Goal: Information Seeking & Learning: Check status

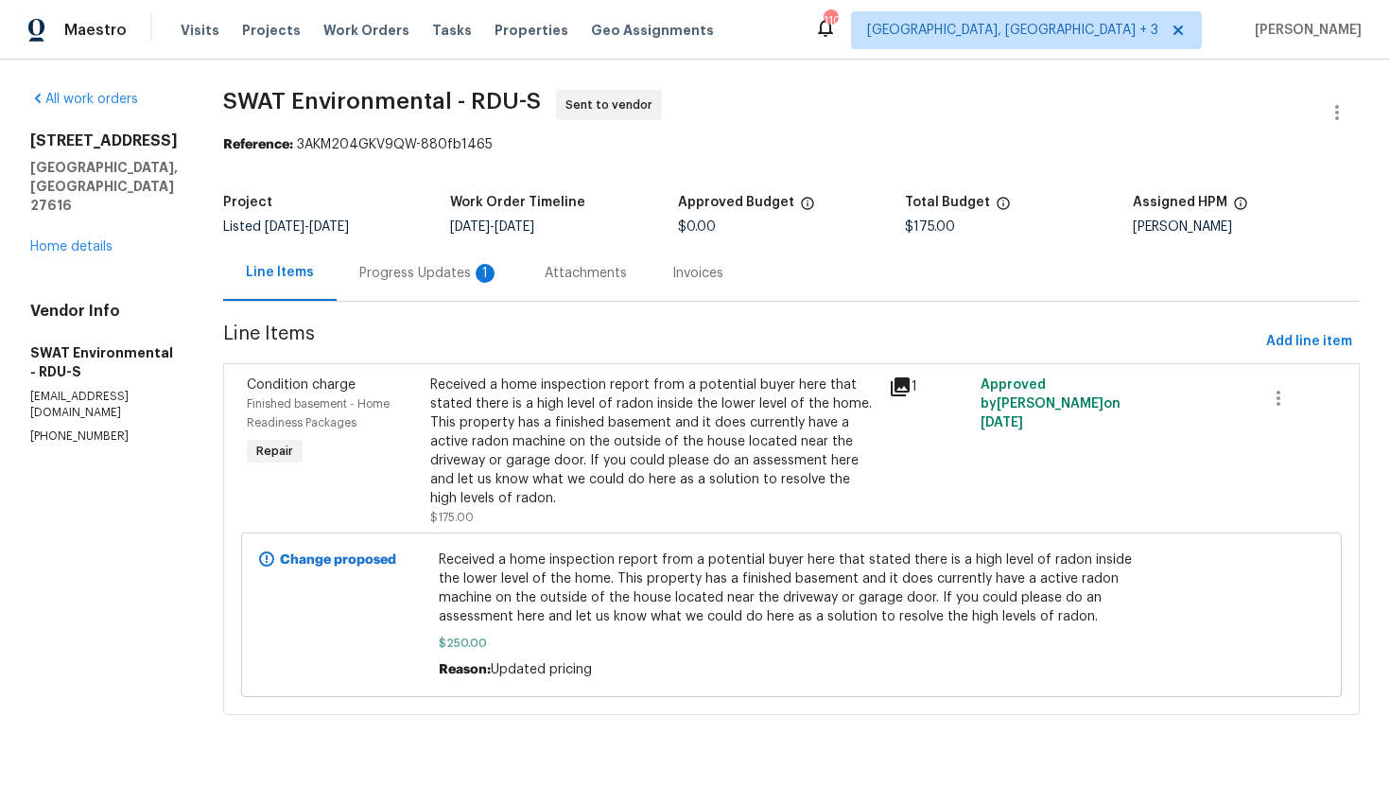
click at [378, 277] on div "Progress Updates 1" at bounding box center [429, 273] width 140 height 19
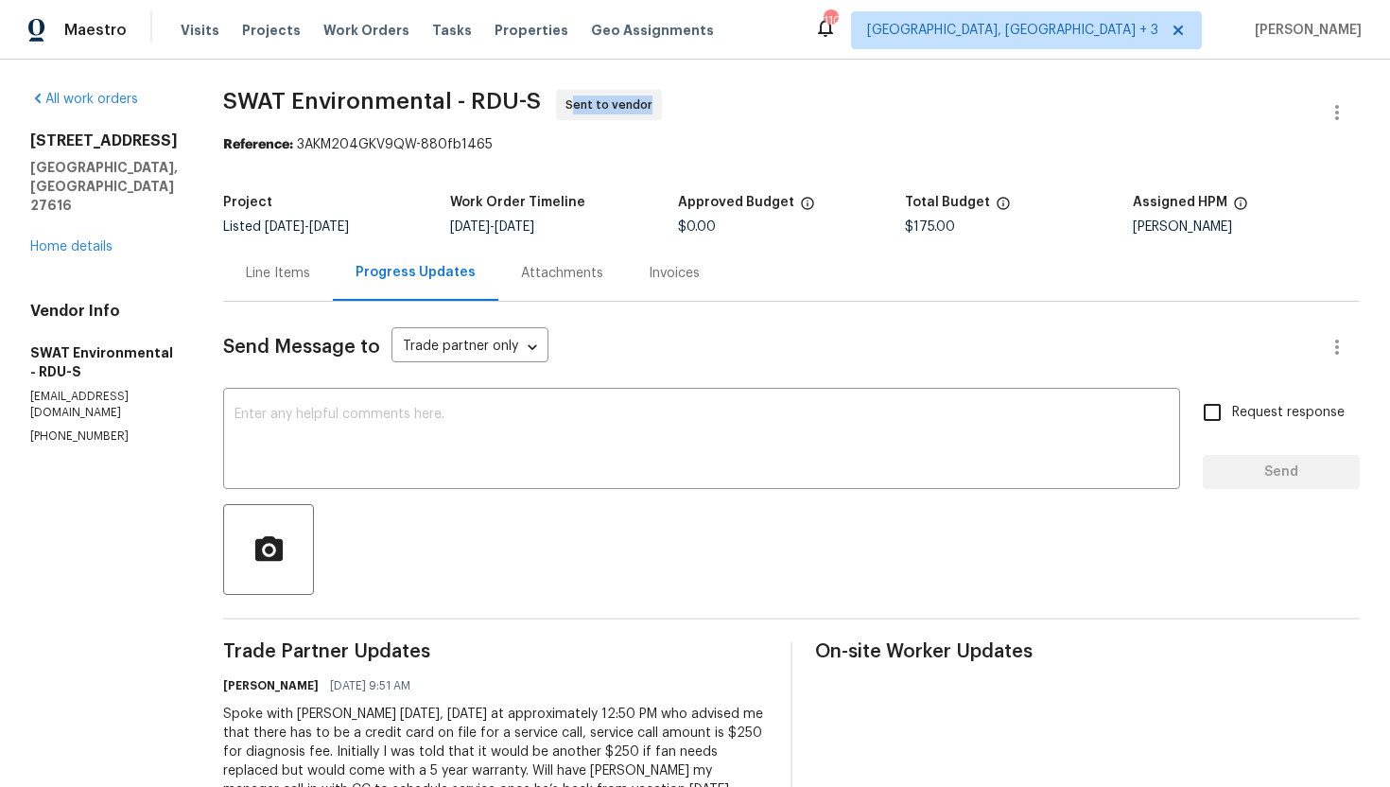
drag, startPoint x: 632, startPoint y: 106, endPoint x: 556, endPoint y: 104, distance: 76.6
click at [565, 104] on span "Sent to vendor" at bounding box center [612, 104] width 95 height 19
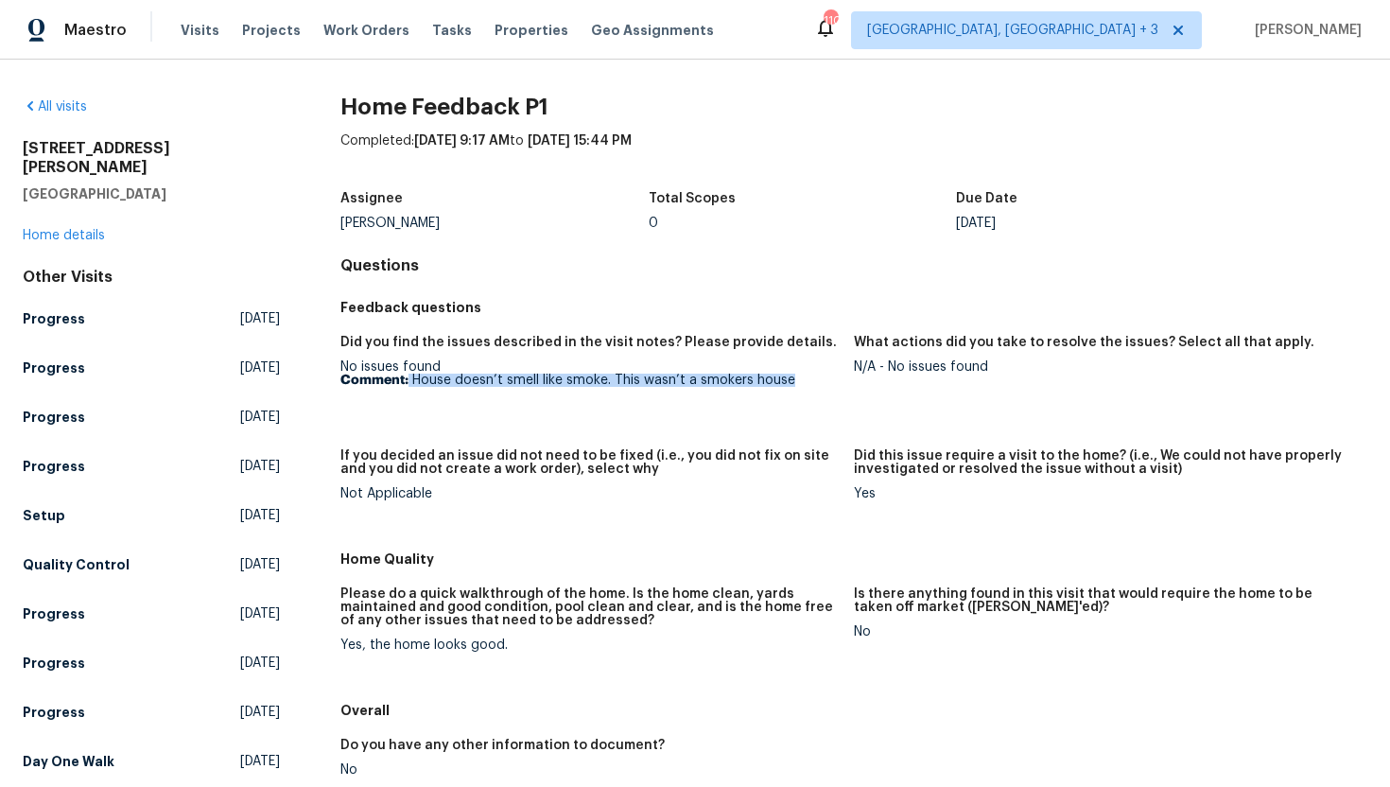
drag, startPoint x: 799, startPoint y: 382, endPoint x: 408, endPoint y: 386, distance: 390.4
click at [408, 386] on p "Comment: House doesn’t smell like smoke. This wasn’t a smokers house" at bounding box center [589, 379] width 498 height 13
copy p "House doesn’t smell like smoke. This wasn’t a smokers house"
drag, startPoint x: 991, startPoint y: 372, endPoint x: 888, endPoint y: 372, distance: 103.0
click at [888, 372] on div "N/A - No issues found" at bounding box center [1103, 366] width 498 height 13
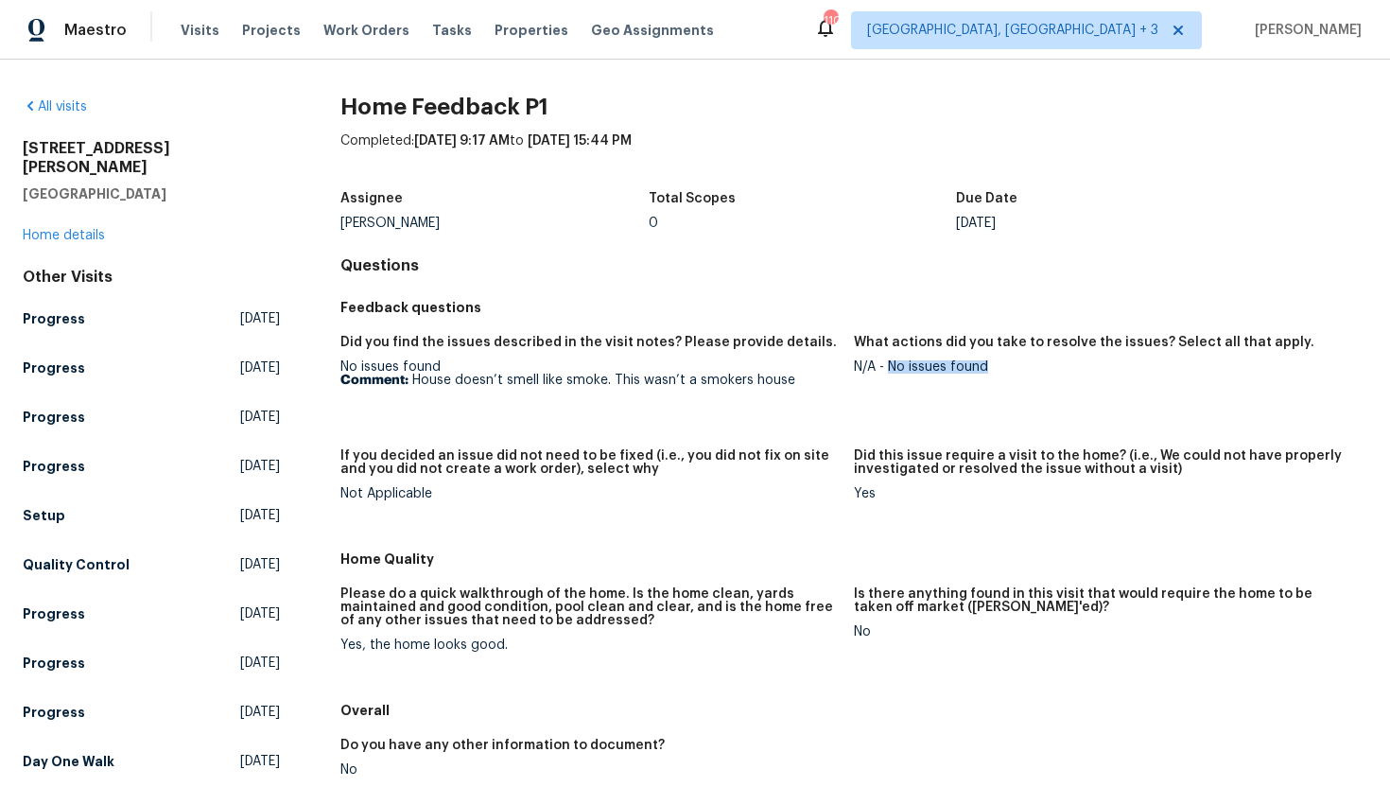
copy div "No issues found"
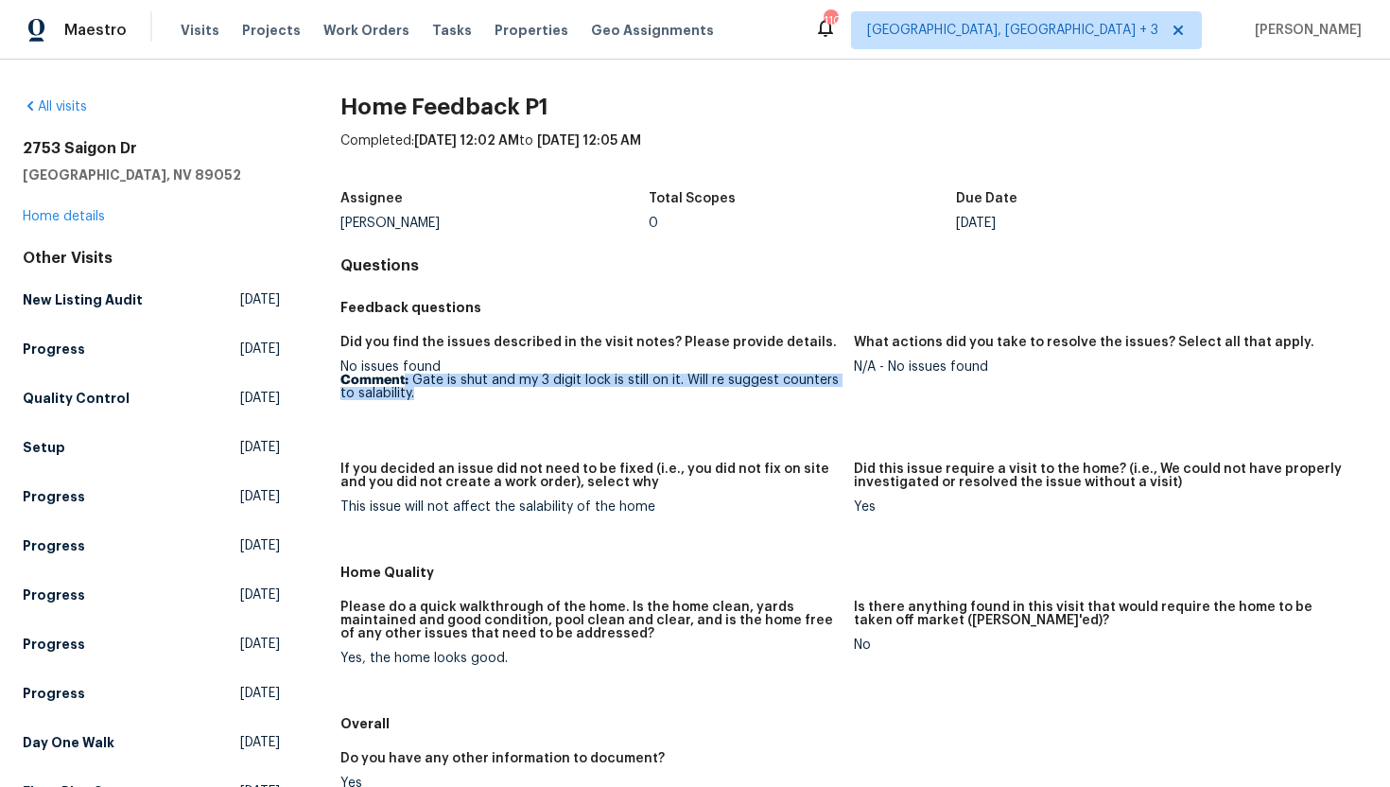
drag, startPoint x: 422, startPoint y: 397, endPoint x: 406, endPoint y: 379, distance: 23.5
click at [406, 378] on p "Comment: Gate is shut and my 3 digit lock is still on it. Will re suggest count…" at bounding box center [589, 386] width 498 height 26
copy p "Gate is shut and my 3 digit lock is still on it. Will re suggest counters to sa…"
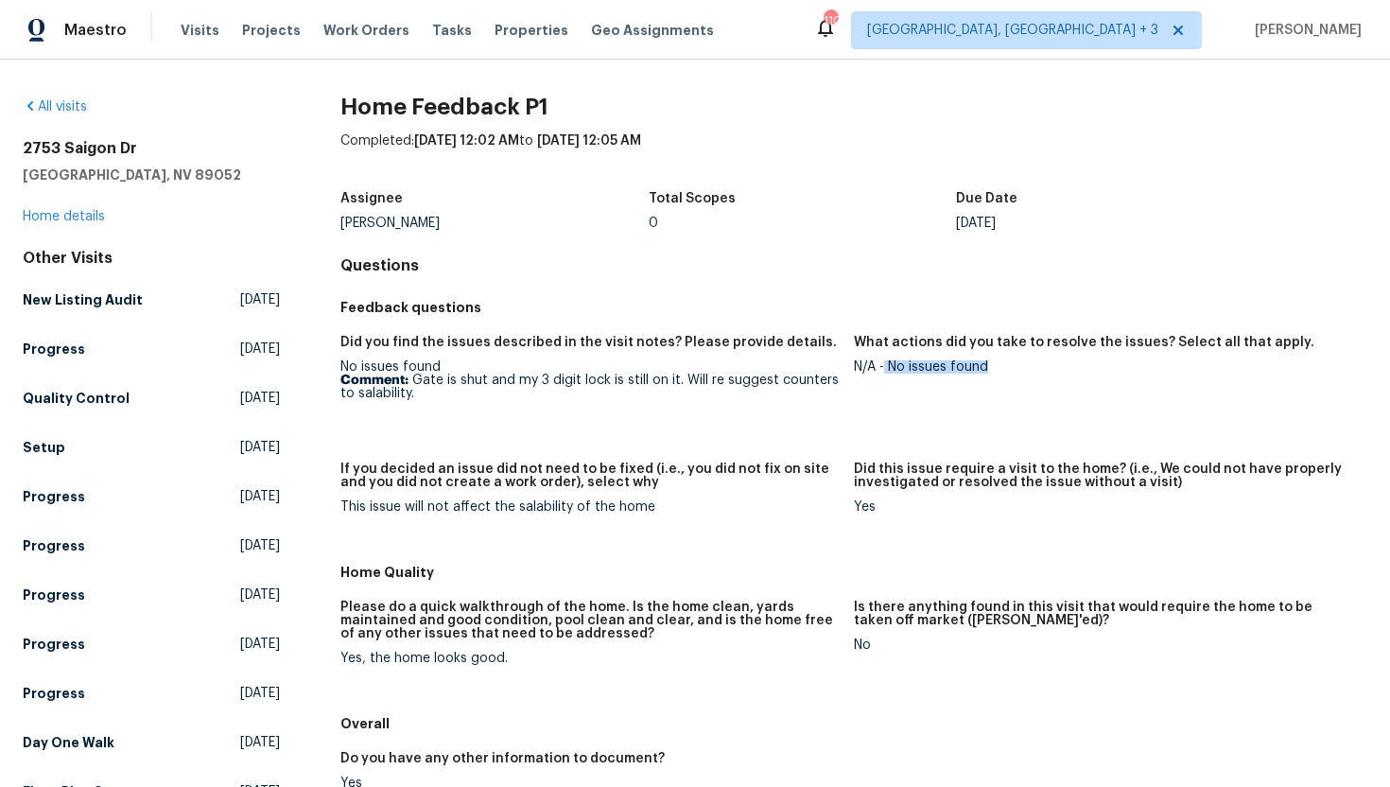
drag, startPoint x: 1006, startPoint y: 360, endPoint x: 886, endPoint y: 363, distance: 120.1
click at [886, 364] on div "N/A - No issues found" at bounding box center [1103, 366] width 498 height 13
copy div "No issues found"
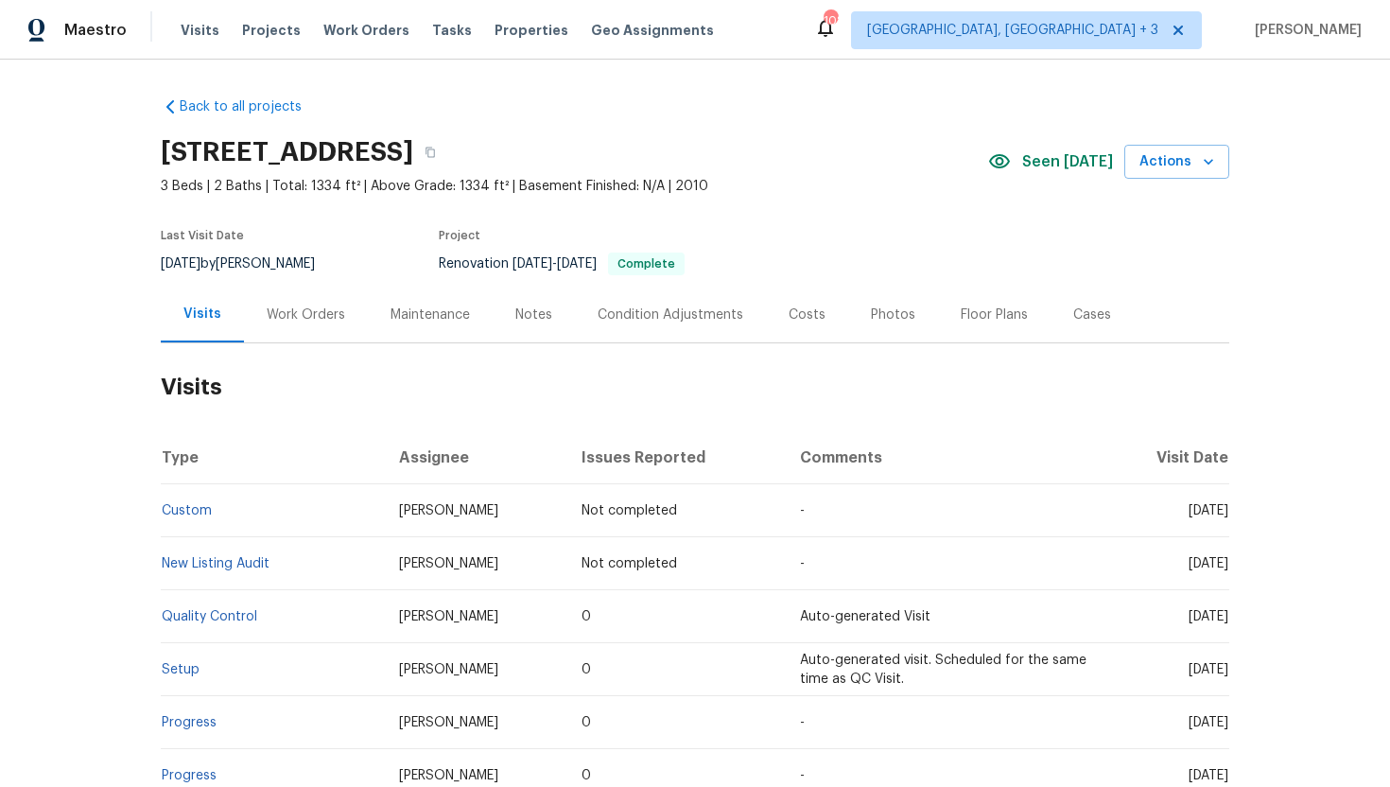
click at [295, 326] on div "Work Orders" at bounding box center [306, 314] width 124 height 56
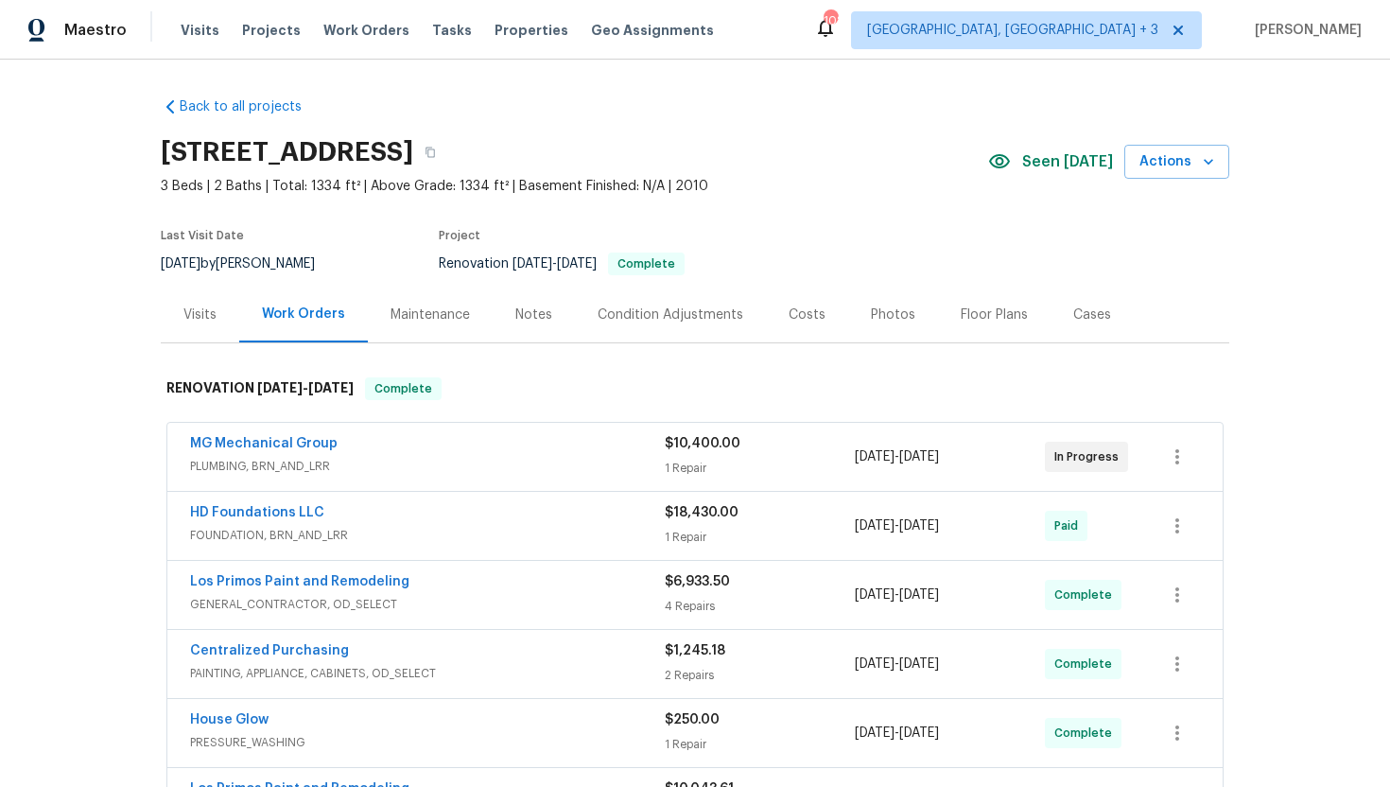
click at [400, 470] on span "PLUMBING, BRN_AND_LRR" at bounding box center [427, 466] width 475 height 19
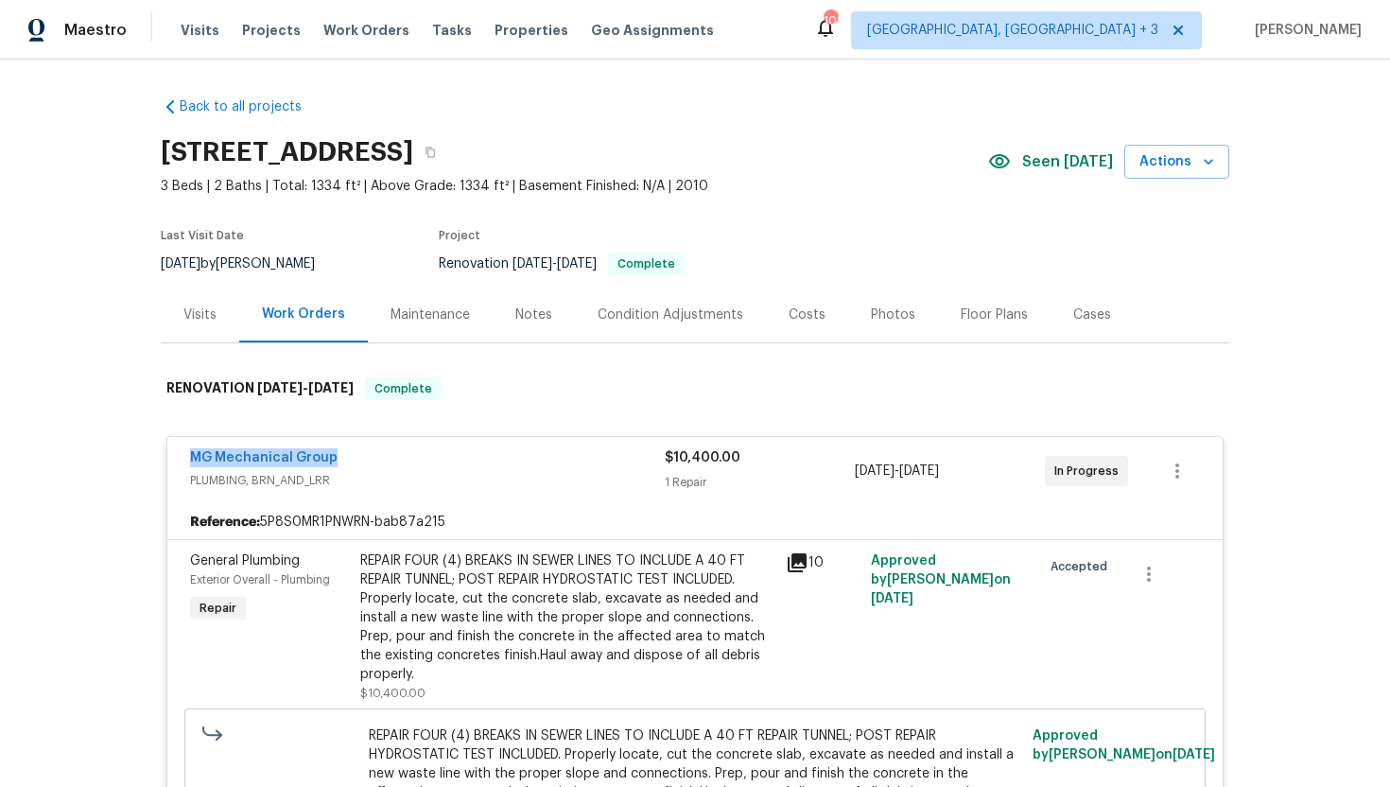
drag, startPoint x: 353, startPoint y: 464, endPoint x: 173, endPoint y: 458, distance: 179.7
click at [172, 458] on div "MG Mechanical Group PLUMBING, BRN_AND_LRR $10,400.00 1 Repair 9/10/2025 - 9/19/…" at bounding box center [694, 471] width 1055 height 68
copy link "MG Mechanical Group"
drag, startPoint x: 989, startPoint y: 472, endPoint x: 885, endPoint y: 470, distance: 104.0
click at [885, 470] on span "9/10/2025 - 9/19/2025" at bounding box center [897, 470] width 84 height 19
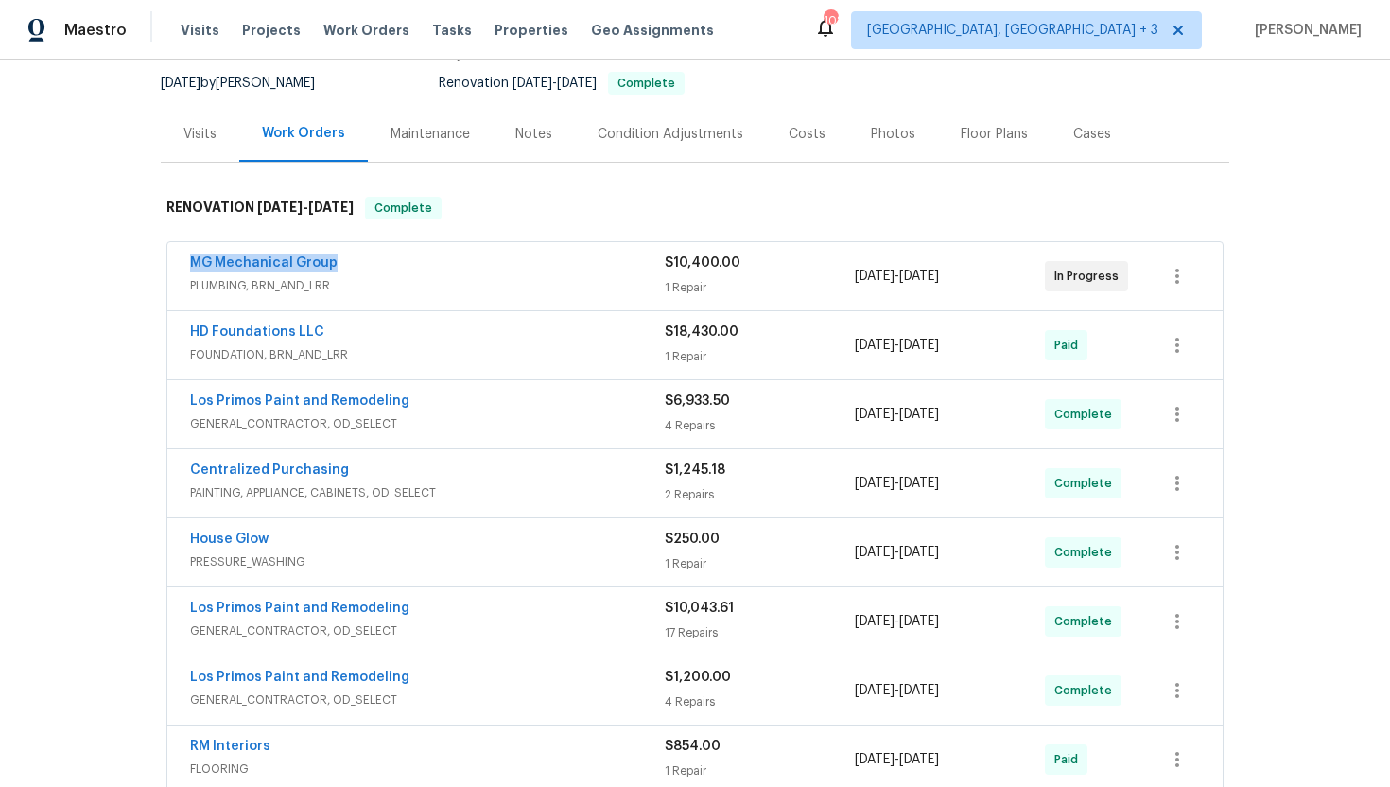
scroll to position [202, 0]
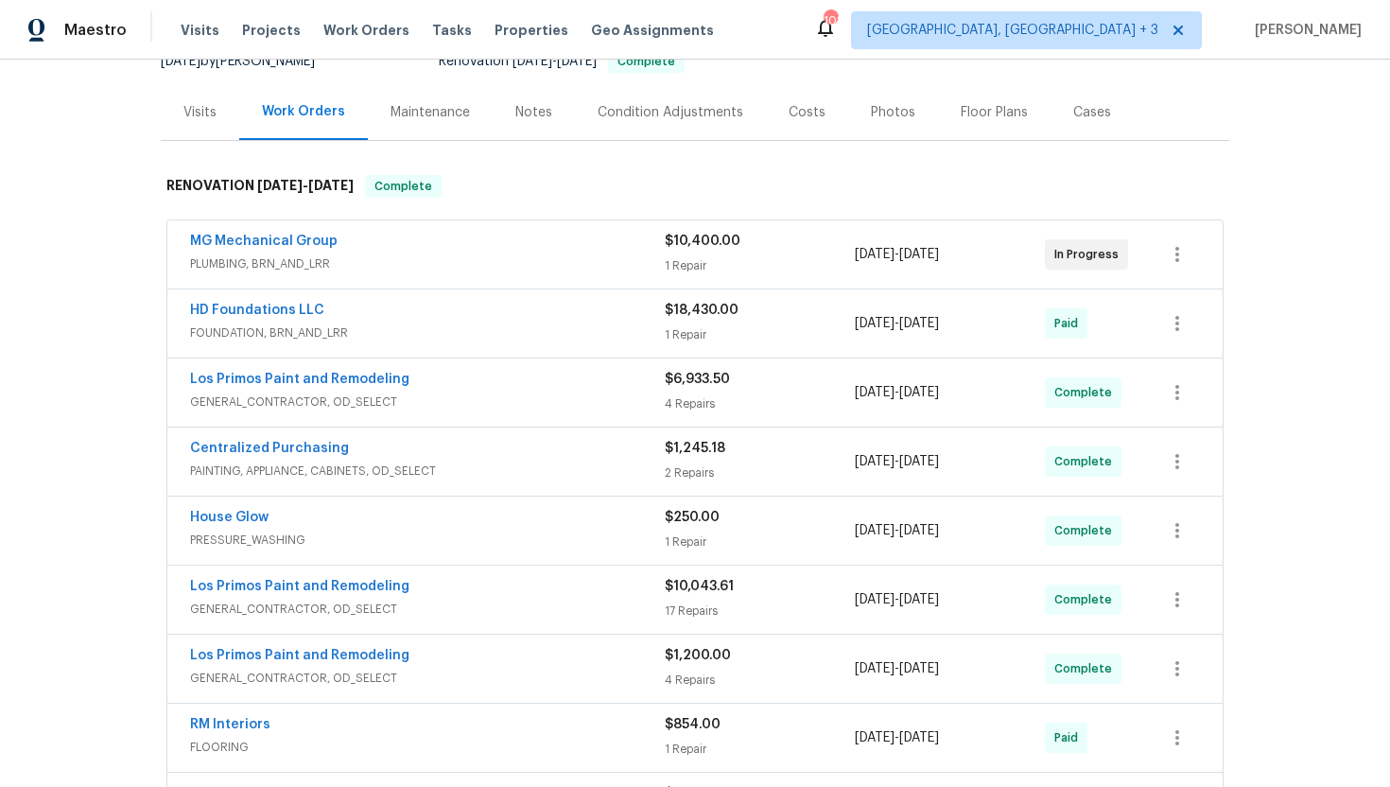
click at [471, 329] on span "FOUNDATION, BRN_AND_LRR" at bounding box center [427, 332] width 475 height 19
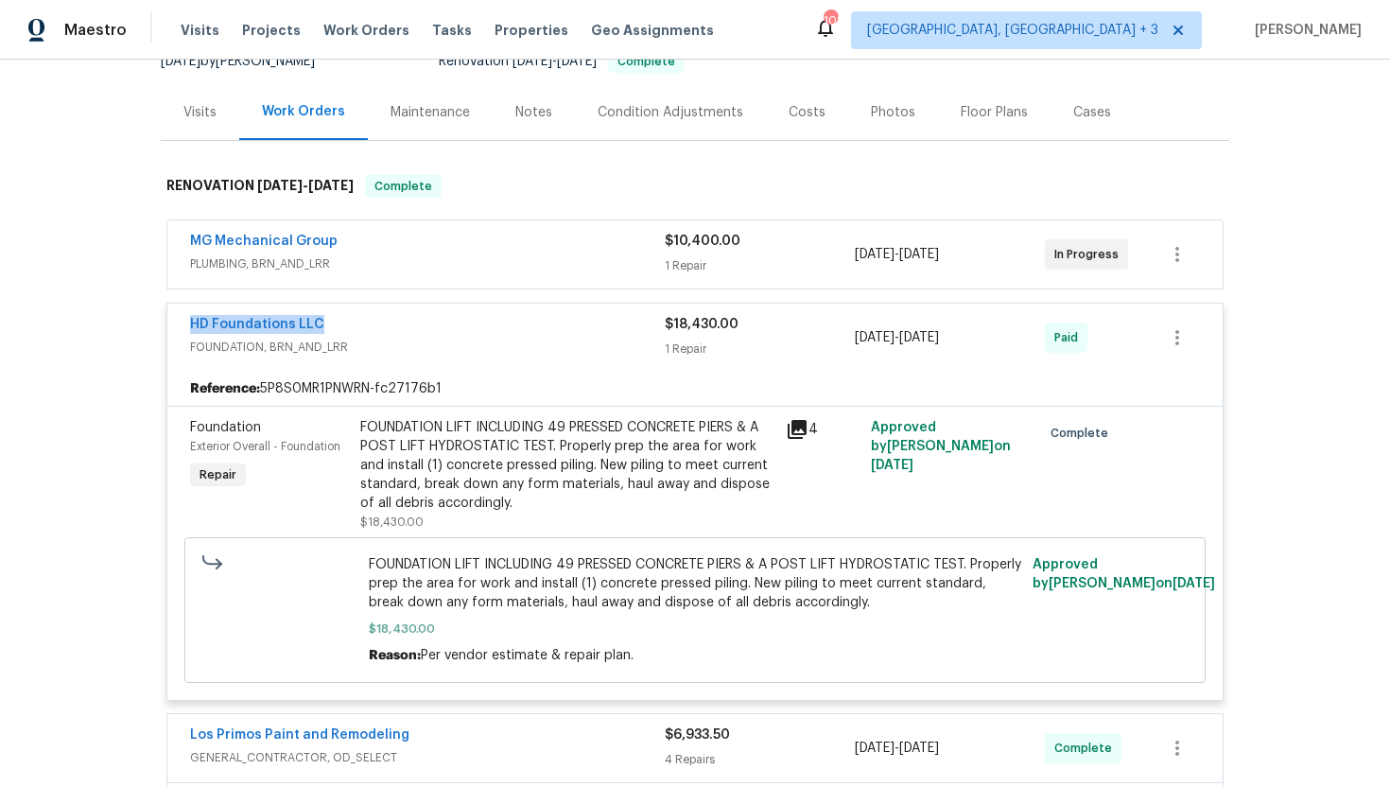
drag, startPoint x: 328, startPoint y: 324, endPoint x: 172, endPoint y: 324, distance: 156.0
click at [172, 324] on div "HD Foundations LLC FOUNDATION, BRN_AND_LRR $18,430.00 1 Repair 9/2/2025 - 10/3/…" at bounding box center [694, 337] width 1055 height 68
copy link "HD Foundations LLC"
drag, startPoint x: 987, startPoint y: 338, endPoint x: 848, endPoint y: 335, distance: 139.0
click at [848, 335] on div "HD Foundations LLC FOUNDATION, BRN_AND_LRR $18,430.00 1 Repair 9/2/2025 - 10/3/…" at bounding box center [672, 337] width 964 height 45
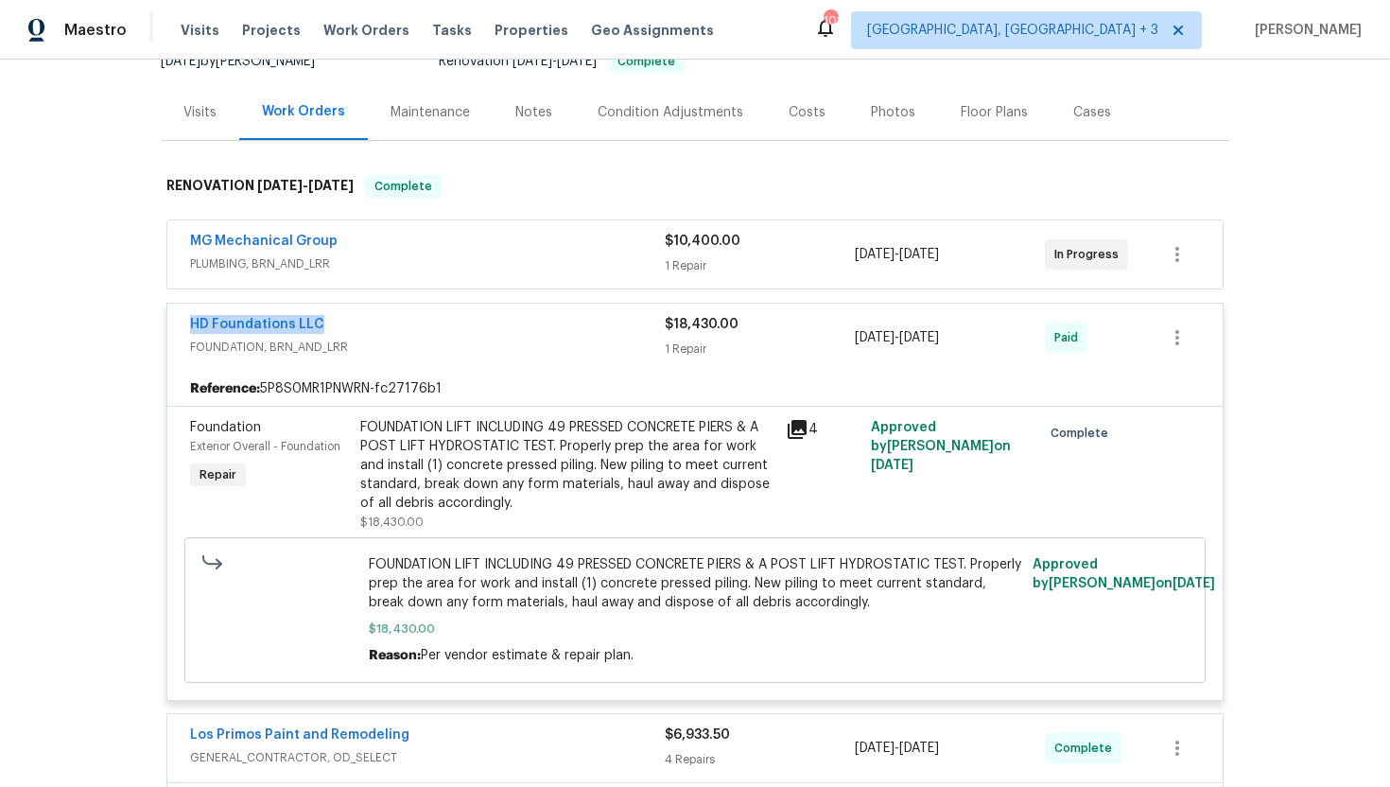
copy div "1 Repair 9/2/2025 - 10/3/2025"
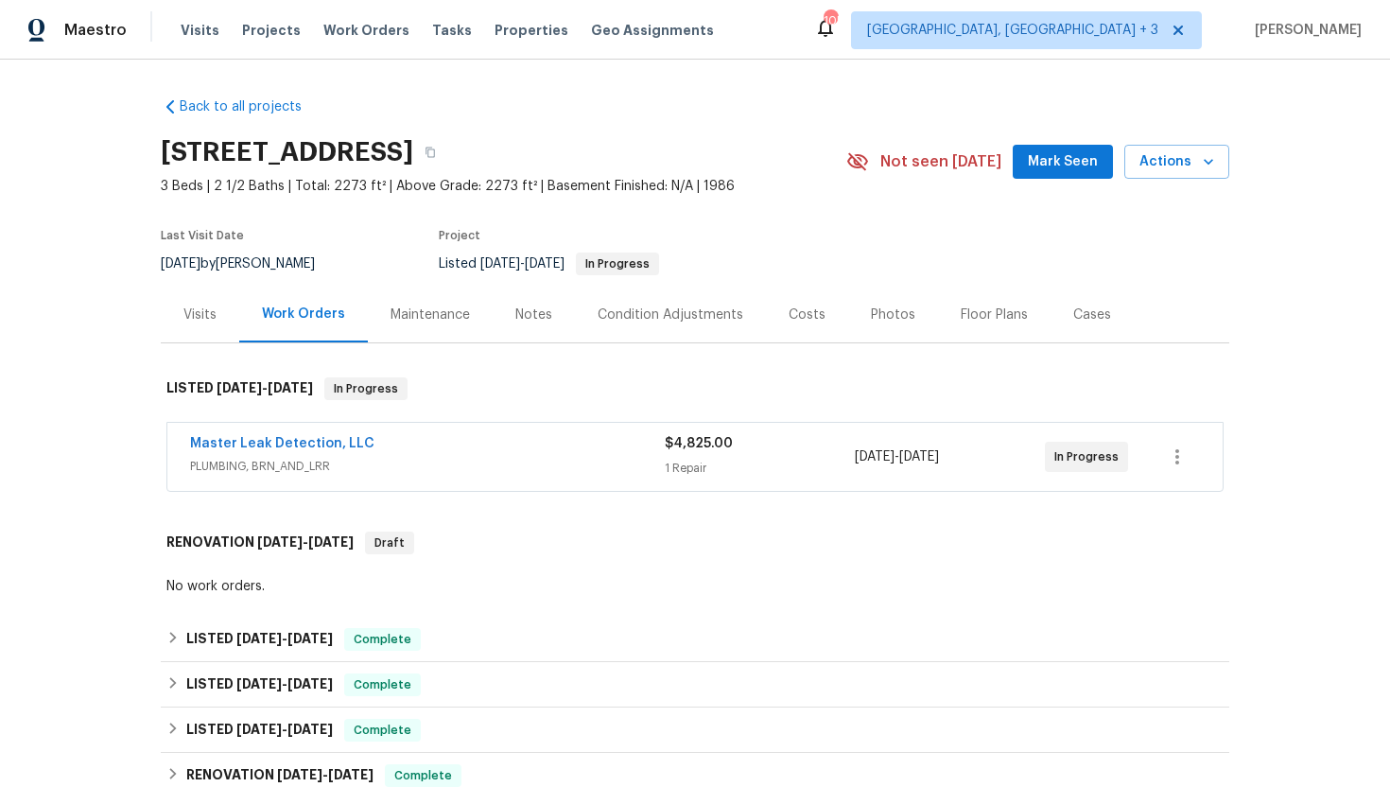
click at [418, 472] on span "PLUMBING, BRN_AND_LRR" at bounding box center [427, 466] width 475 height 19
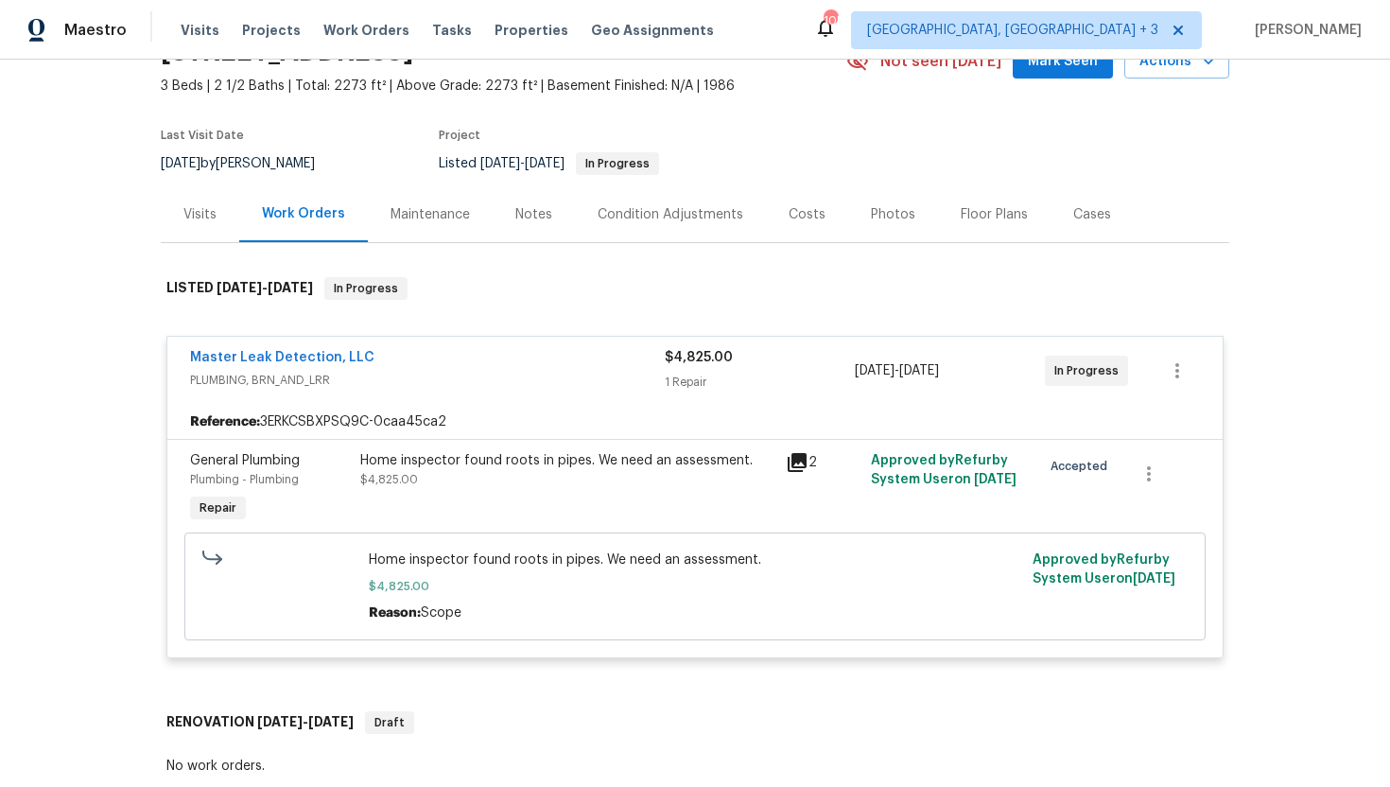
scroll to position [239, 0]
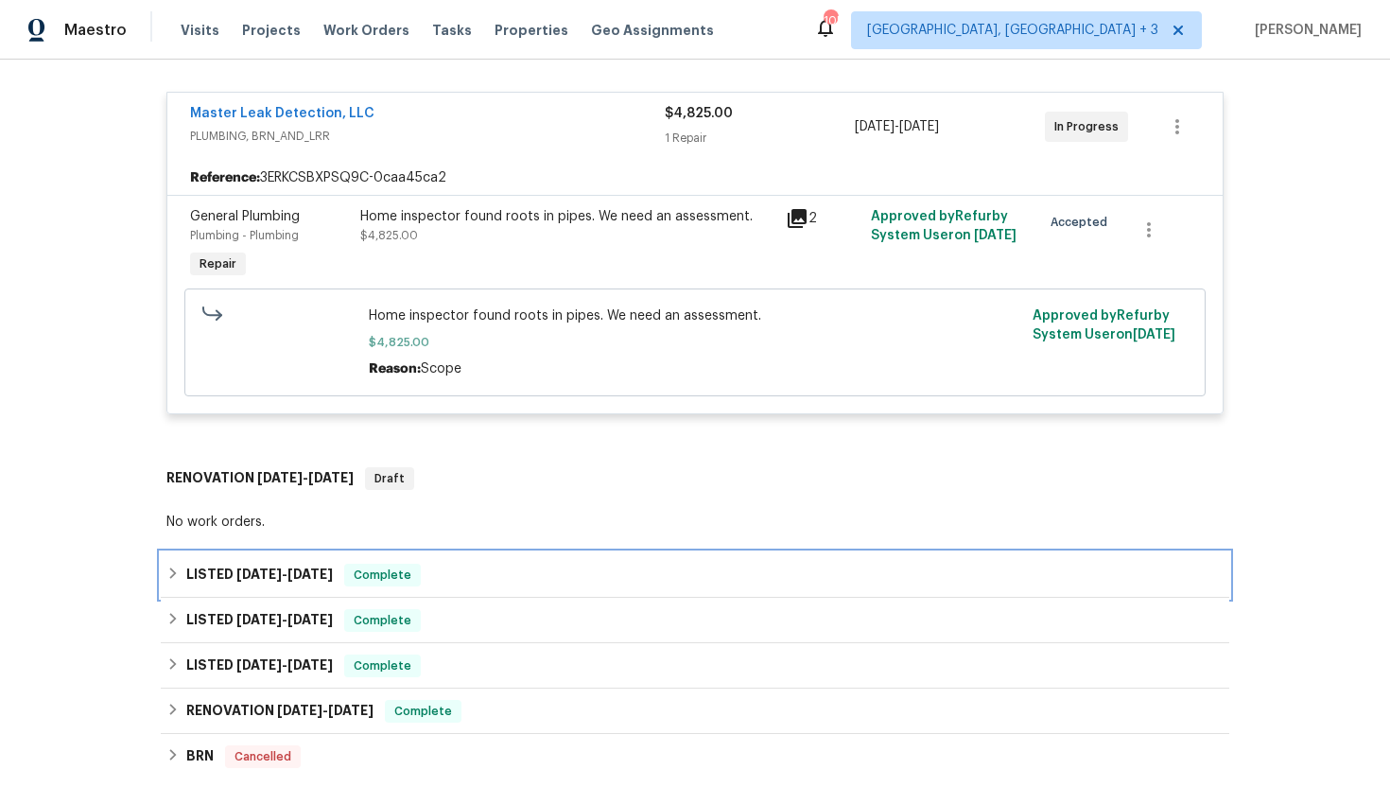
click at [378, 576] on span "Complete" at bounding box center [382, 574] width 73 height 19
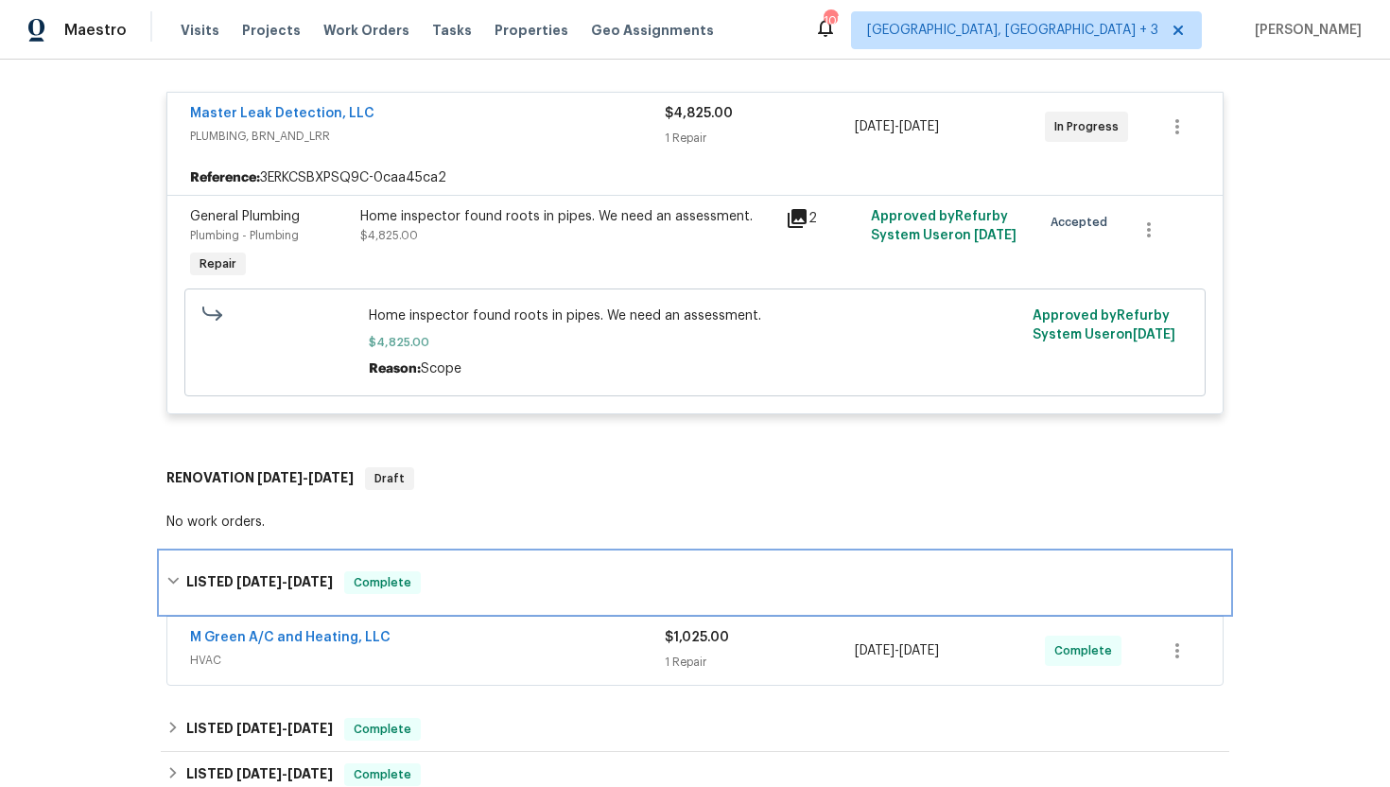
scroll to position [464, 0]
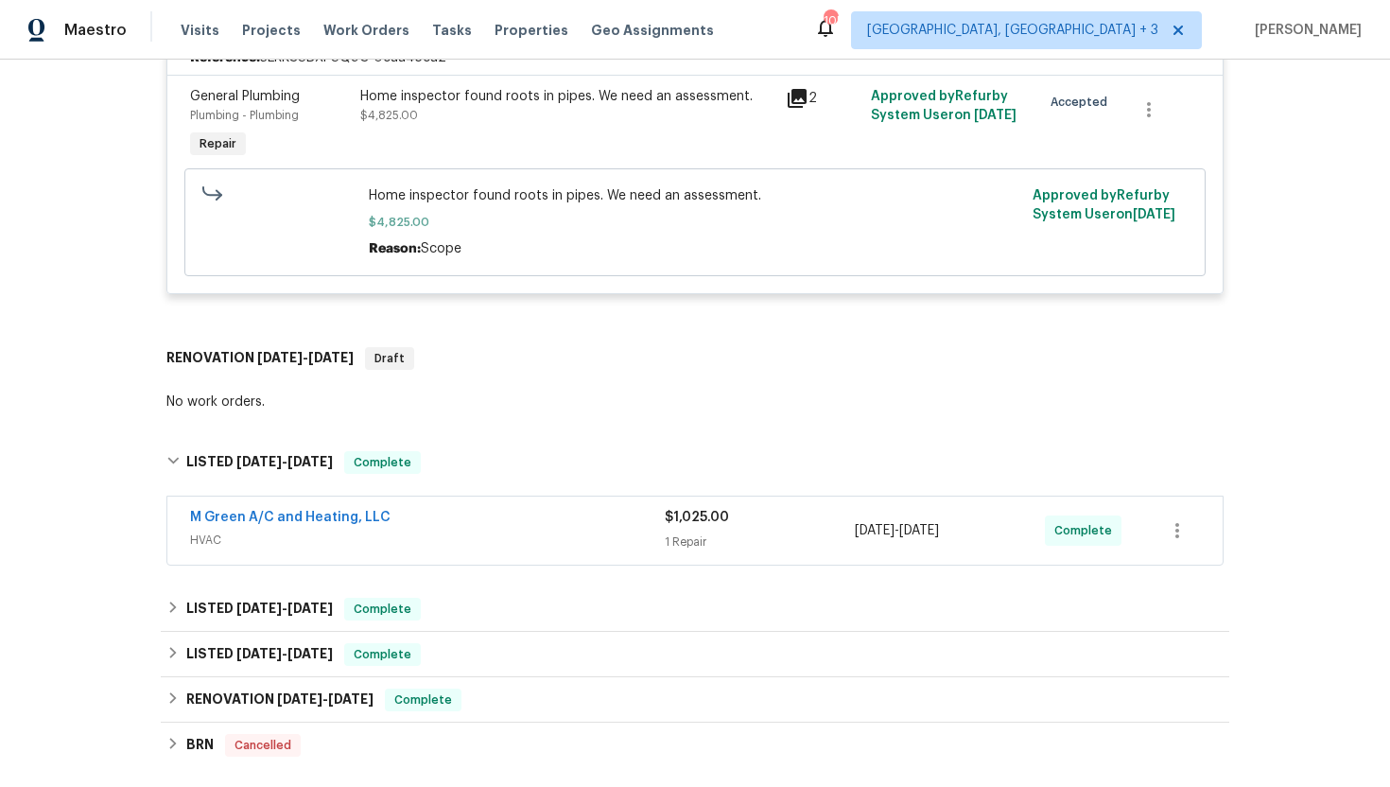
click at [406, 549] on span "HVAC" at bounding box center [427, 539] width 475 height 19
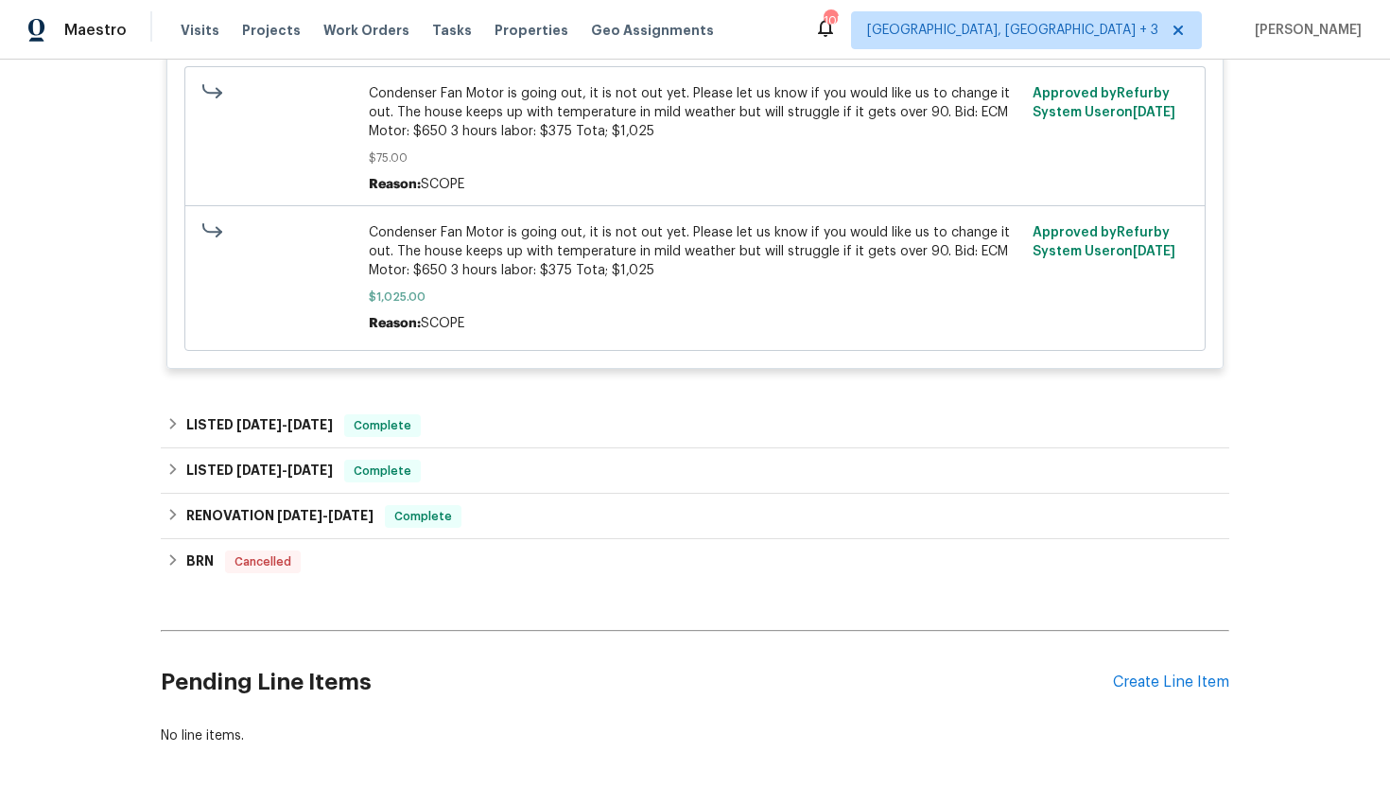
scroll to position [1191, 0]
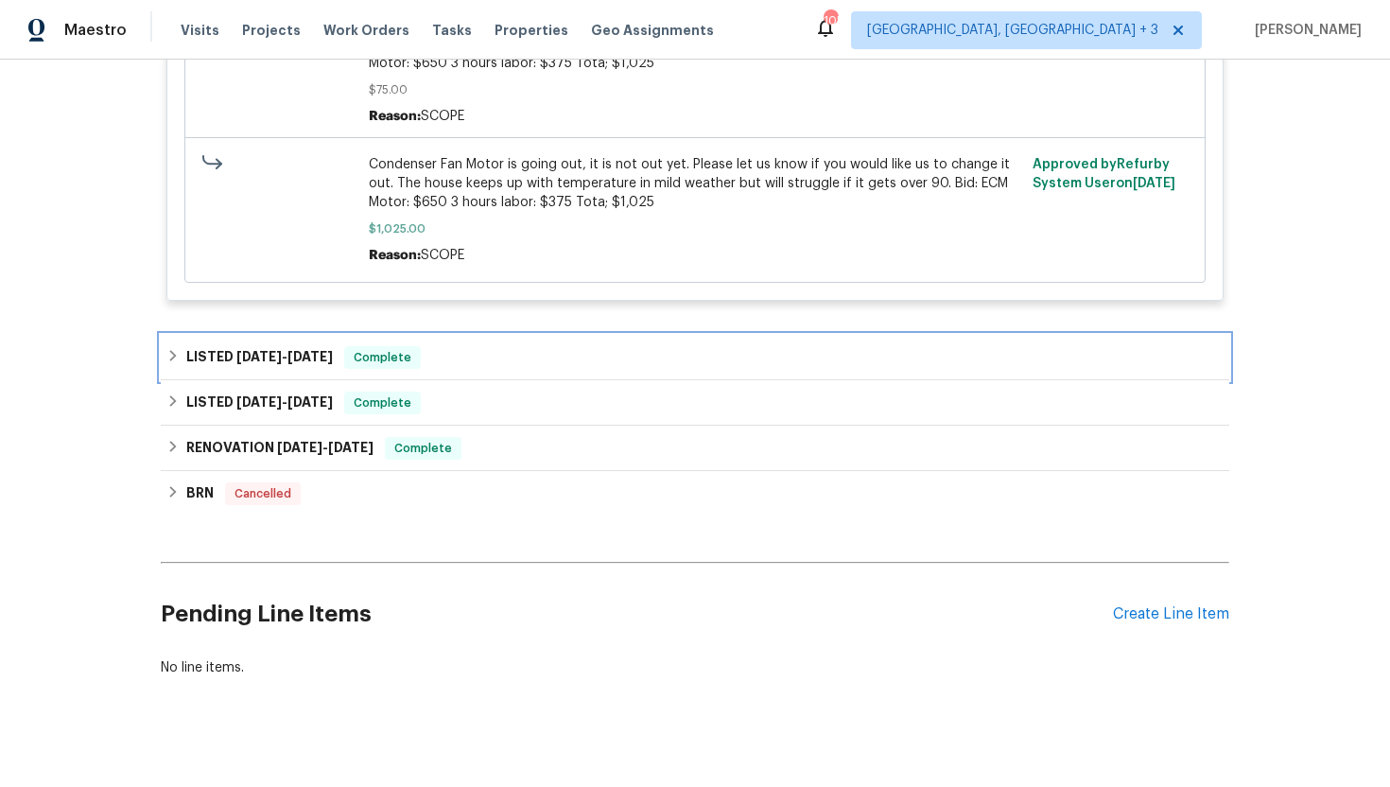
click at [401, 367] on span "Complete" at bounding box center [382, 357] width 73 height 19
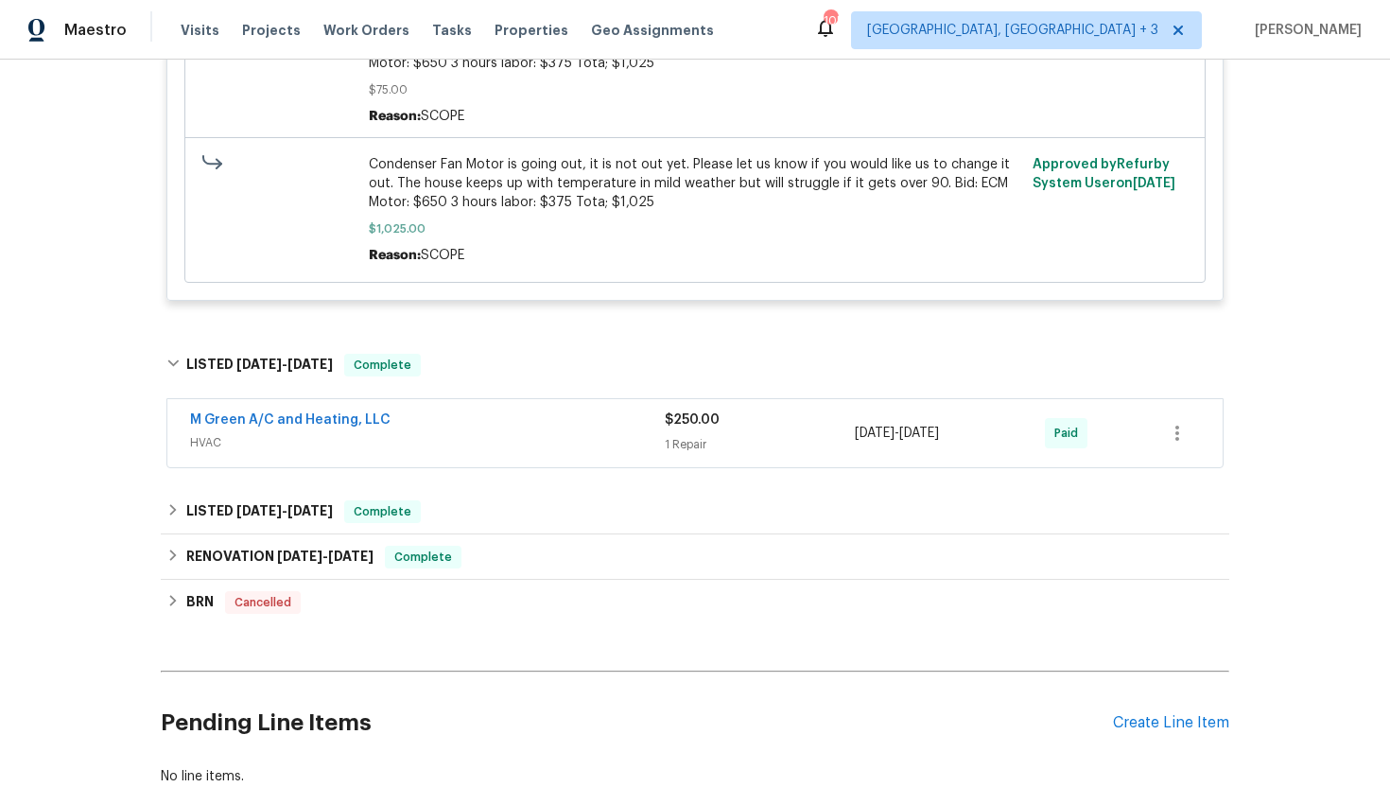
click at [400, 444] on span "HVAC" at bounding box center [427, 442] width 475 height 19
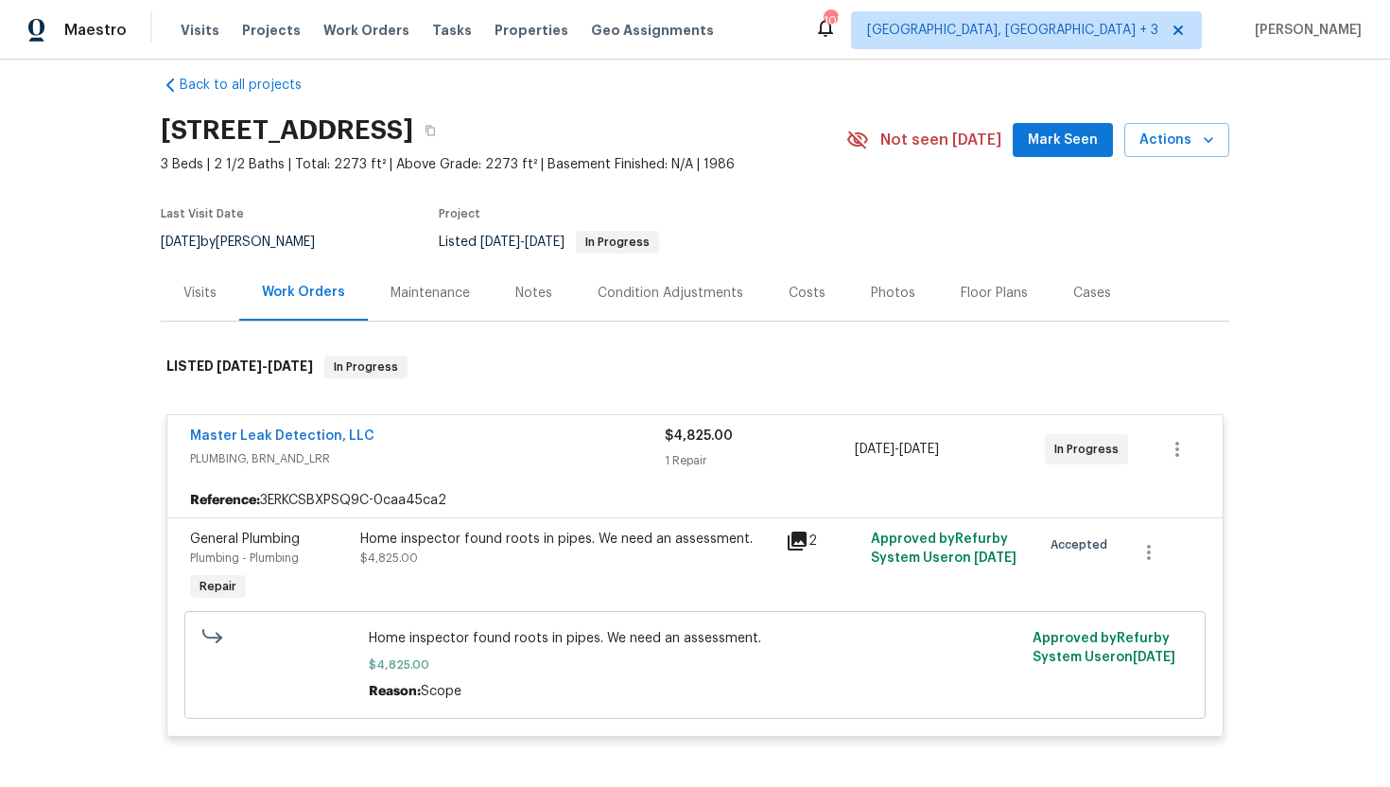
scroll to position [0, 0]
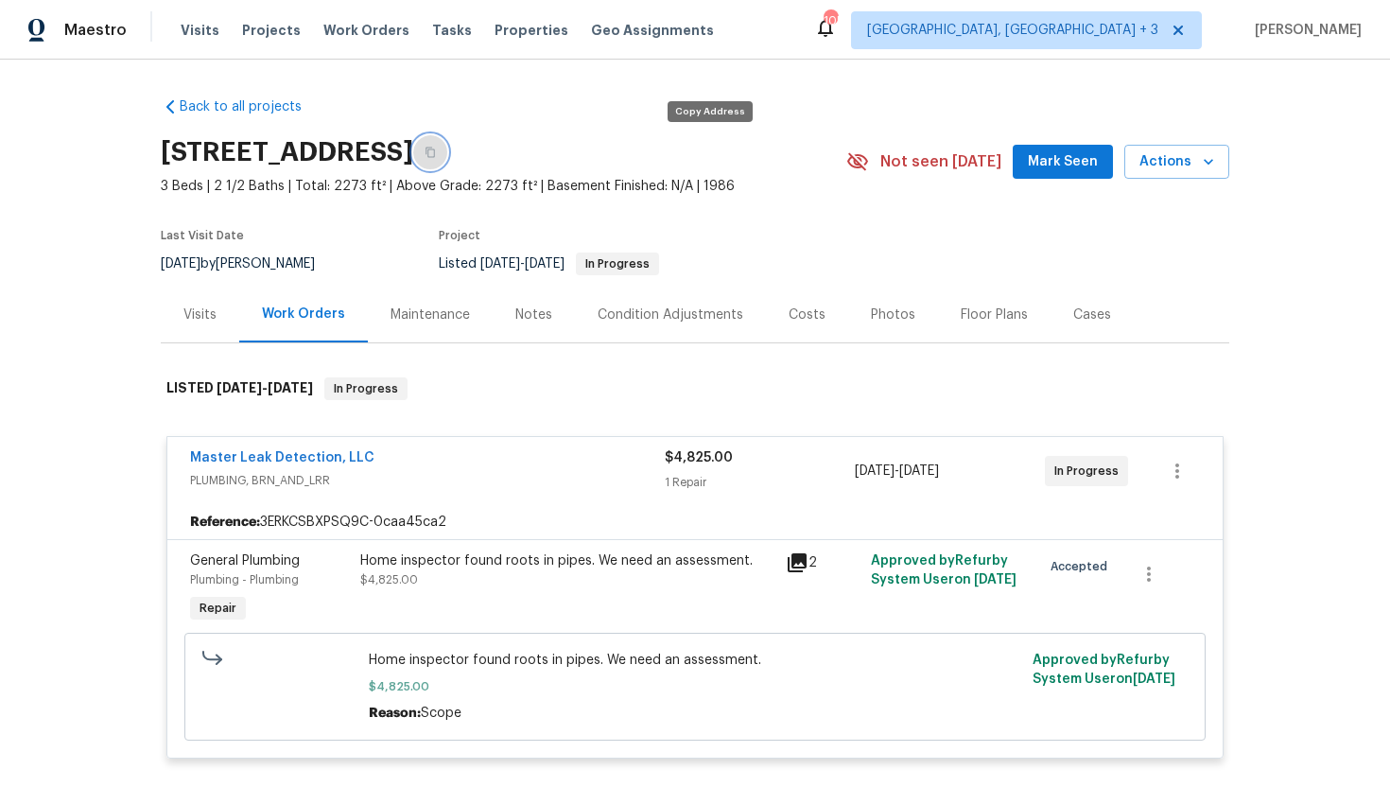
click at [436, 157] on icon "button" at bounding box center [429, 152] width 11 height 11
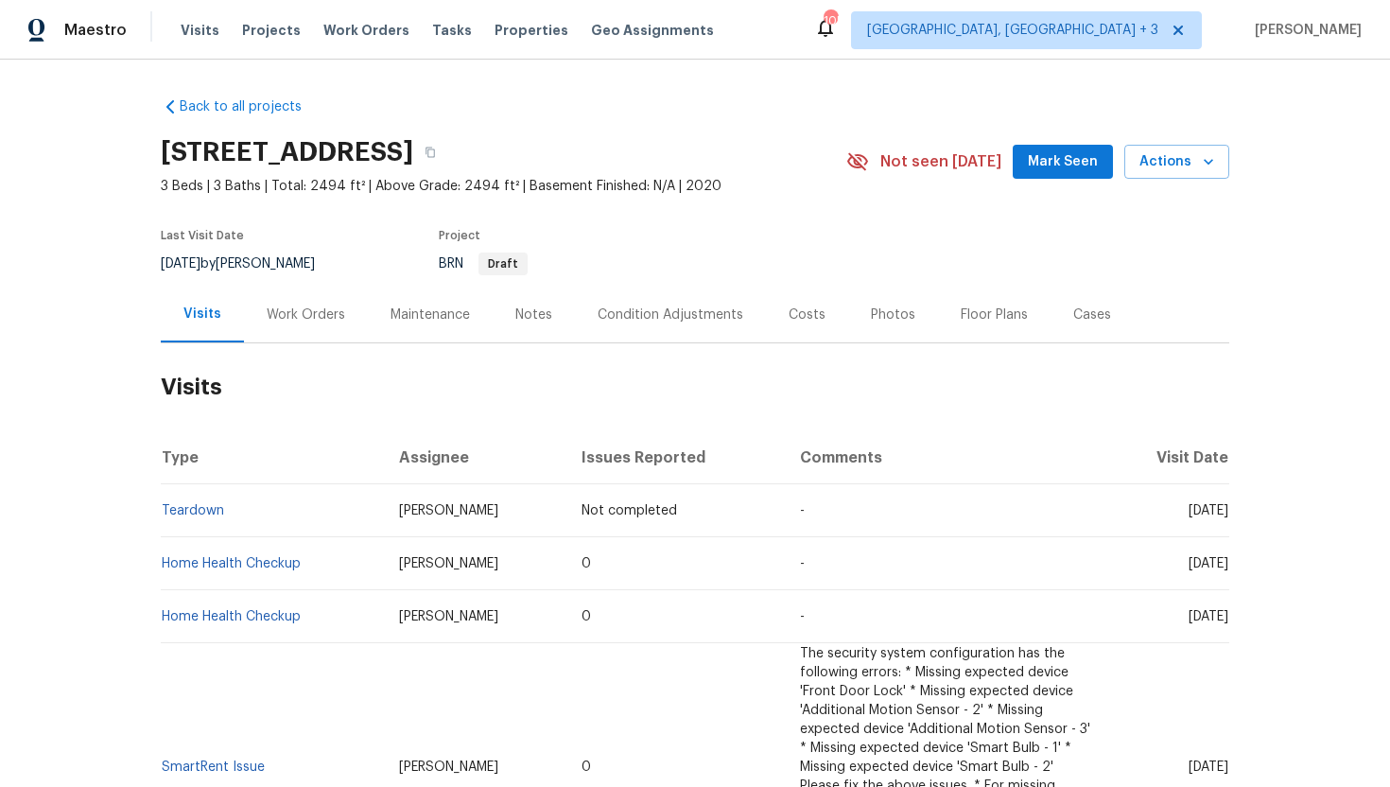
click at [318, 323] on div "Work Orders" at bounding box center [306, 314] width 124 height 56
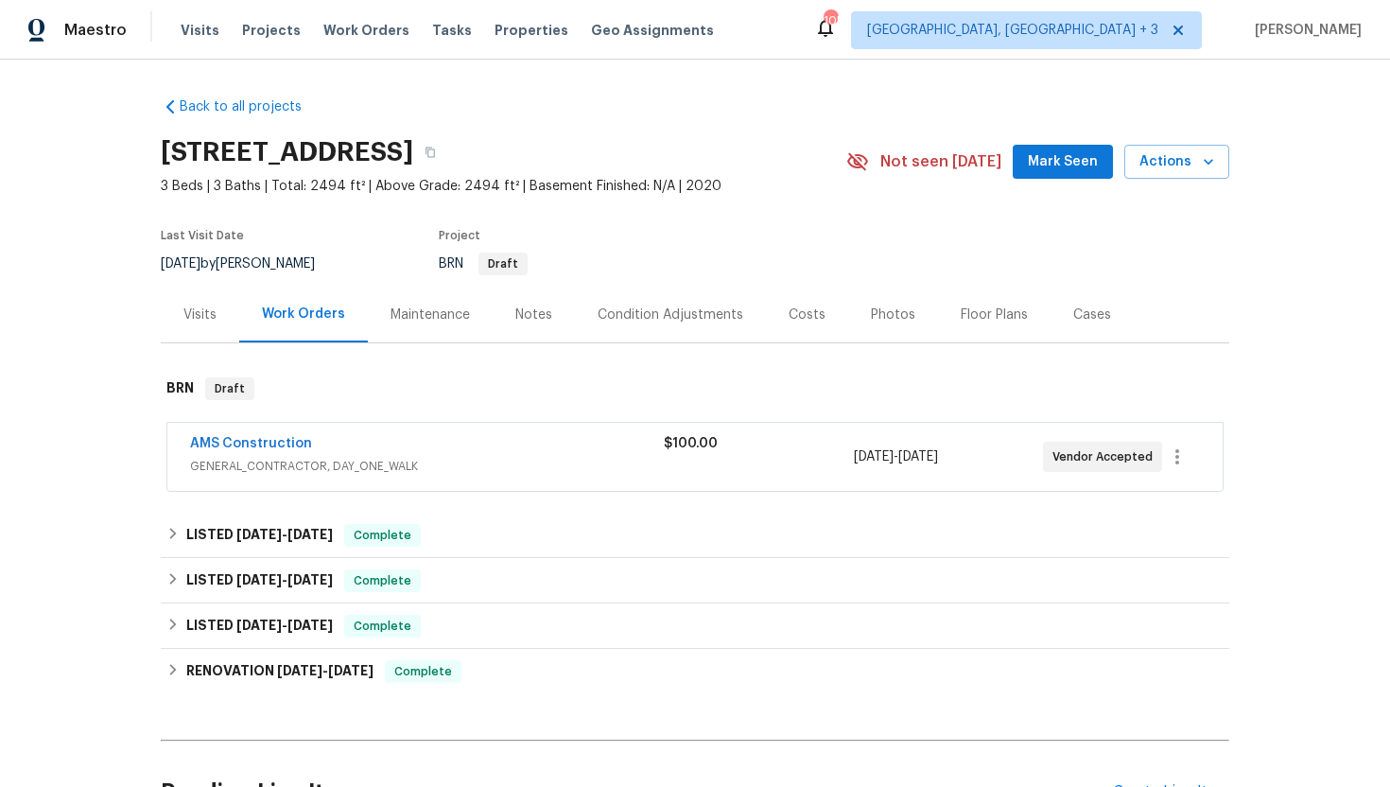
click at [423, 458] on span "GENERAL_CONTRACTOR, DAY_ONE_WALK" at bounding box center [427, 466] width 474 height 19
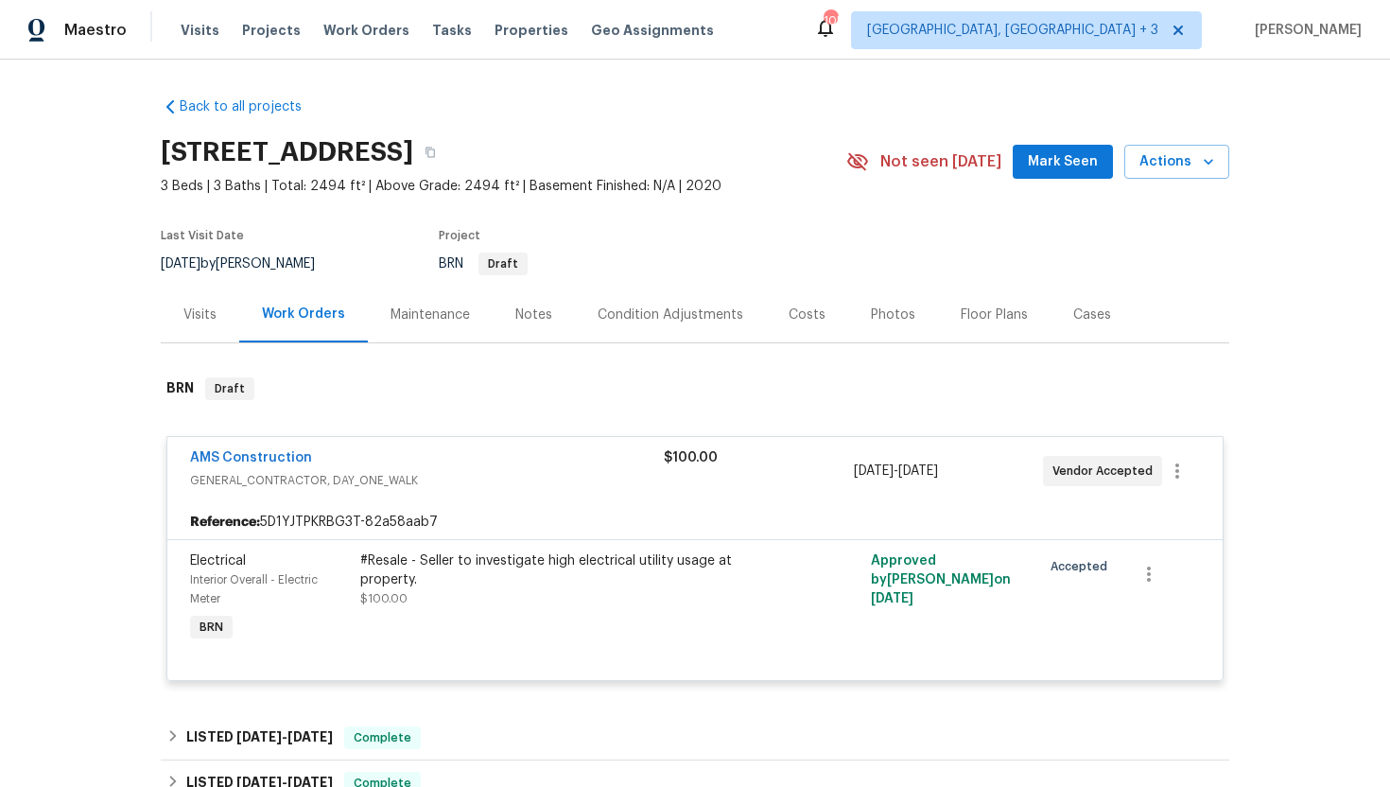
click at [211, 333] on div "Visits" at bounding box center [200, 314] width 78 height 56
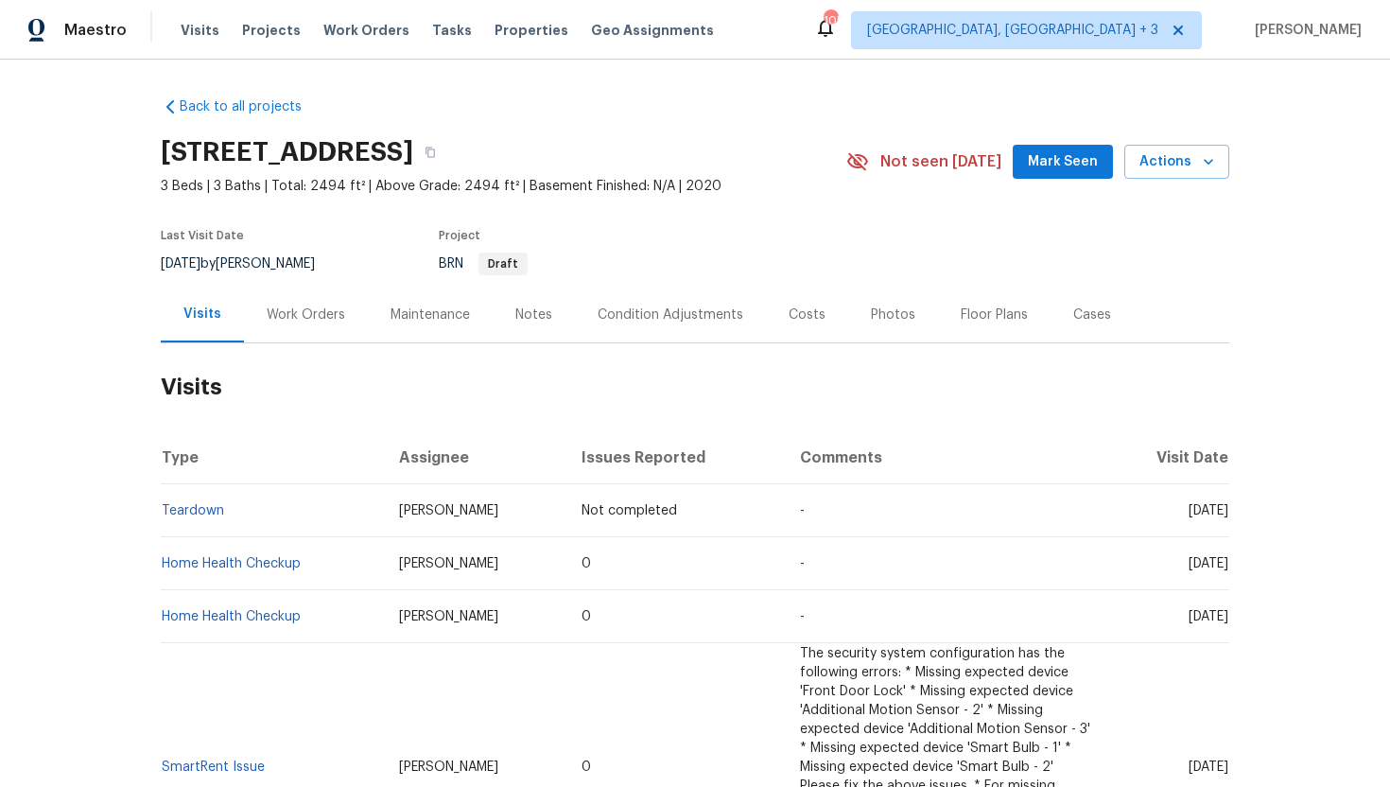
click at [316, 316] on div "Work Orders" at bounding box center [306, 314] width 78 height 19
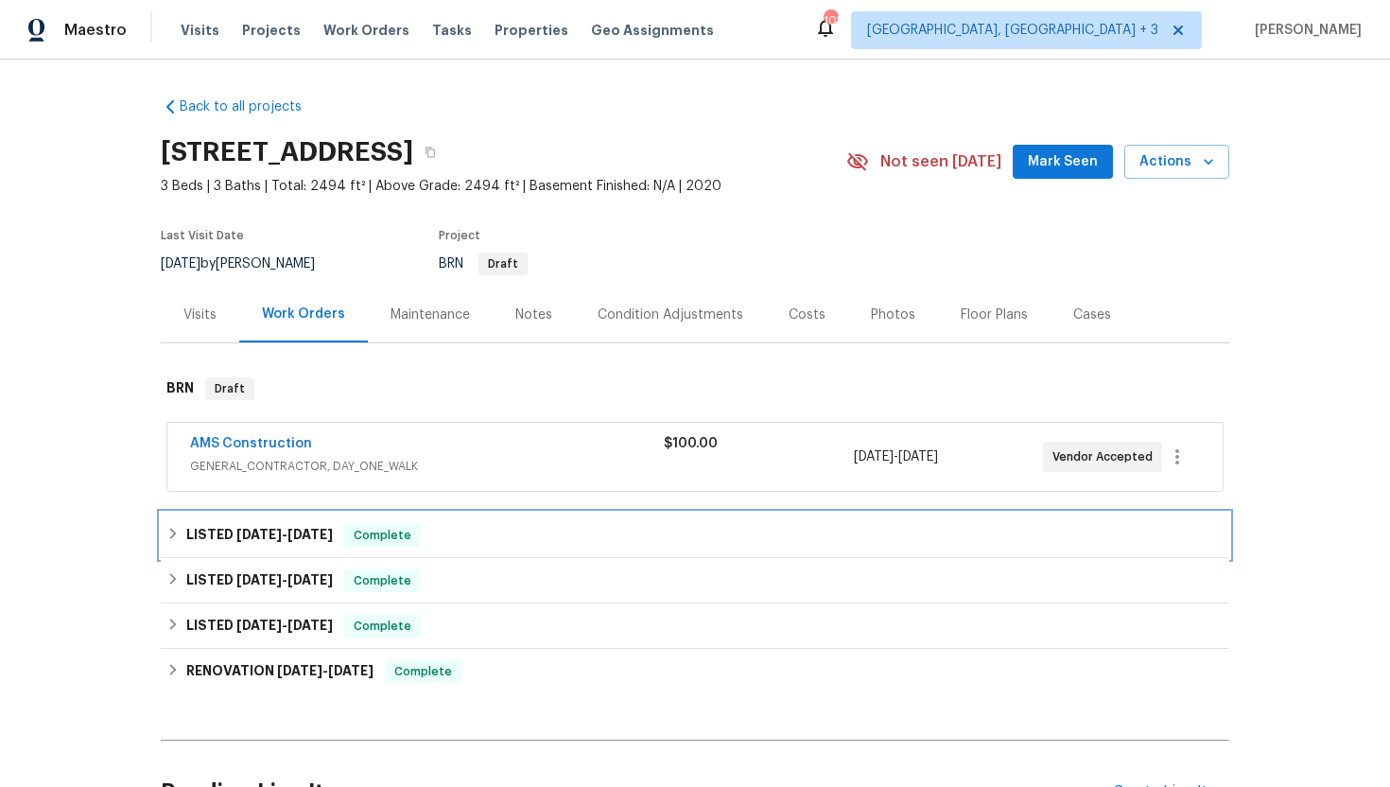
click at [413, 528] on span "Complete" at bounding box center [382, 535] width 73 height 19
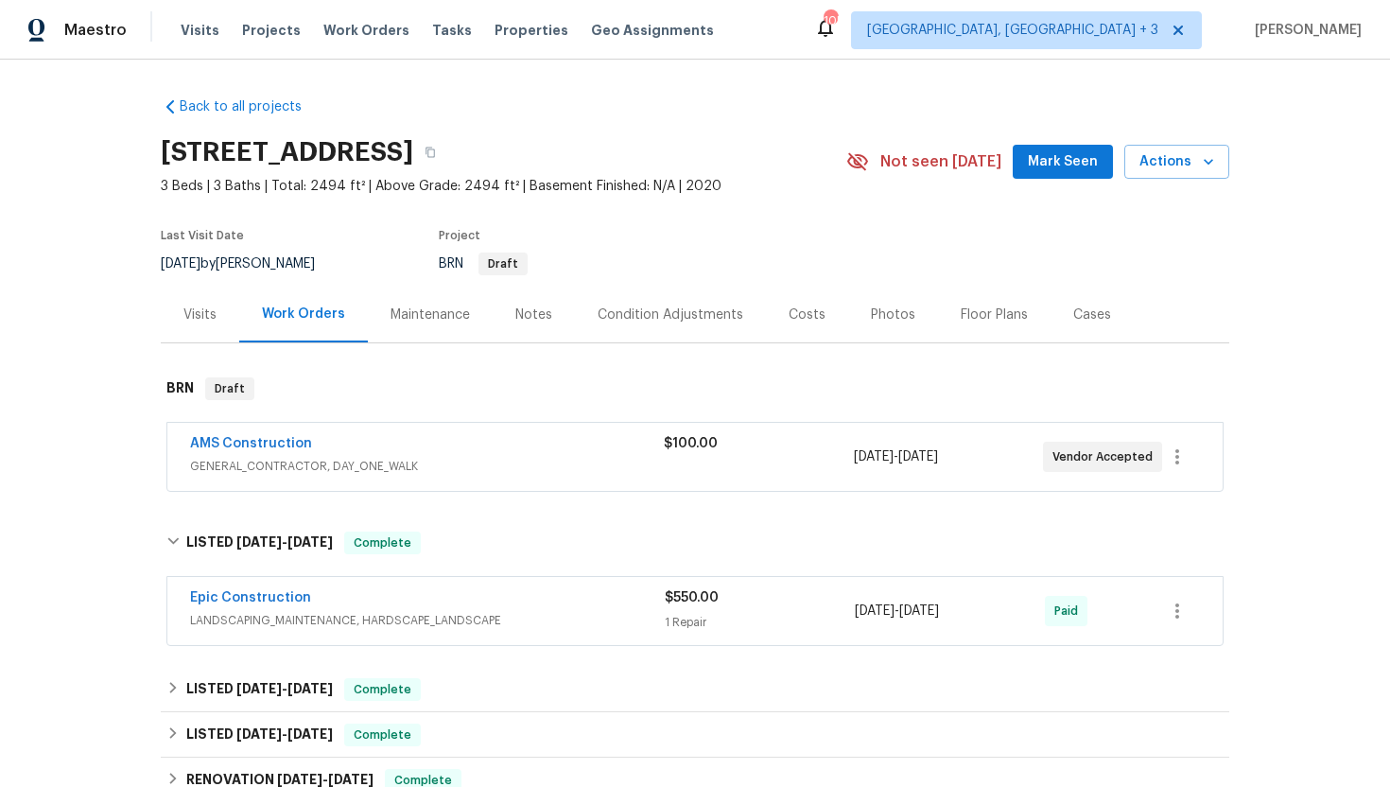
click at [220, 324] on div "Visits" at bounding box center [200, 314] width 78 height 56
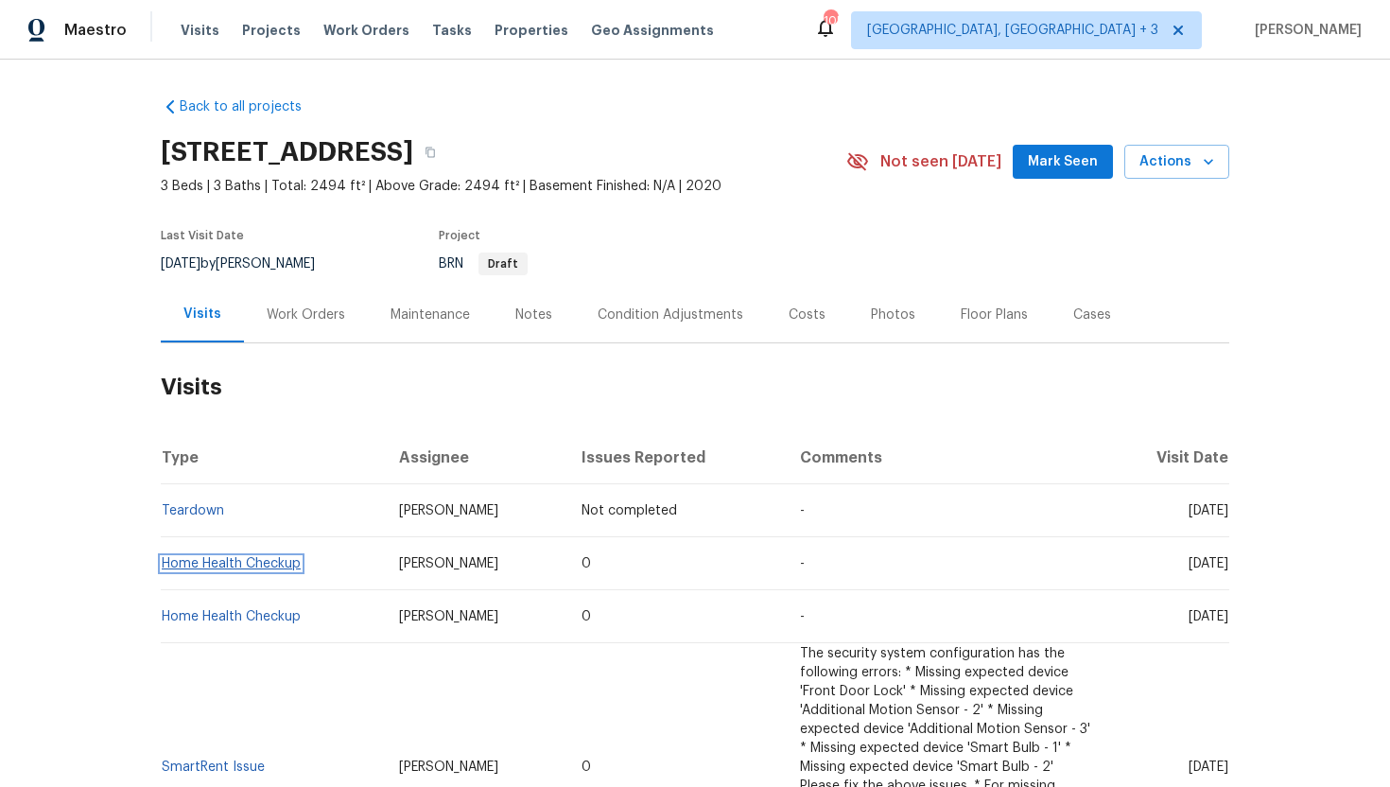
click at [269, 565] on link "Home Health Checkup" at bounding box center [231, 563] width 139 height 13
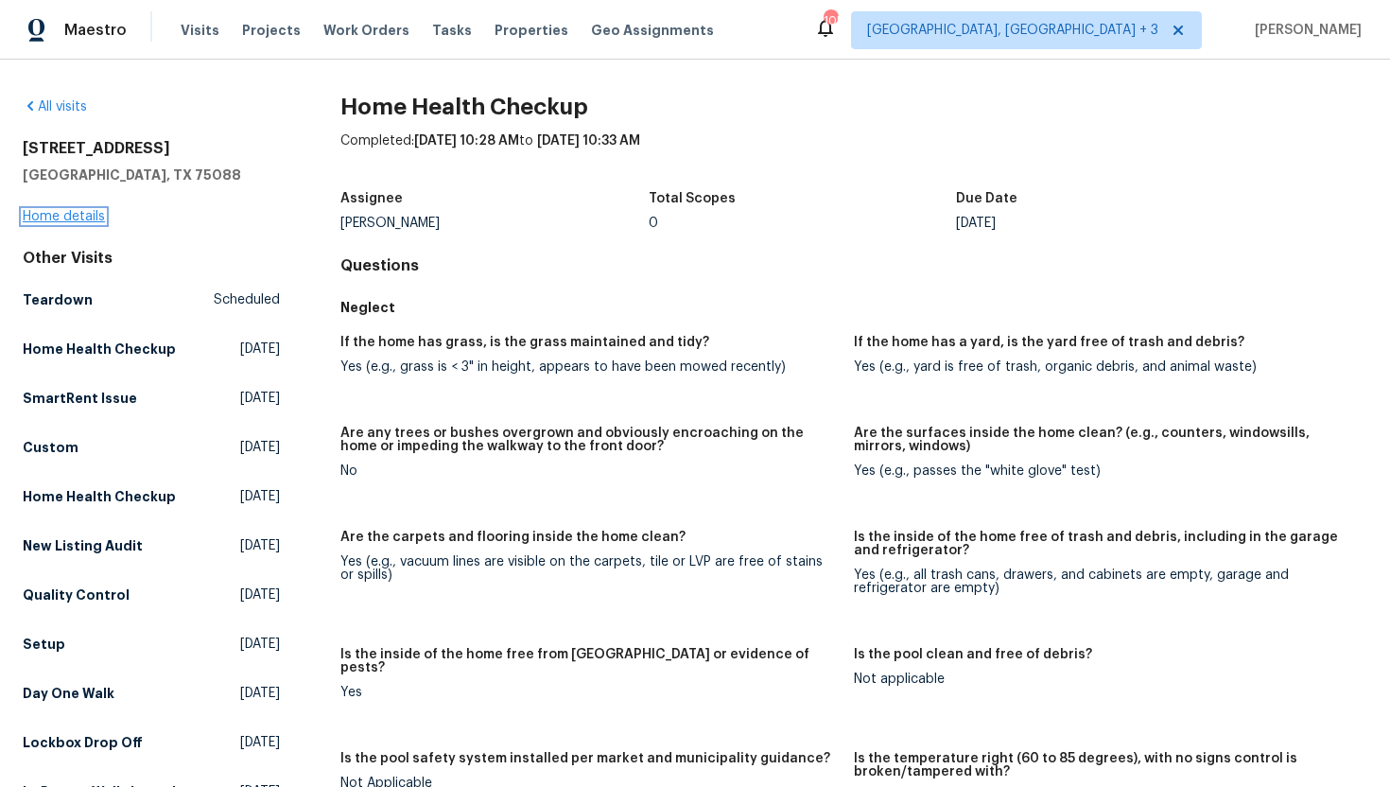
click at [68, 213] on link "Home details" at bounding box center [64, 216] width 82 height 13
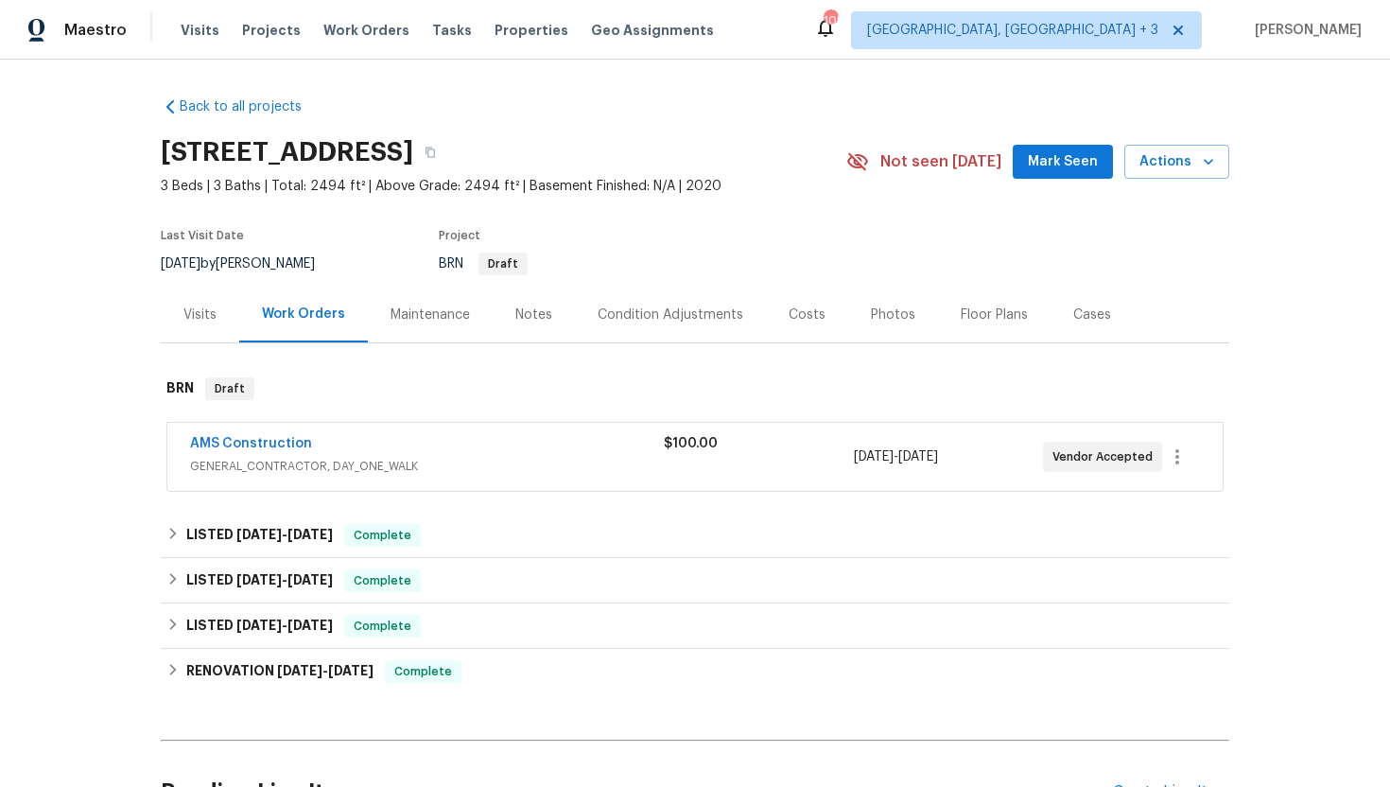
click at [197, 322] on div "Visits" at bounding box center [199, 314] width 33 height 19
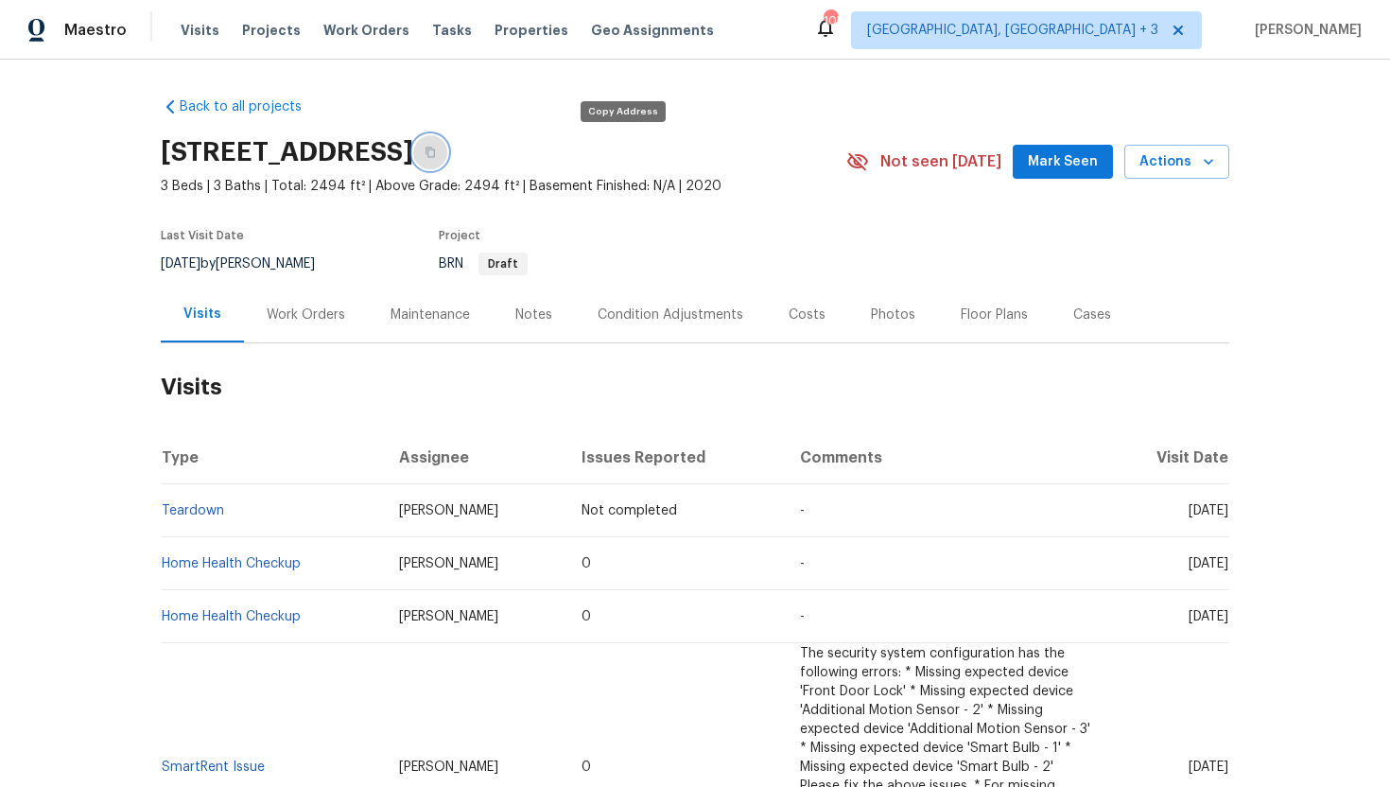
click at [436, 150] on icon "button" at bounding box center [429, 152] width 11 height 11
drag, startPoint x: 461, startPoint y: 507, endPoint x: 362, endPoint y: 508, distance: 99.3
click at [384, 508] on td "Brad Limes" at bounding box center [475, 510] width 183 height 53
copy span "Brad Limes"
drag, startPoint x: 1150, startPoint y: 566, endPoint x: 1226, endPoint y: 570, distance: 76.7
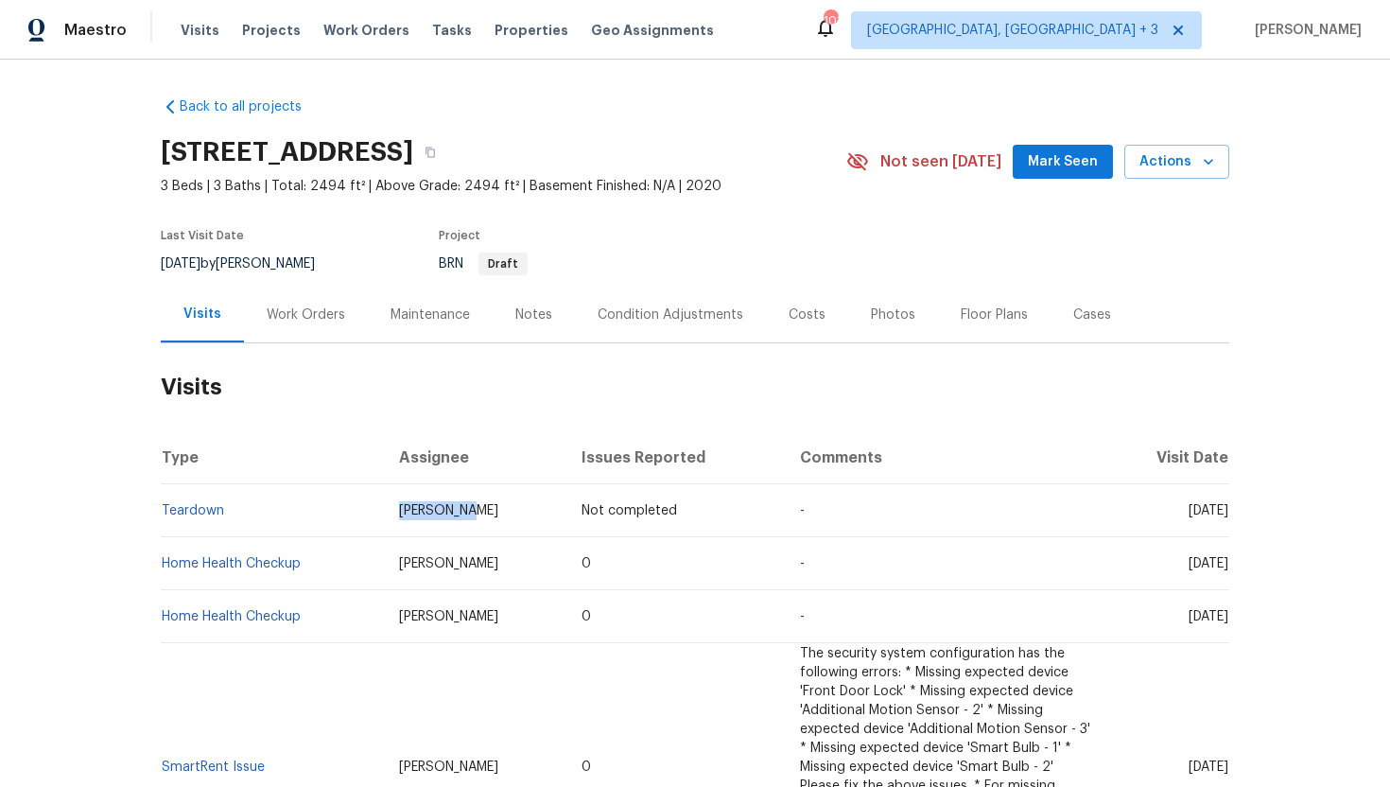
click at [1226, 570] on td "Mon, Sep 29 2025" at bounding box center [1167, 563] width 124 height 53
copy span "Sep 29 2025"
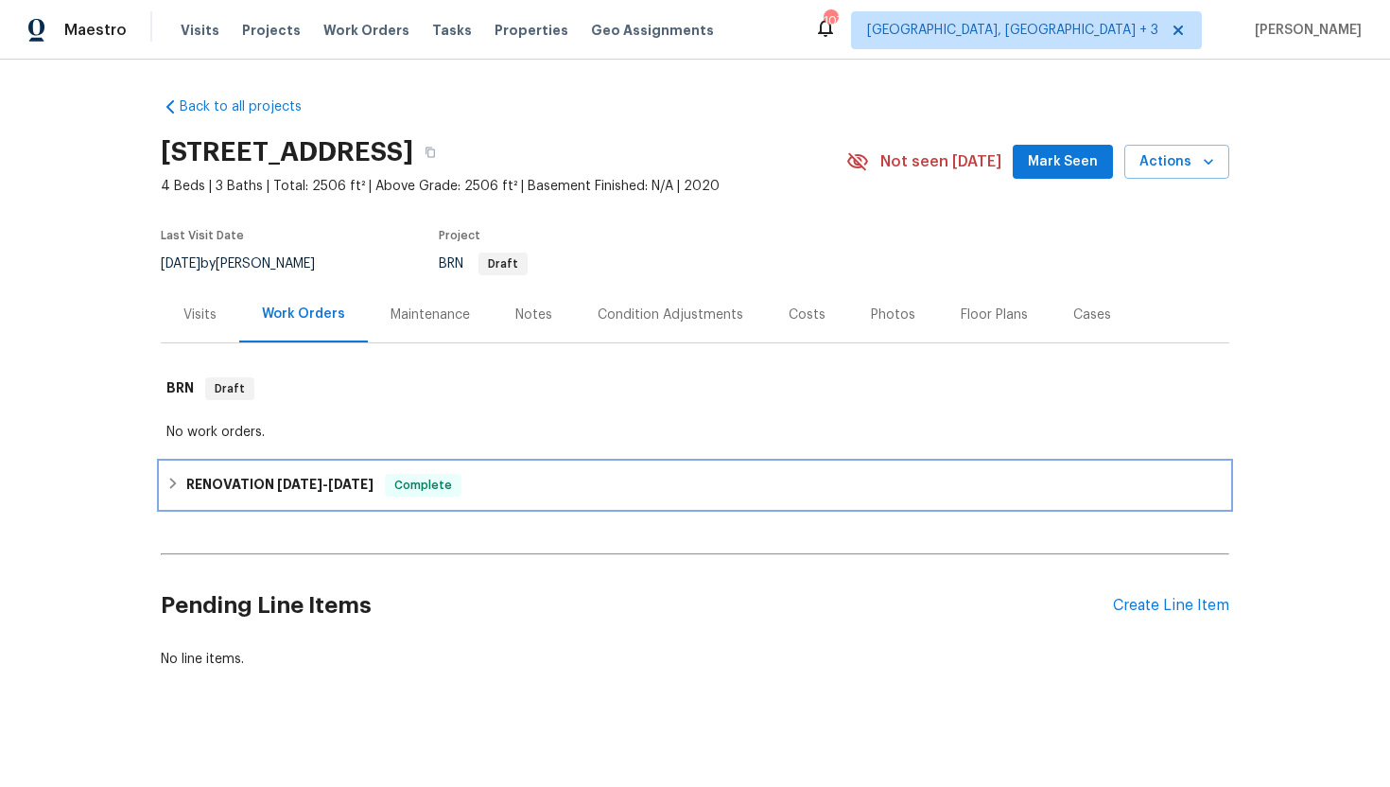
click at [337, 479] on span "[DATE]" at bounding box center [350, 483] width 45 height 13
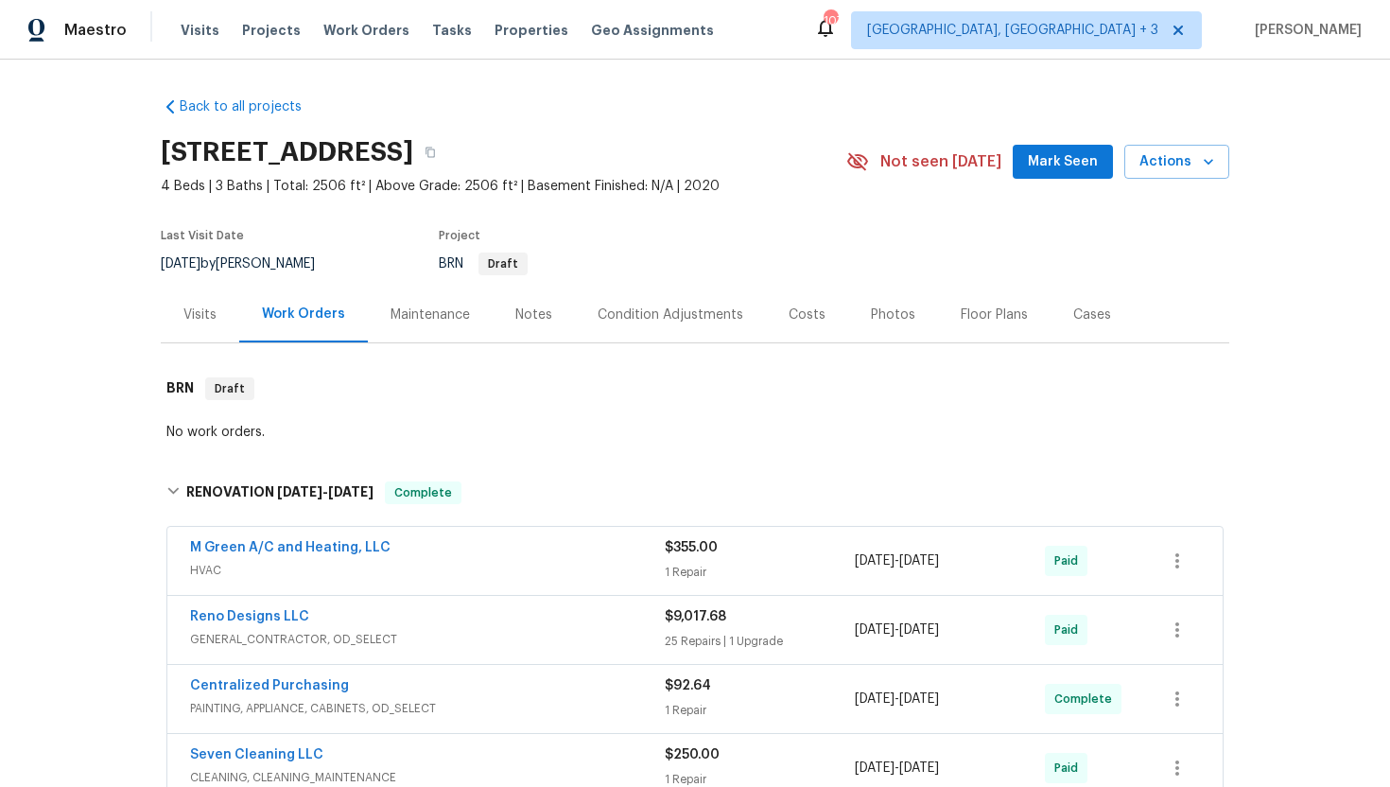
click at [209, 329] on div "Visits" at bounding box center [200, 314] width 78 height 56
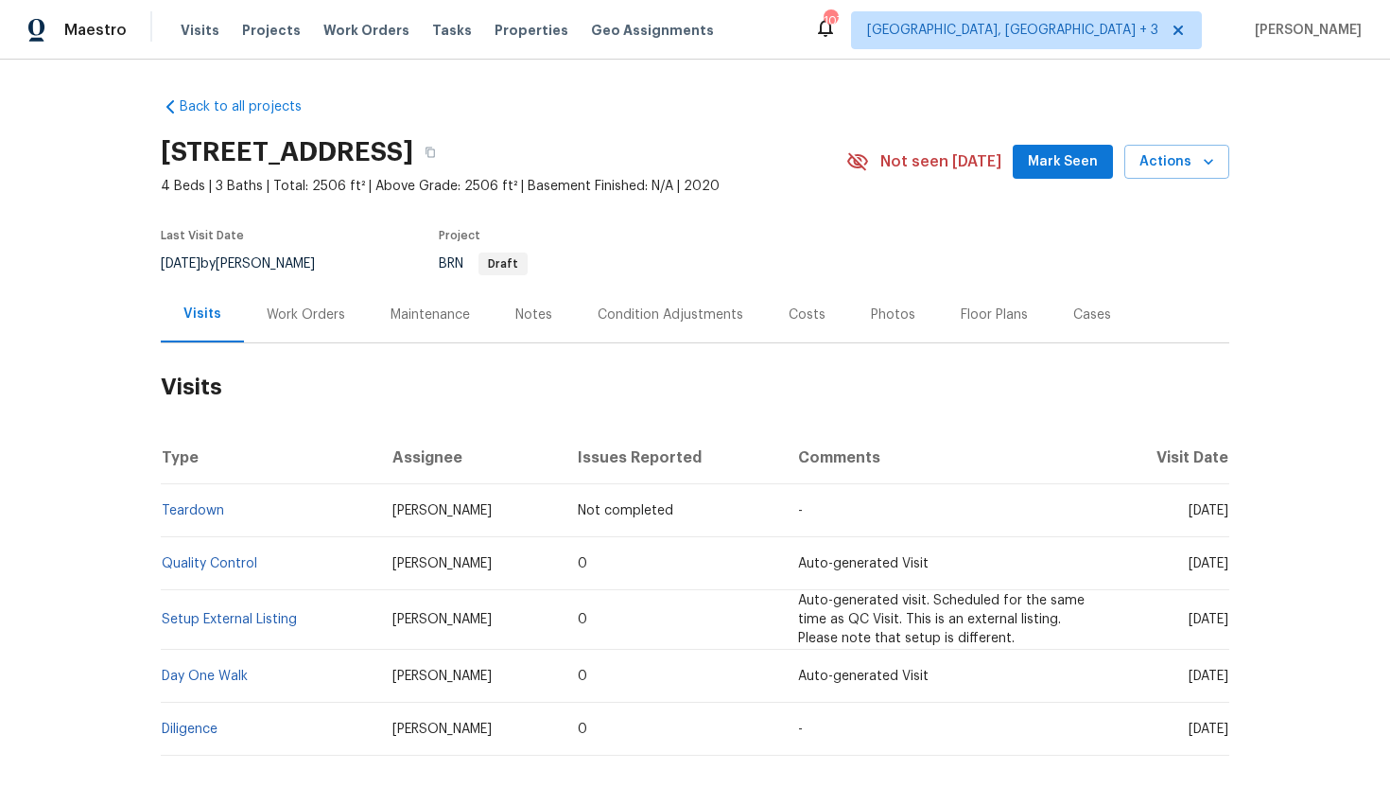
click at [337, 314] on div "Work Orders" at bounding box center [306, 314] width 78 height 19
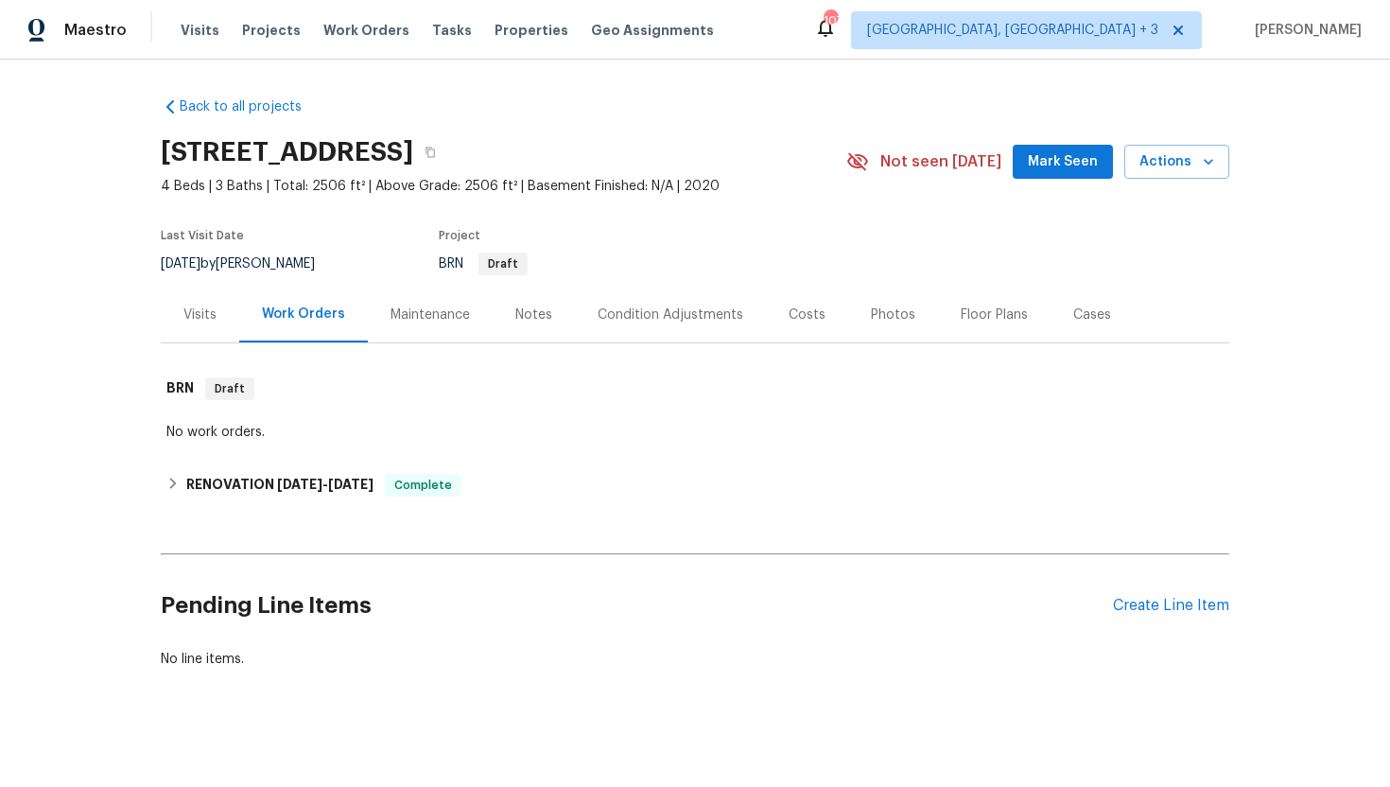
click at [190, 325] on div "Visits" at bounding box center [200, 314] width 78 height 56
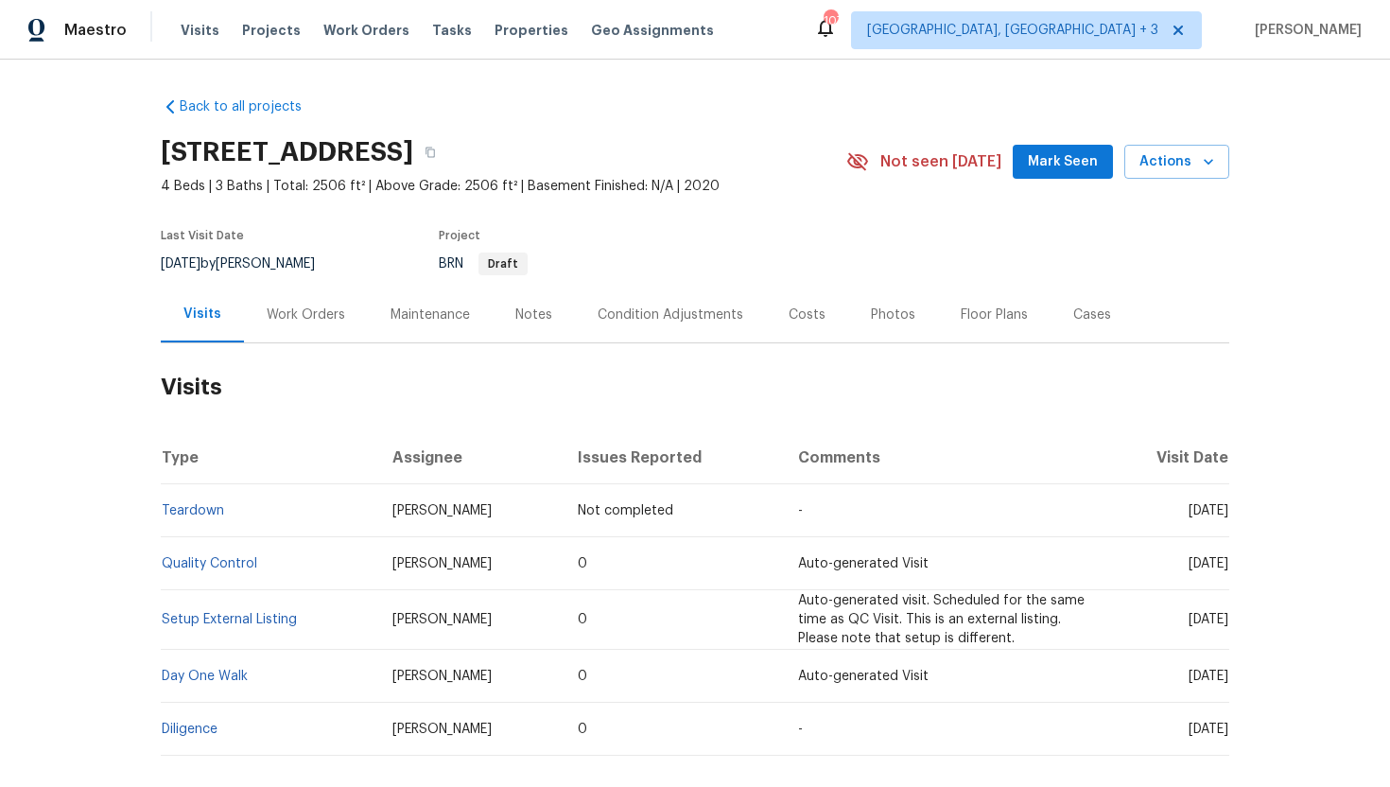
scroll to position [13, 0]
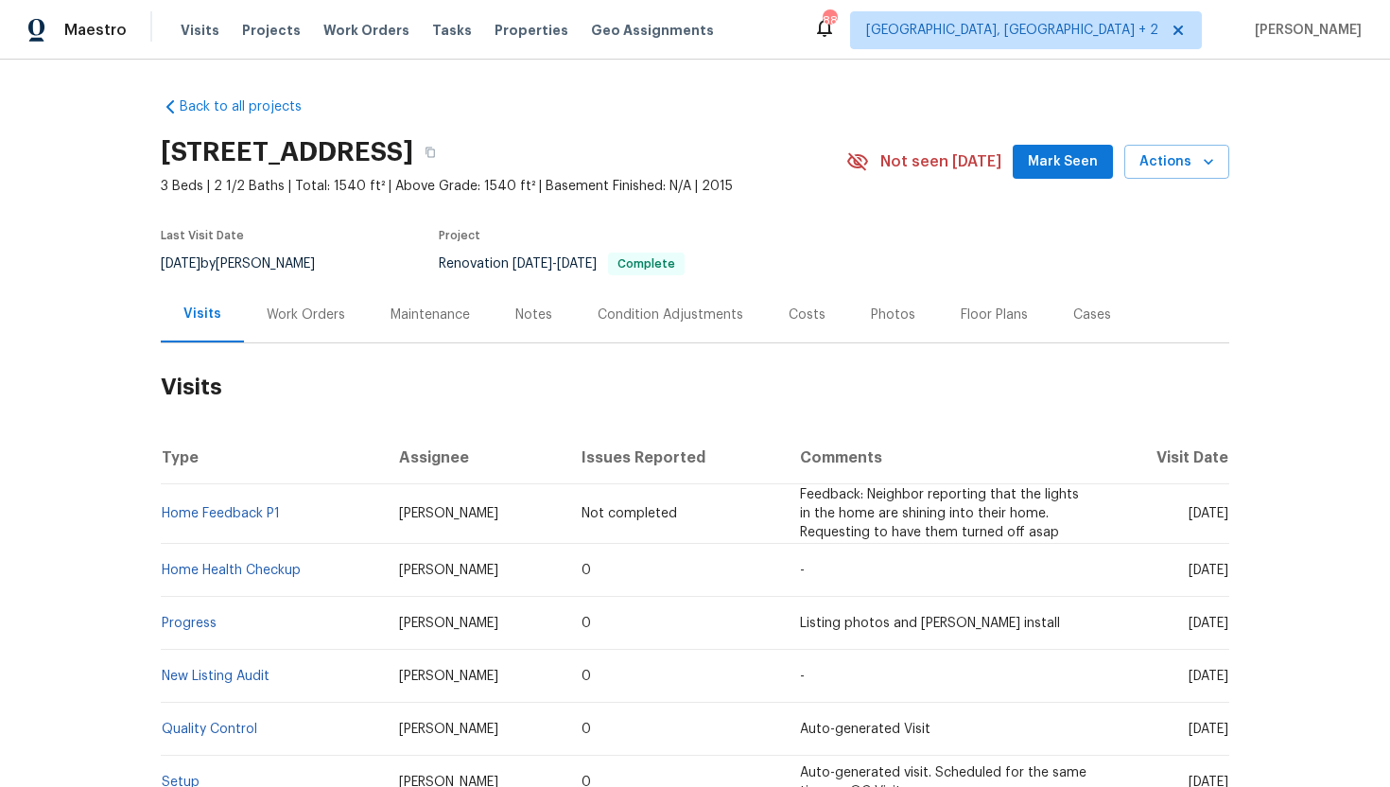
scroll to position [24, 0]
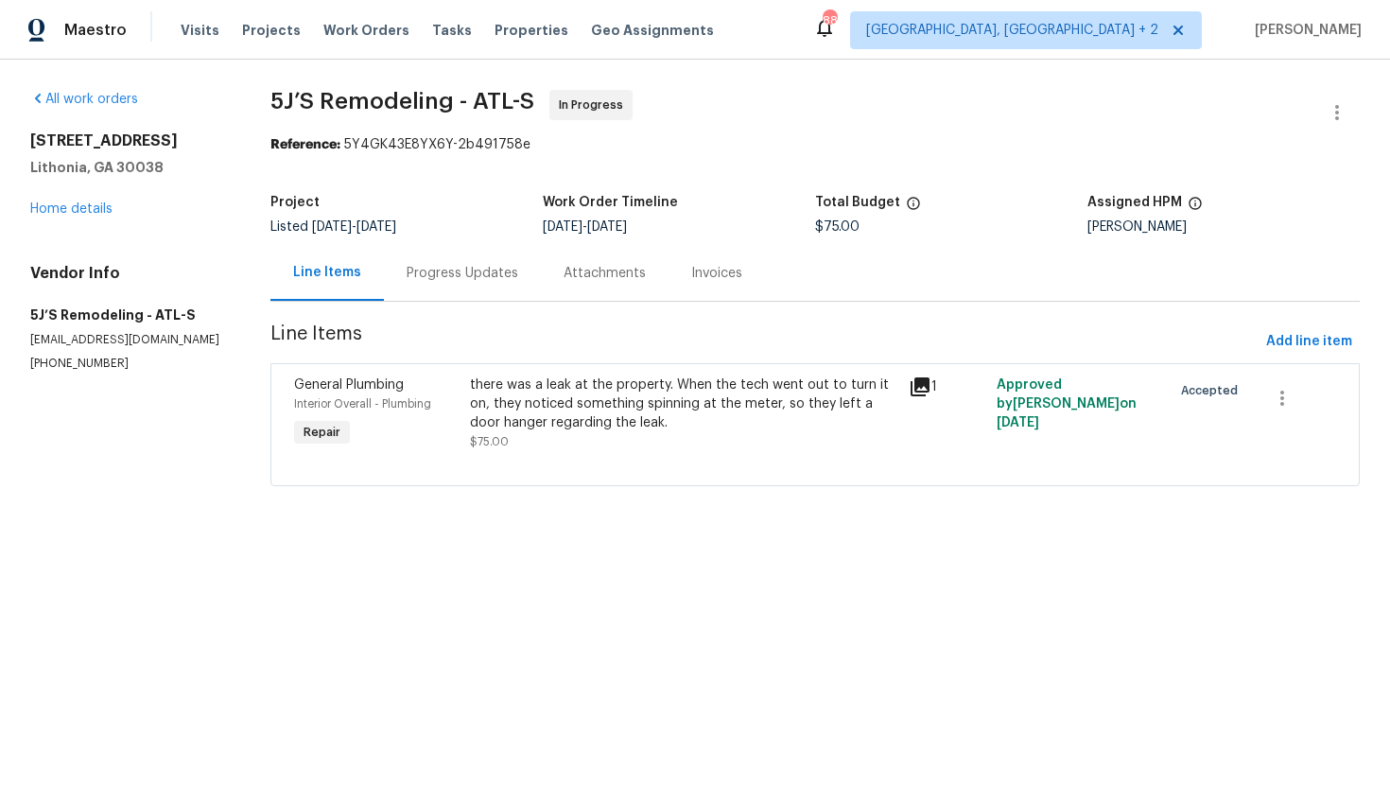
click at [477, 284] on div "Progress Updates" at bounding box center [462, 273] width 157 height 56
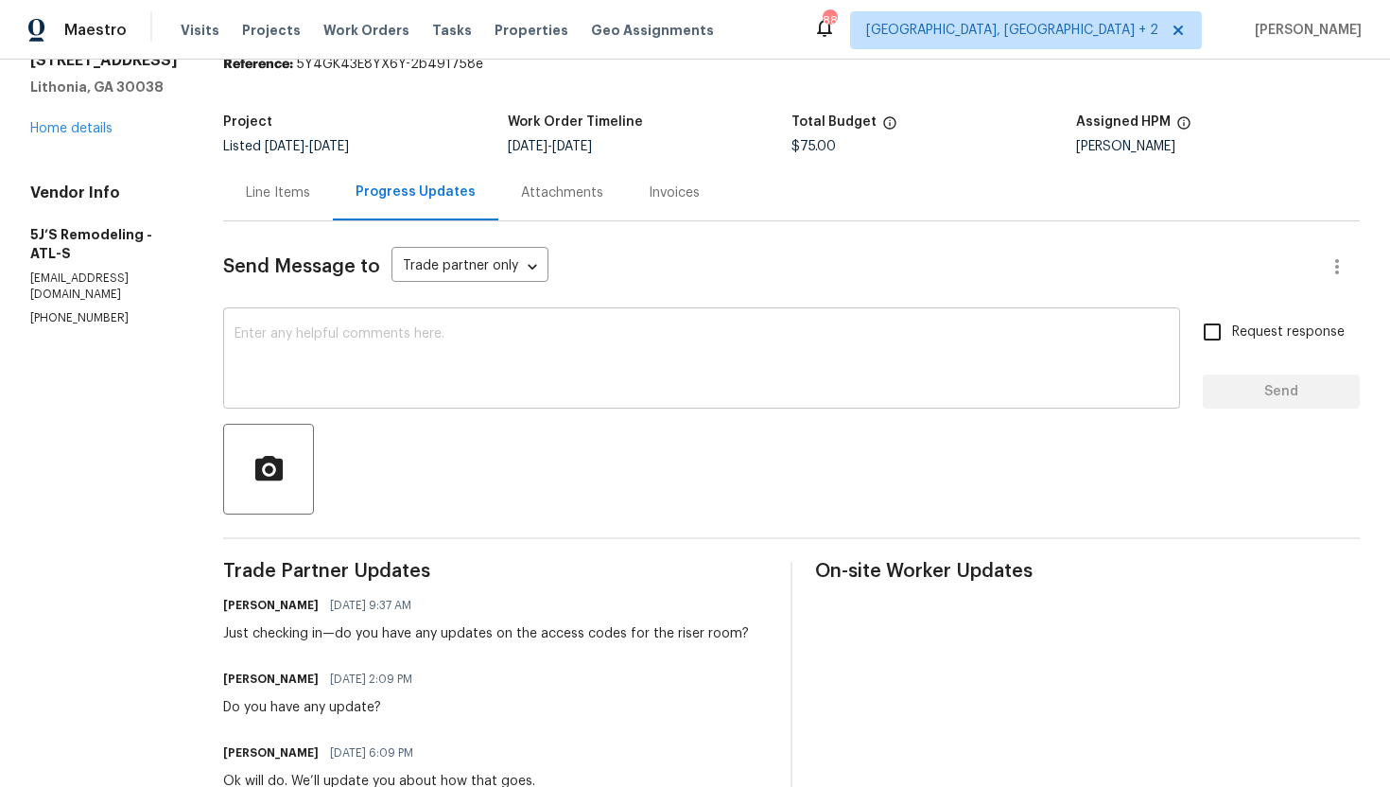
scroll to position [23, 0]
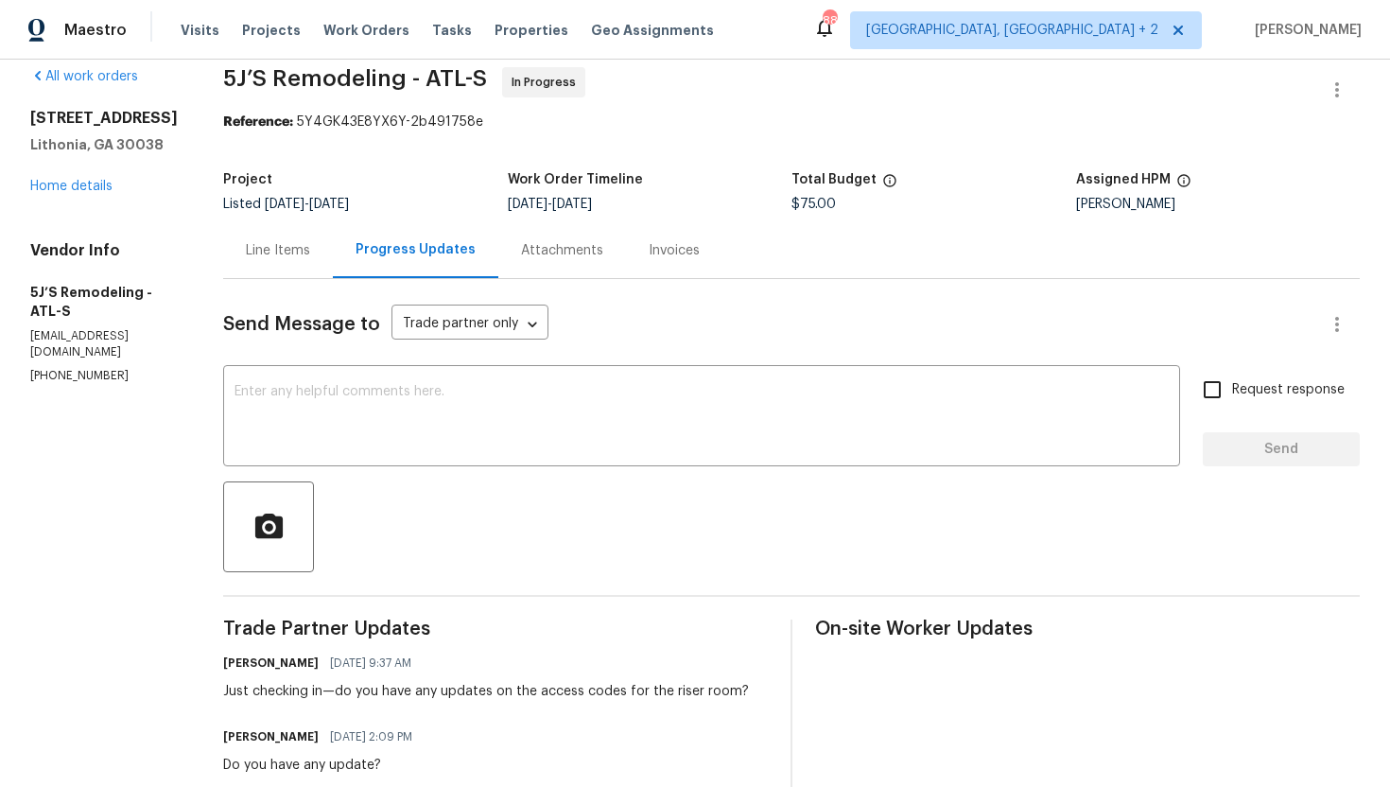
click at [276, 253] on div "Line Items" at bounding box center [278, 250] width 64 height 19
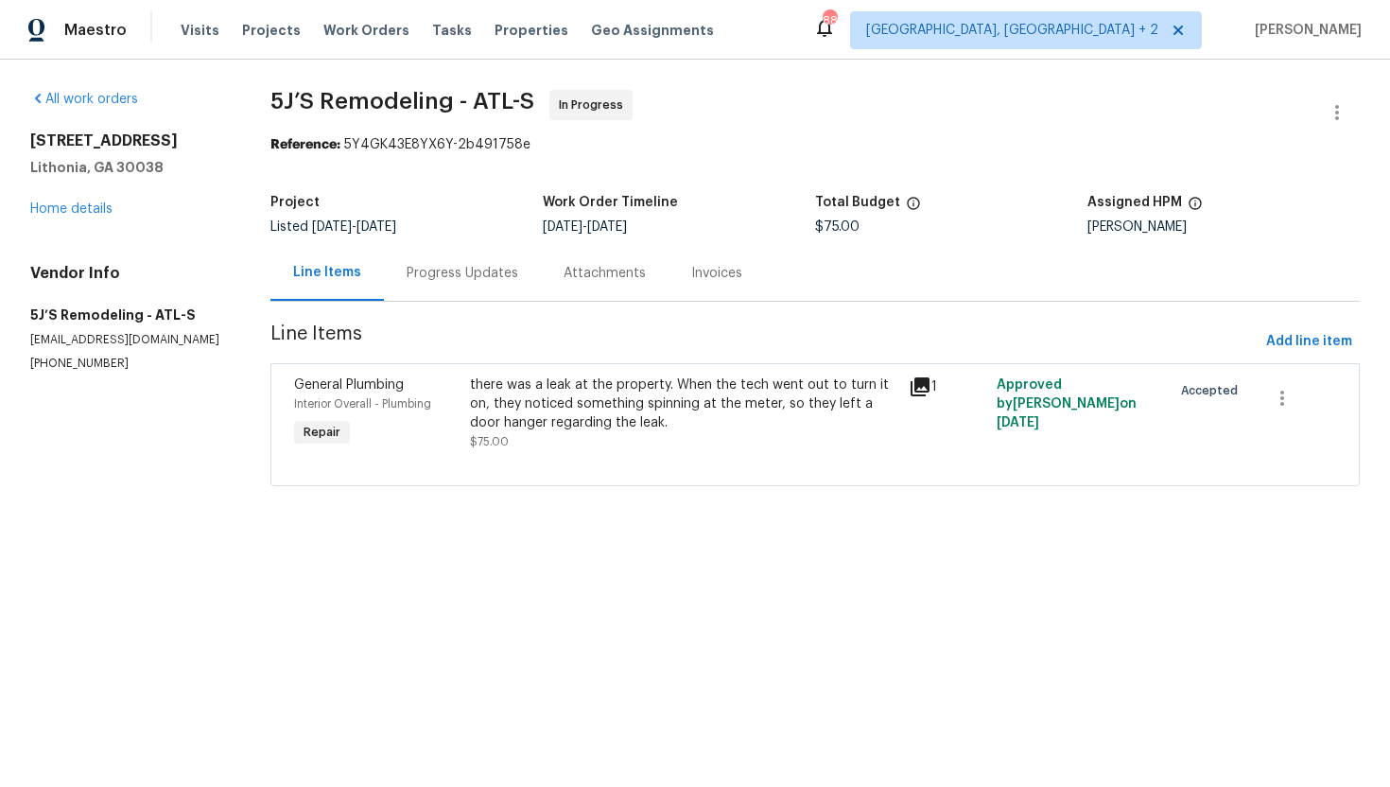
click at [934, 385] on div "1" at bounding box center [946, 386] width 77 height 23
click at [928, 385] on icon at bounding box center [919, 386] width 19 height 19
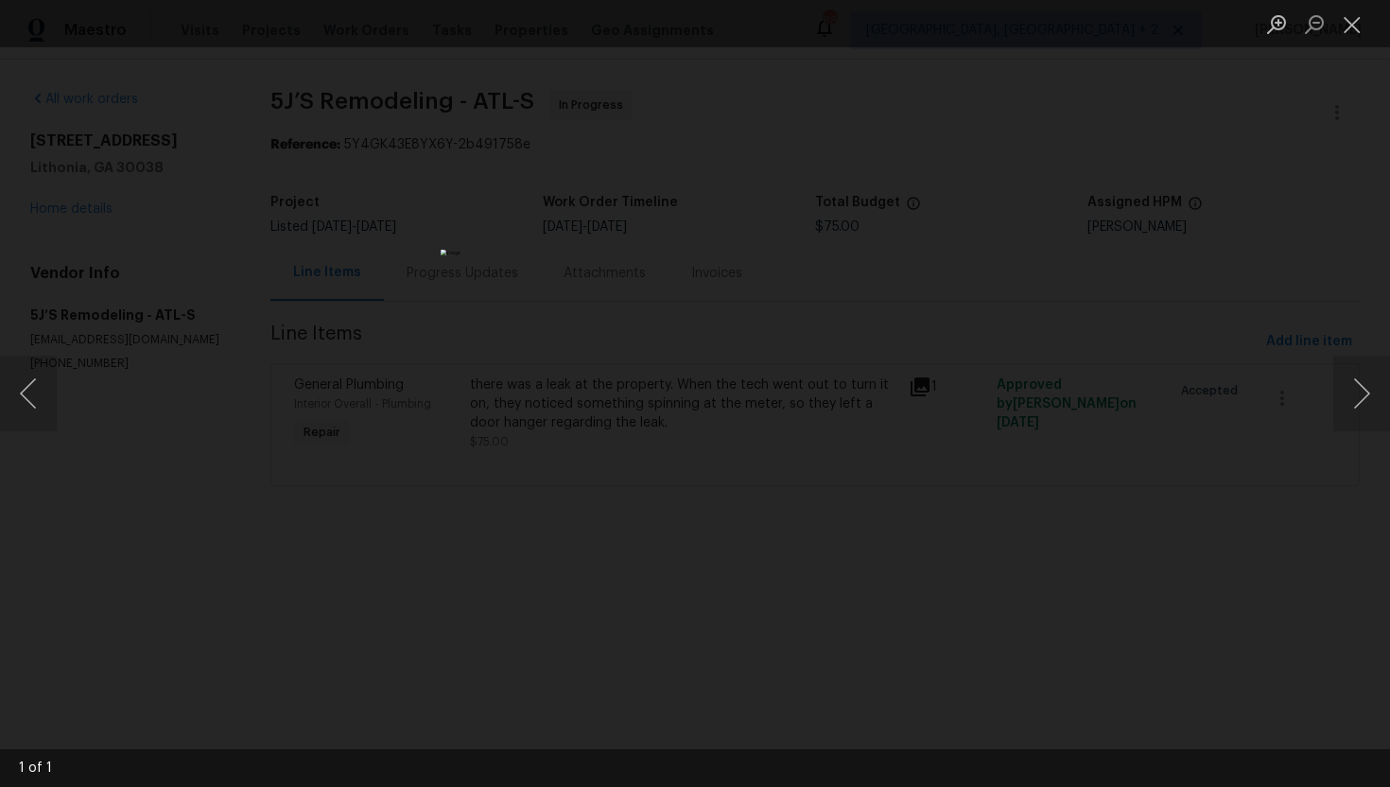
click at [1069, 264] on div "Lightbox" at bounding box center [695, 393] width 1390 height 787
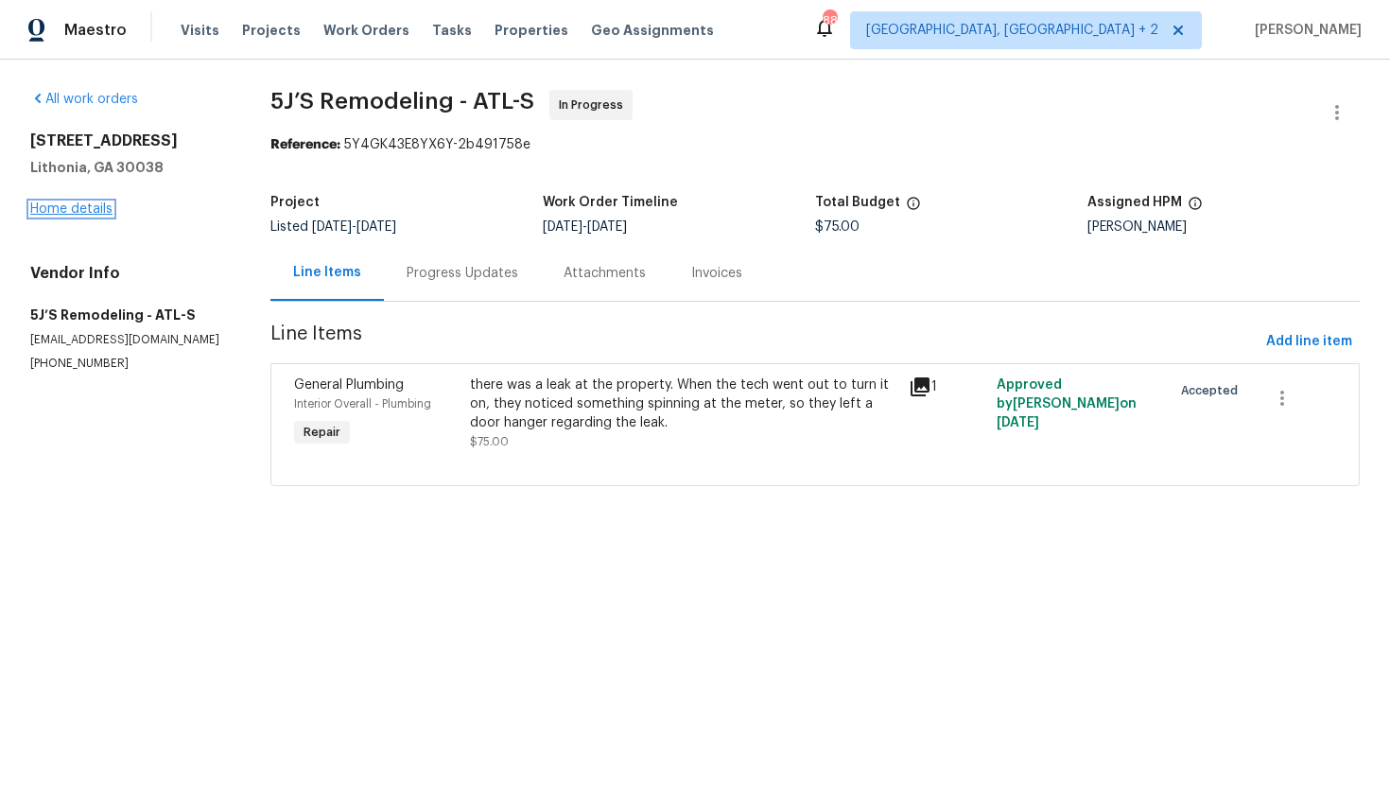
click at [83, 210] on link "Home details" at bounding box center [71, 208] width 82 height 13
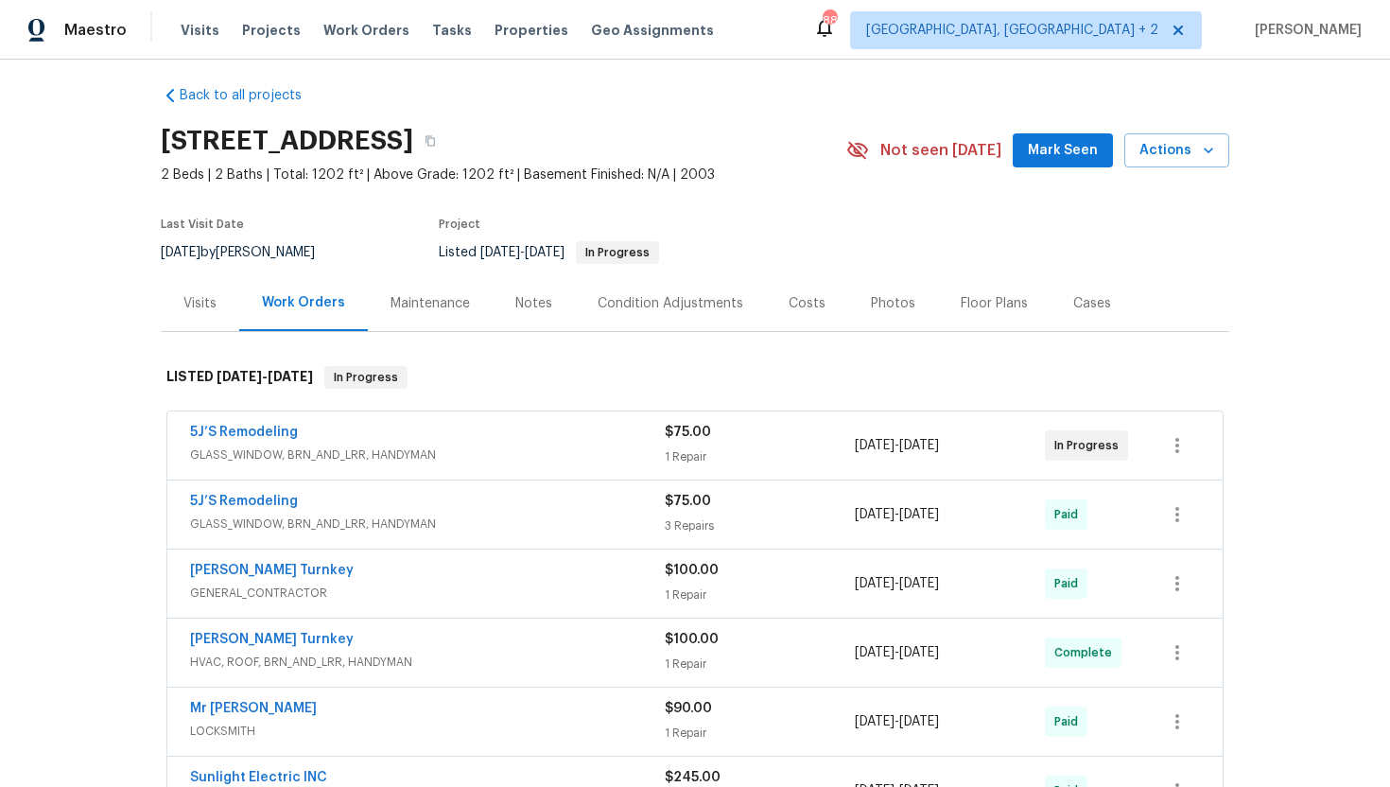
scroll to position [8, 0]
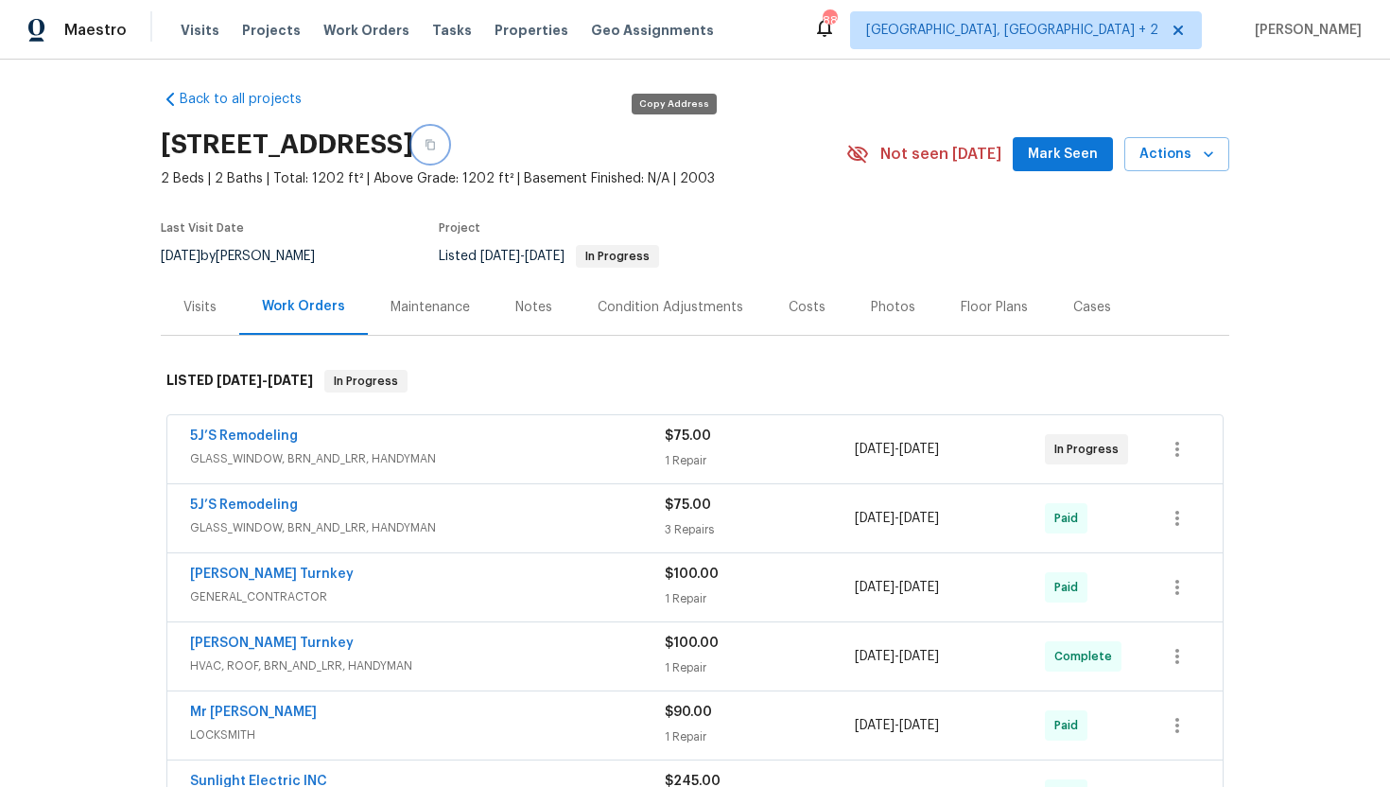
click at [435, 140] on icon "button" at bounding box center [429, 145] width 9 height 10
click at [469, 453] on span "GLASS_WINDOW, BRN_AND_LRR, HANDYMAN" at bounding box center [427, 458] width 475 height 19
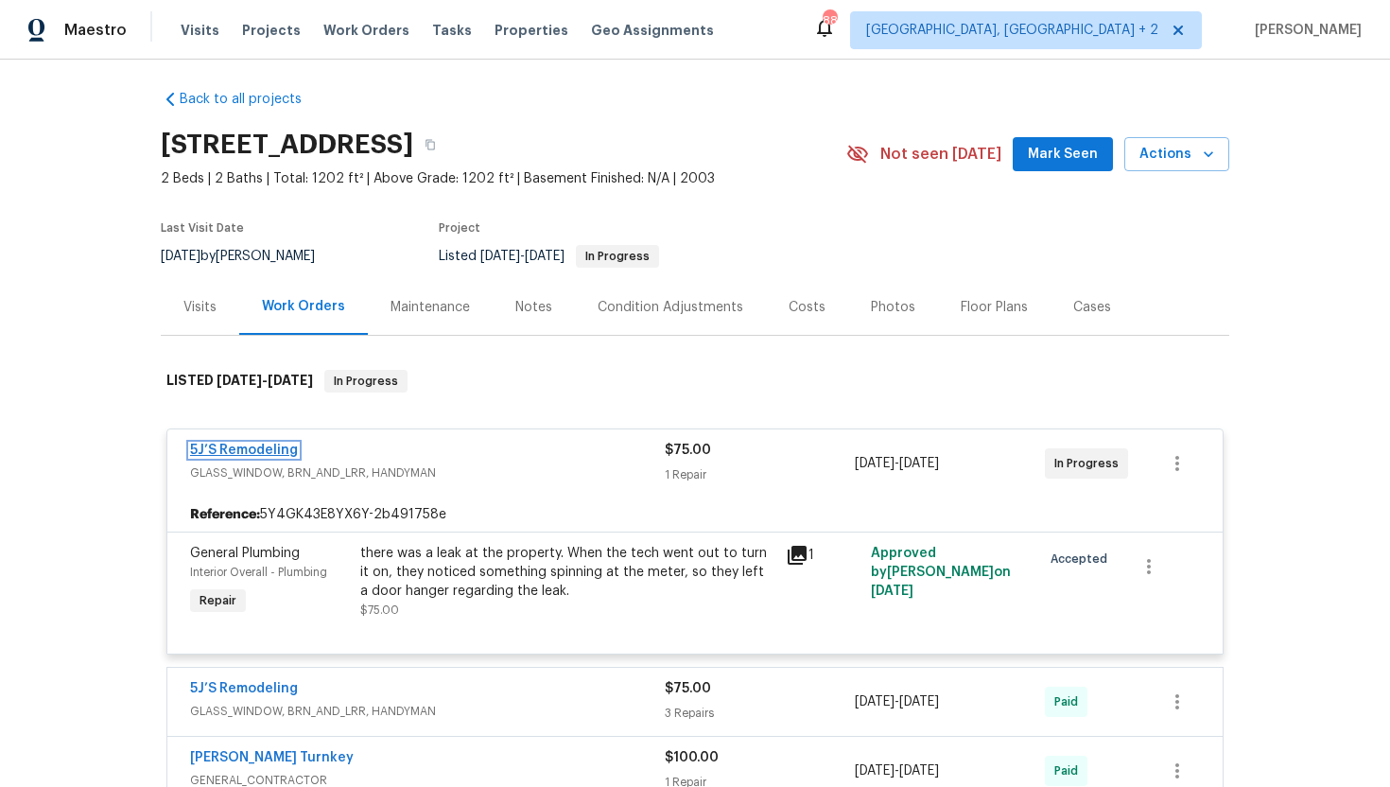
click at [211, 447] on link "5J’S Remodeling" at bounding box center [244, 449] width 108 height 13
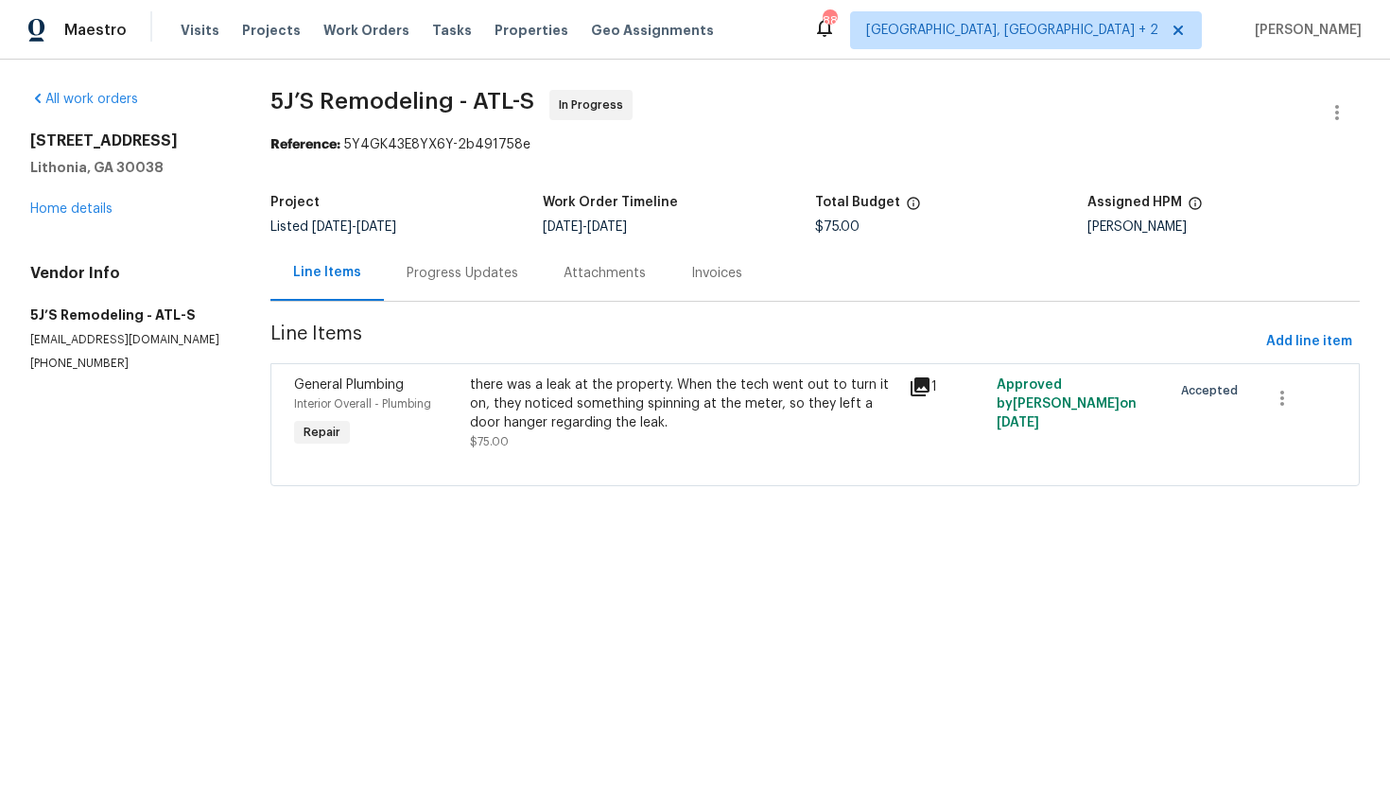
click at [483, 283] on div "Progress Updates" at bounding box center [462, 273] width 157 height 56
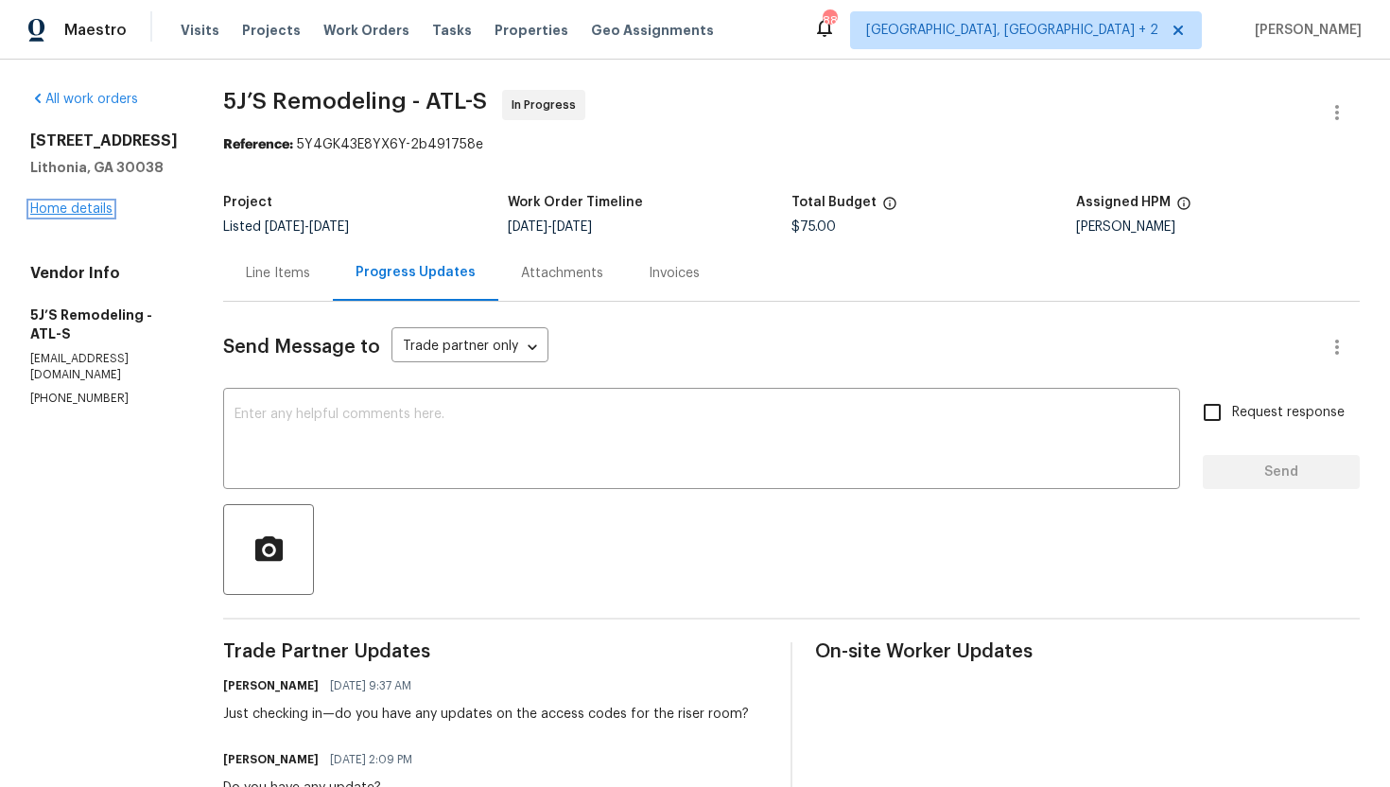
click at [67, 211] on link "Home details" at bounding box center [71, 208] width 82 height 13
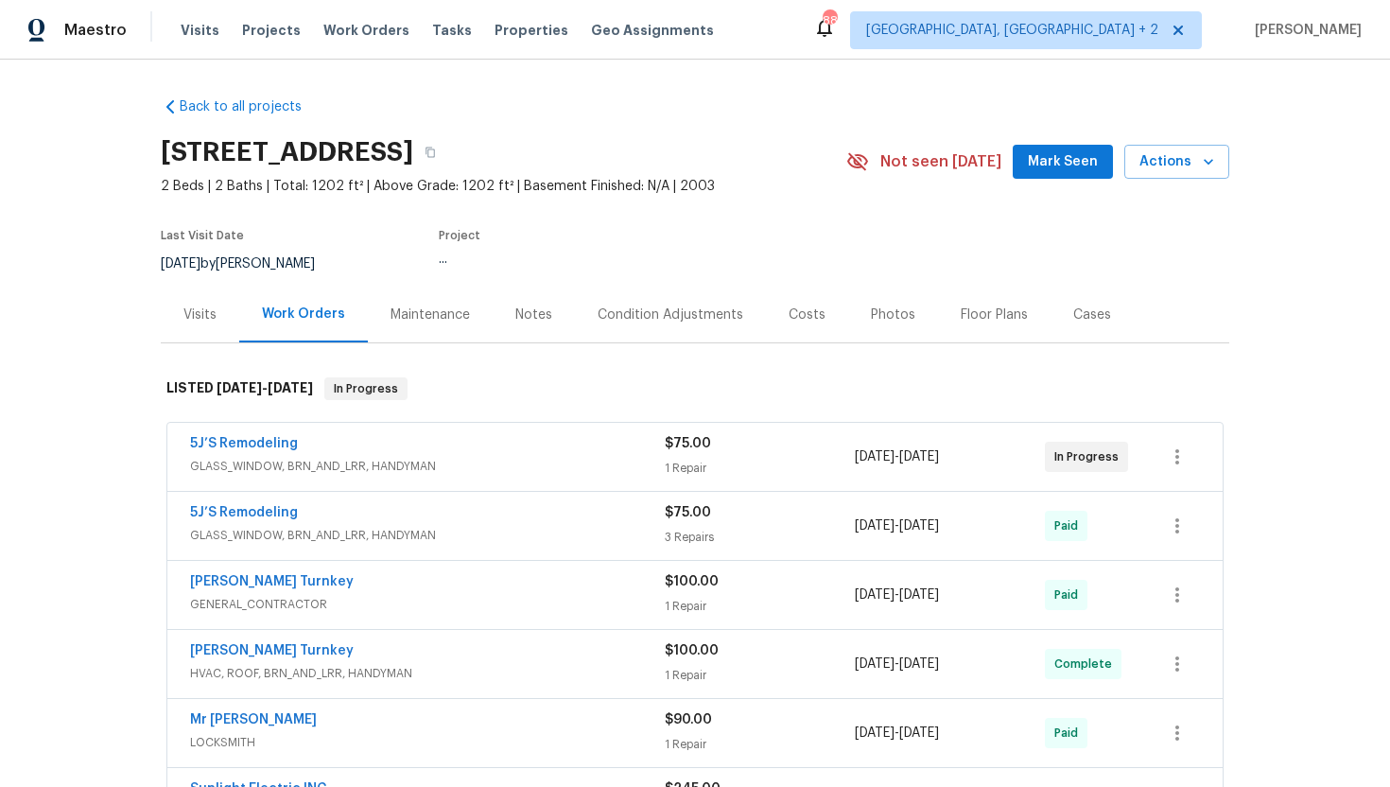
scroll to position [4, 0]
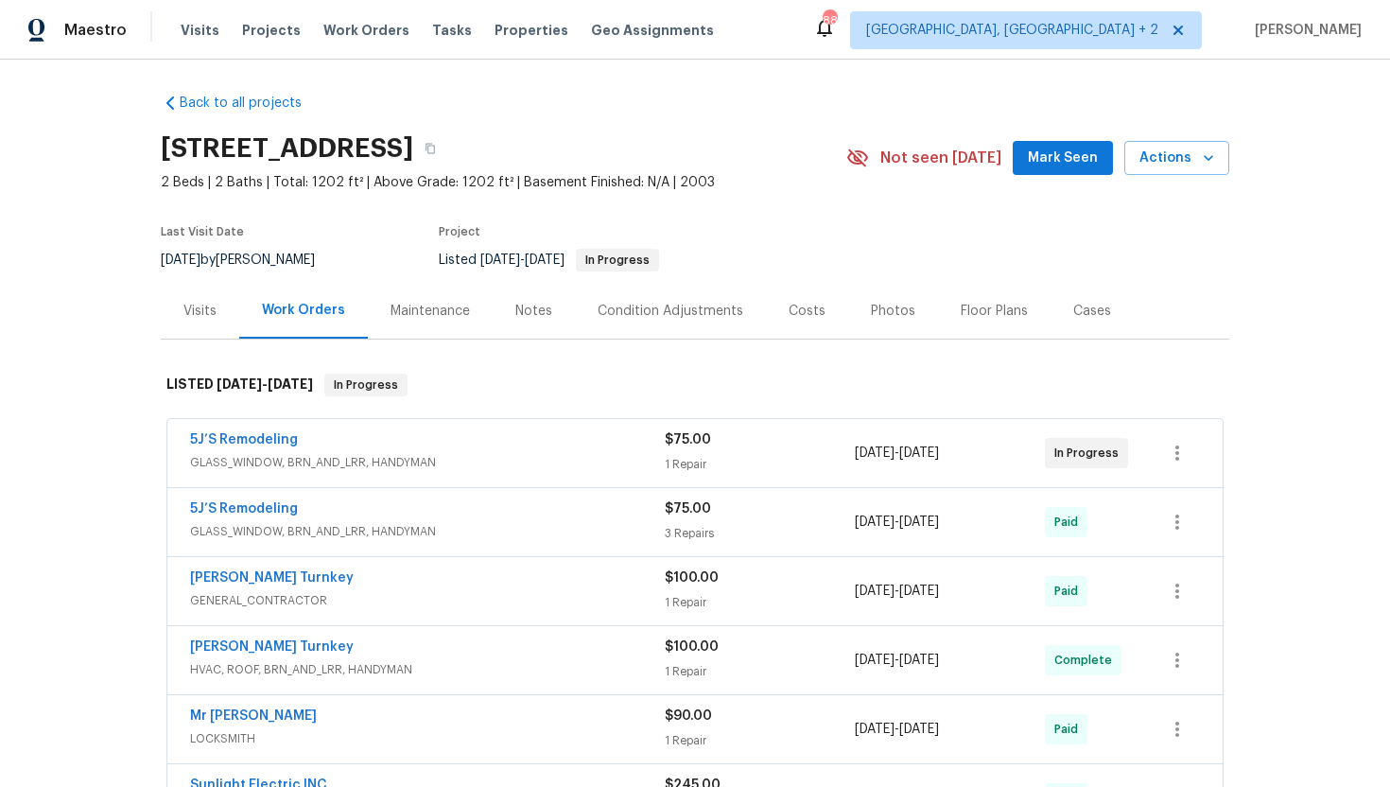
click at [408, 527] on span "GLASS_WINDOW, BRN_AND_LRR, HANDYMAN" at bounding box center [427, 531] width 475 height 19
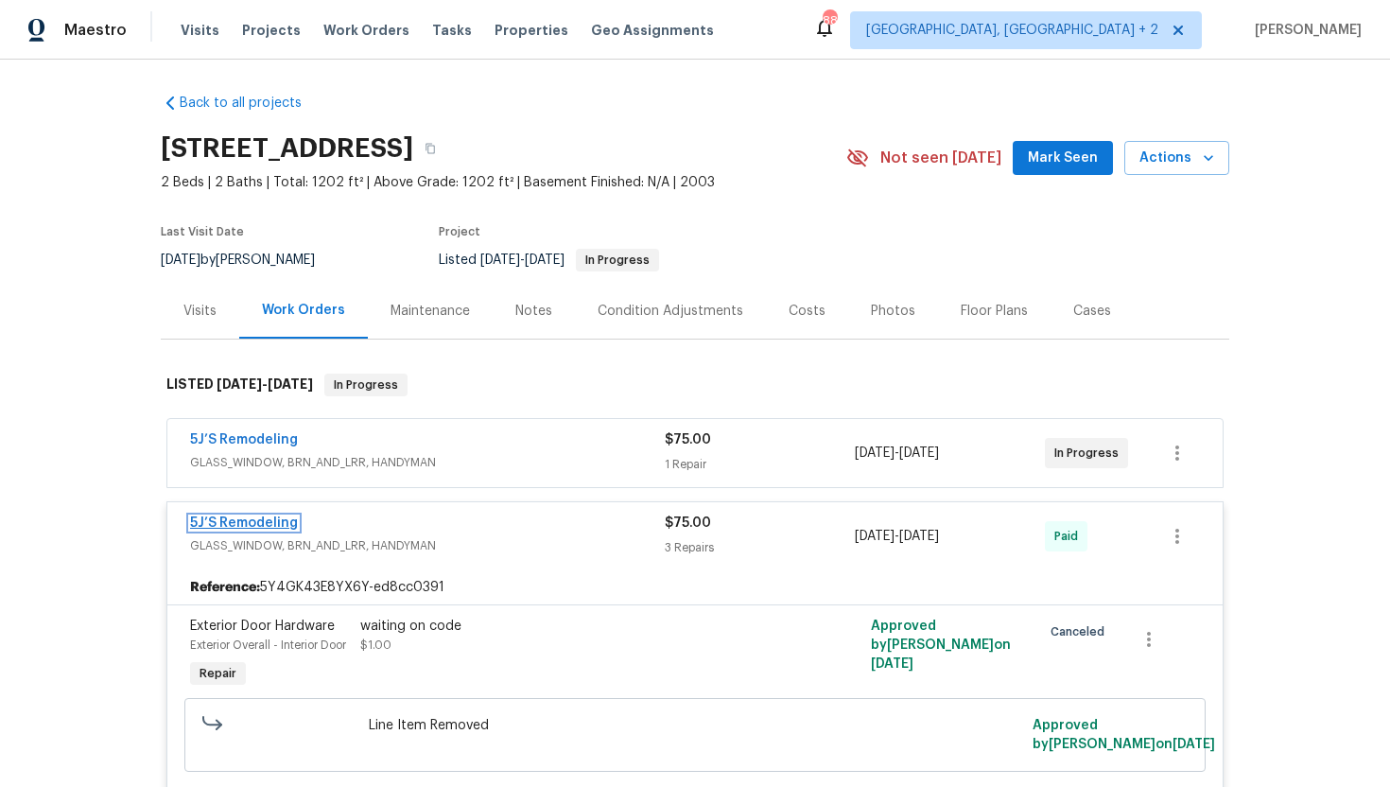
click at [278, 517] on link "5J’S Remodeling" at bounding box center [244, 522] width 108 height 13
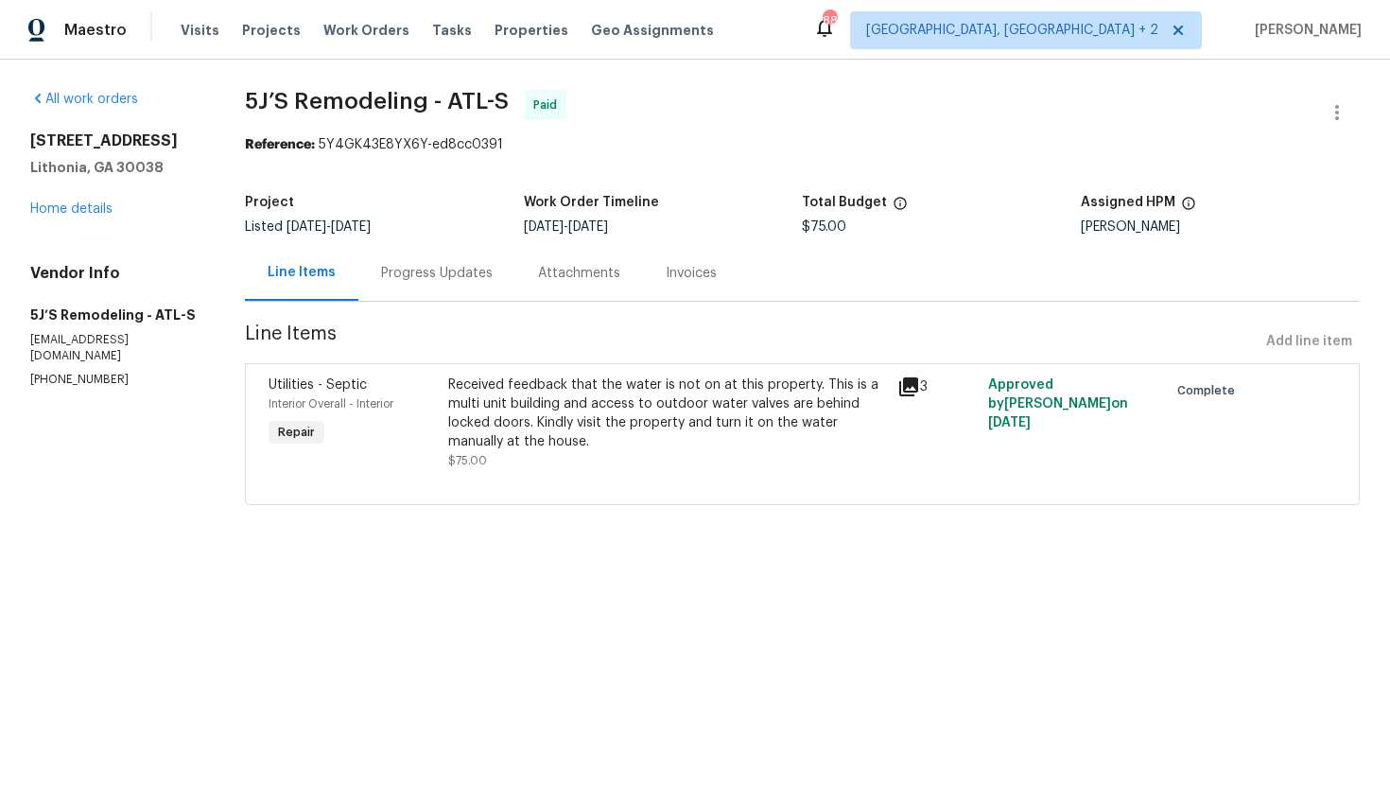
click at [472, 276] on div "Progress Updates" at bounding box center [437, 273] width 112 height 19
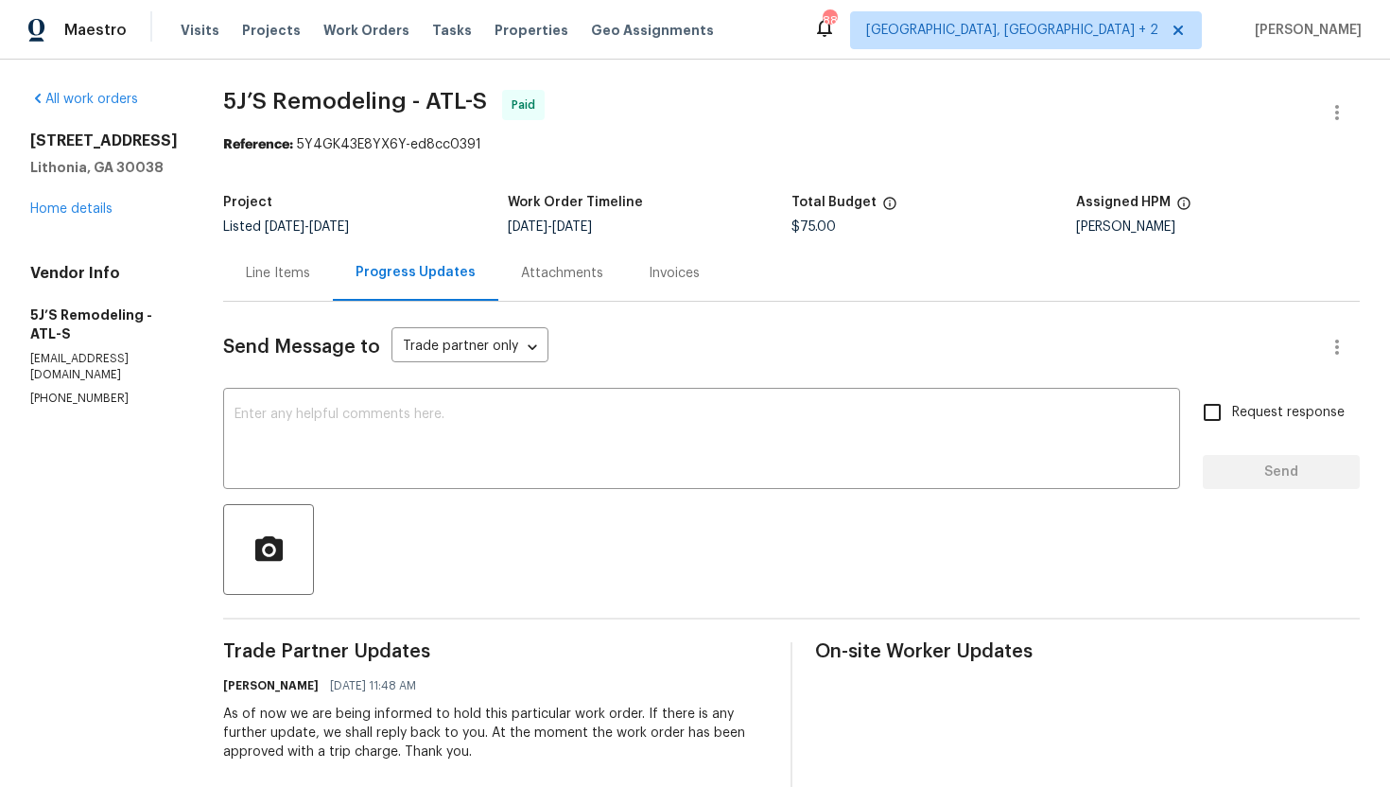
click at [271, 282] on div "Line Items" at bounding box center [278, 273] width 64 height 19
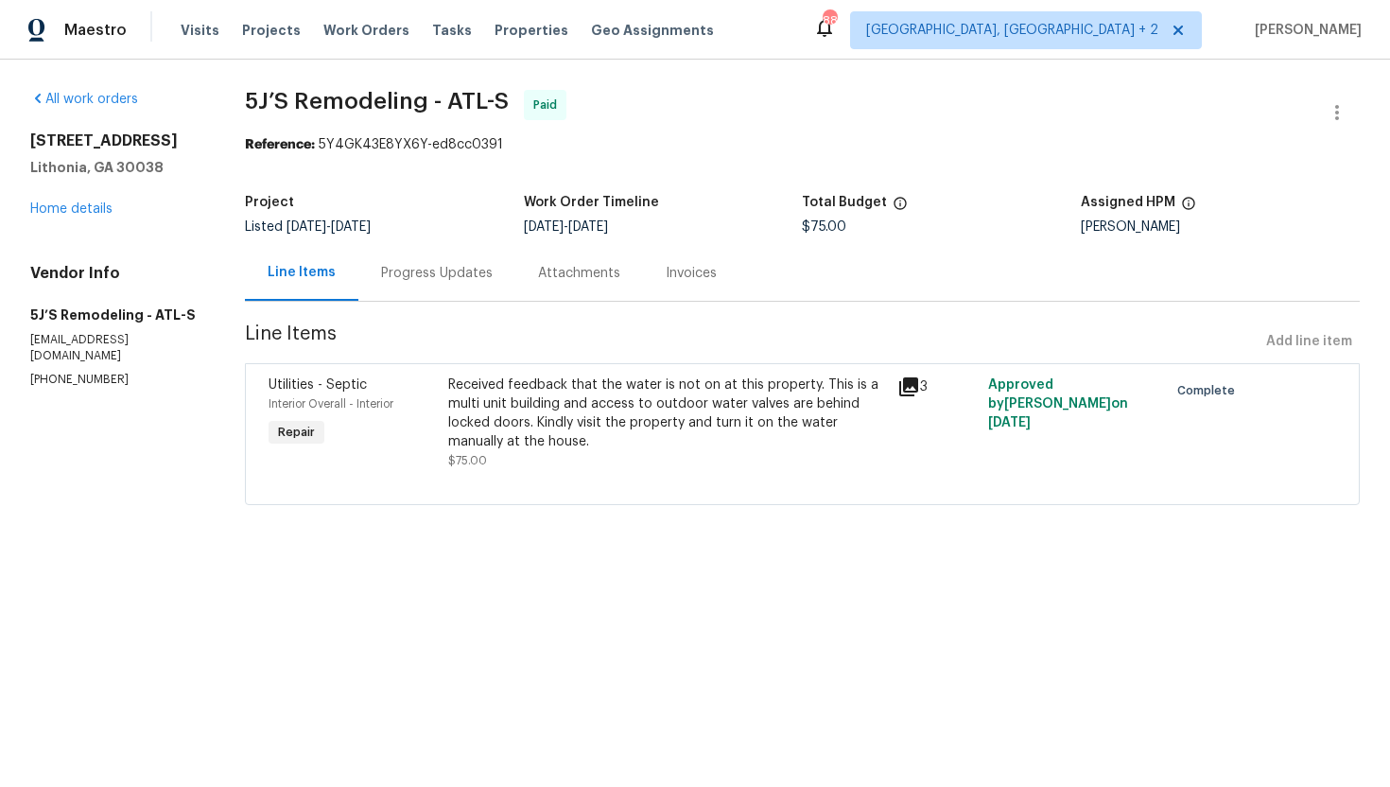
click at [734, 401] on div "Received feedback that the water is not on at this property. This is a multi un…" at bounding box center [667, 413] width 439 height 76
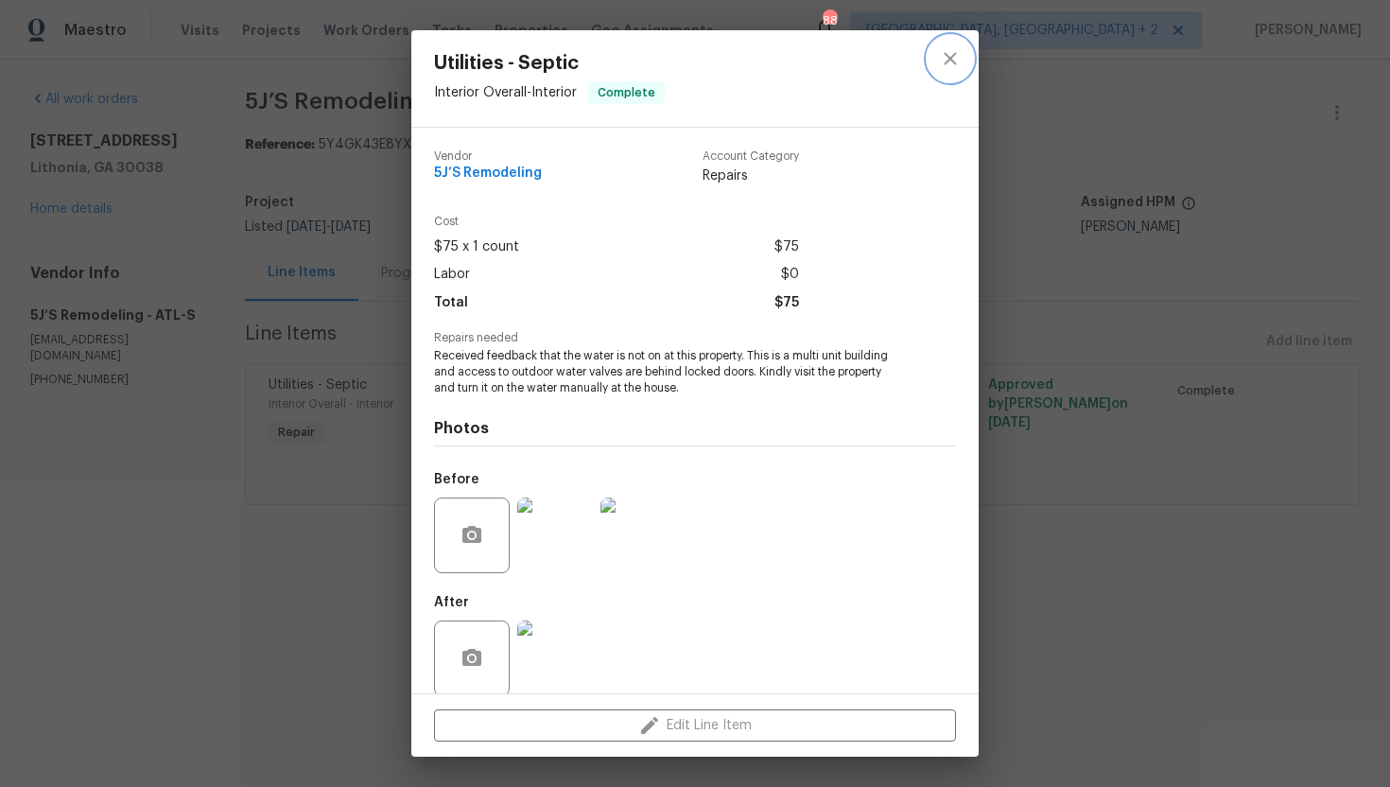
click at [959, 48] on icon "close" at bounding box center [950, 58] width 23 height 23
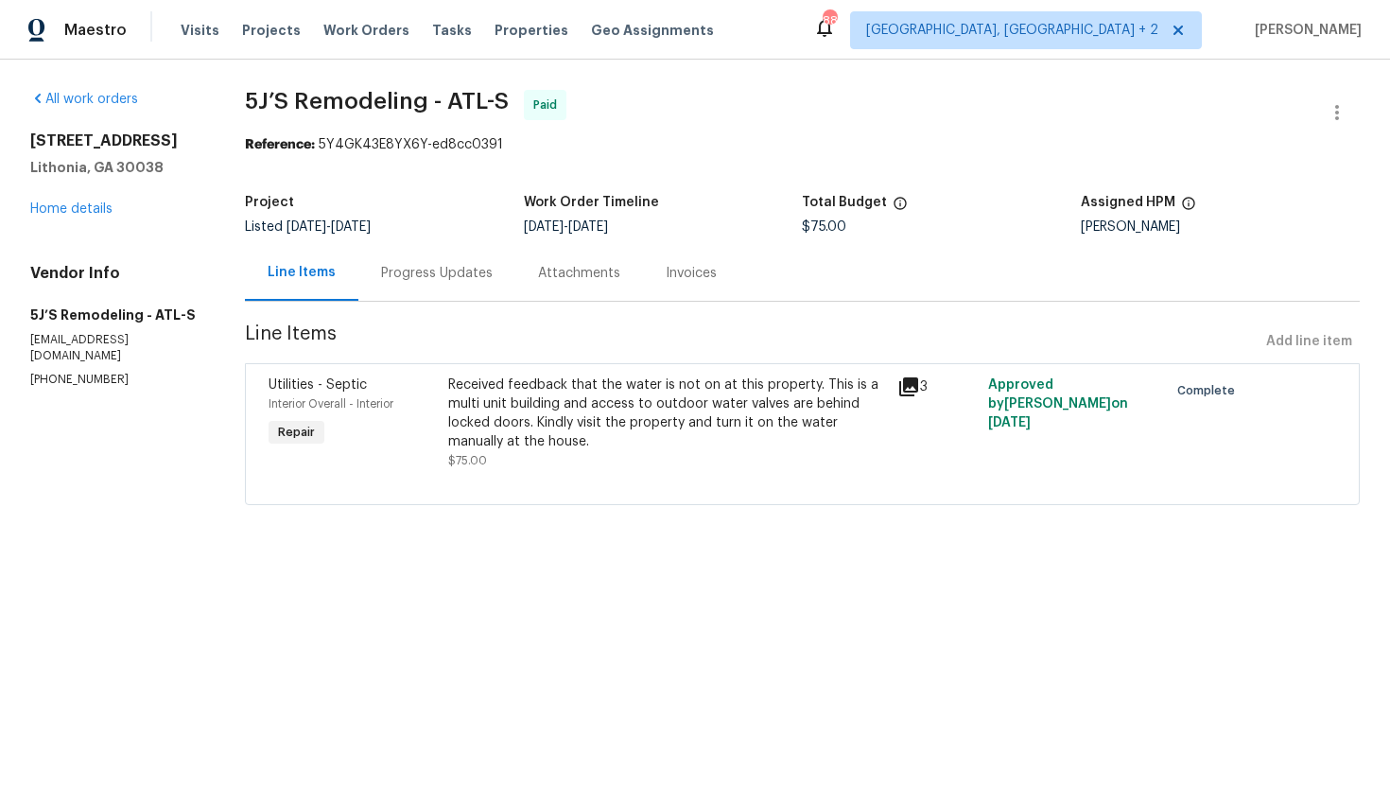
click at [435, 269] on div "Progress Updates" at bounding box center [437, 273] width 112 height 19
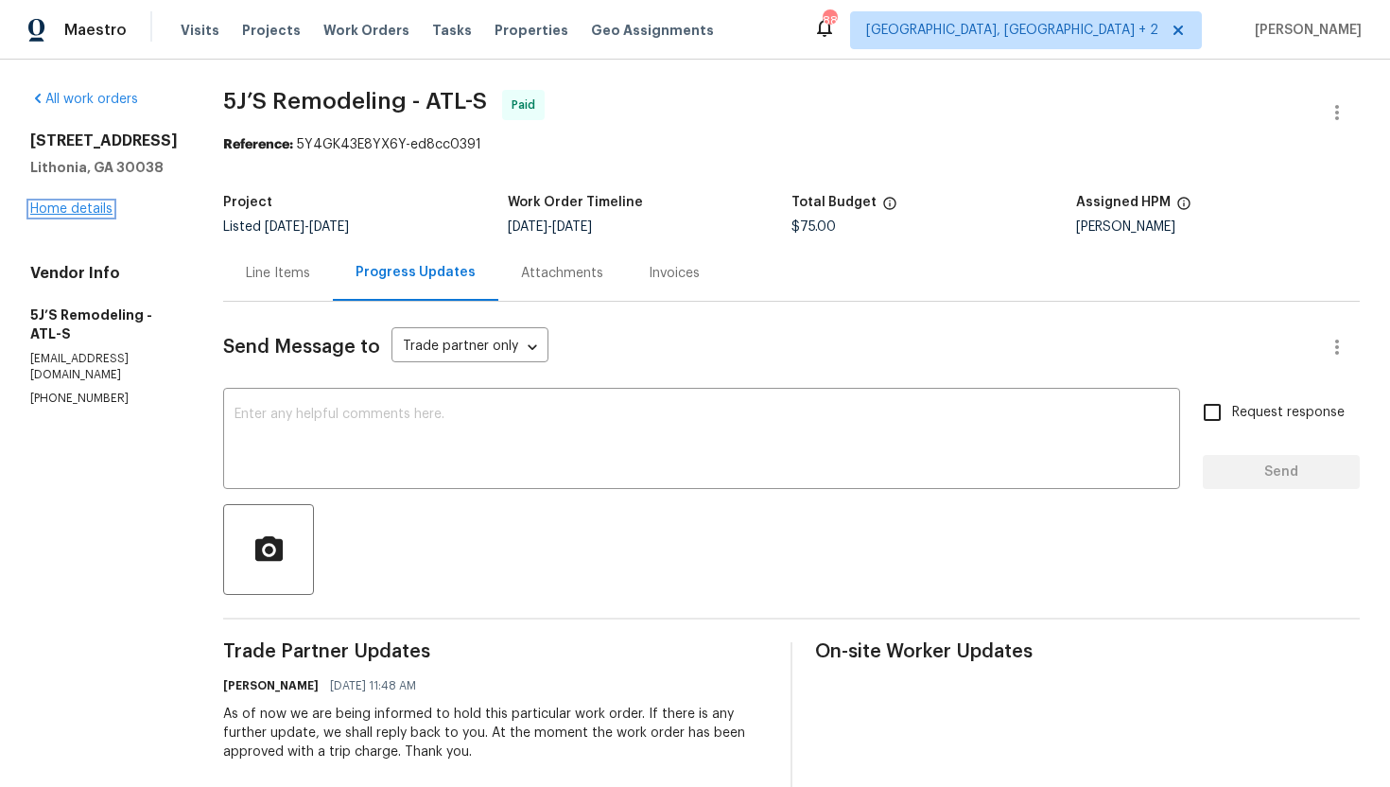
click at [63, 208] on link "Home details" at bounding box center [71, 208] width 82 height 13
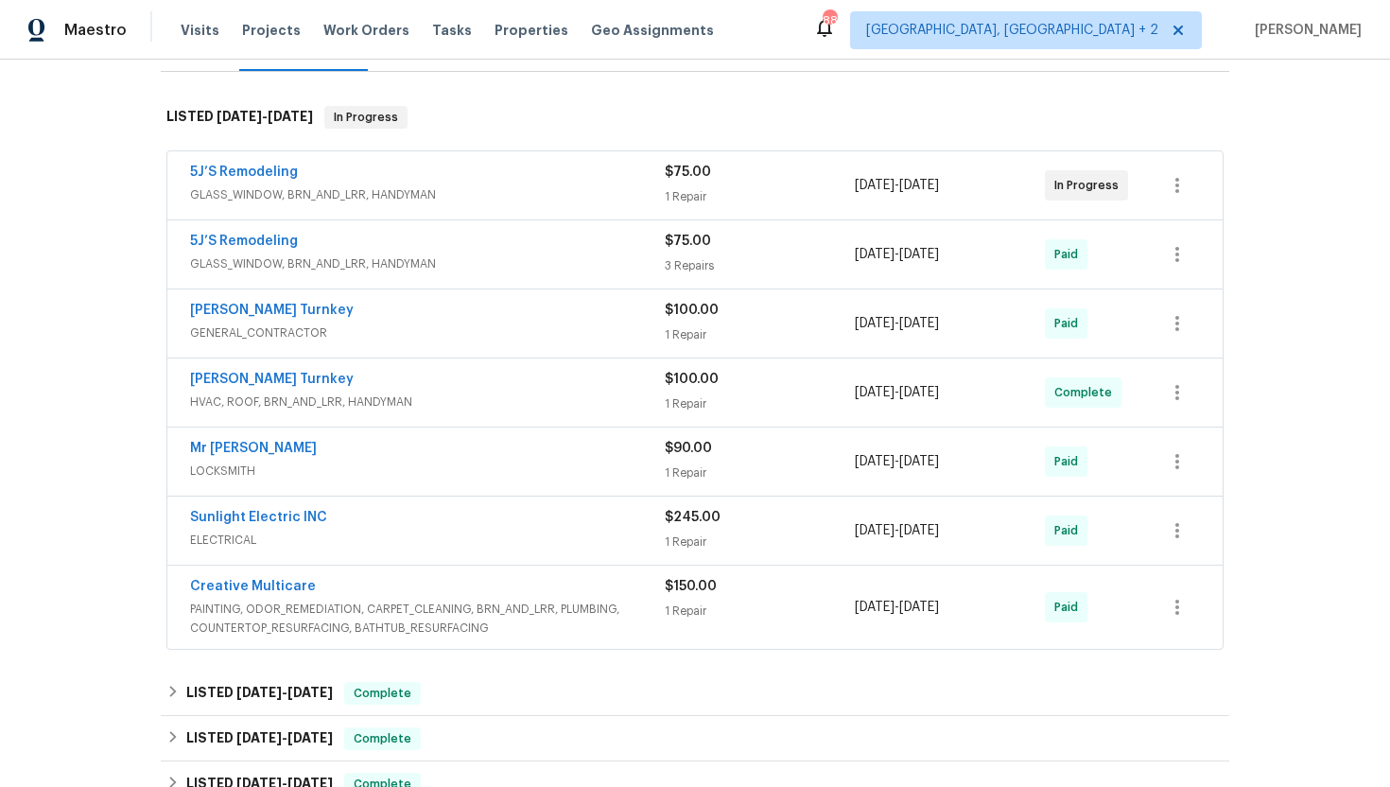
scroll to position [36, 0]
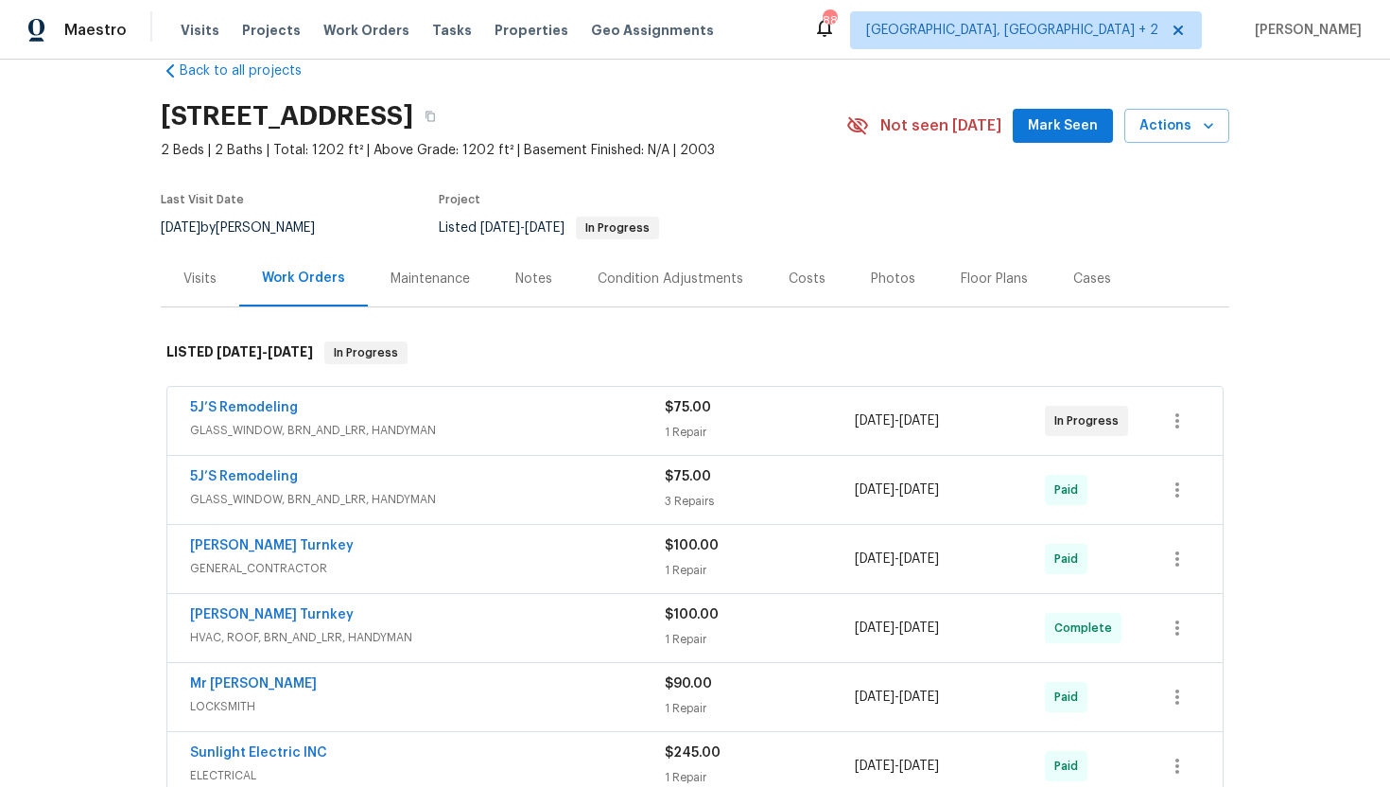
click at [205, 287] on div "Visits" at bounding box center [199, 278] width 33 height 19
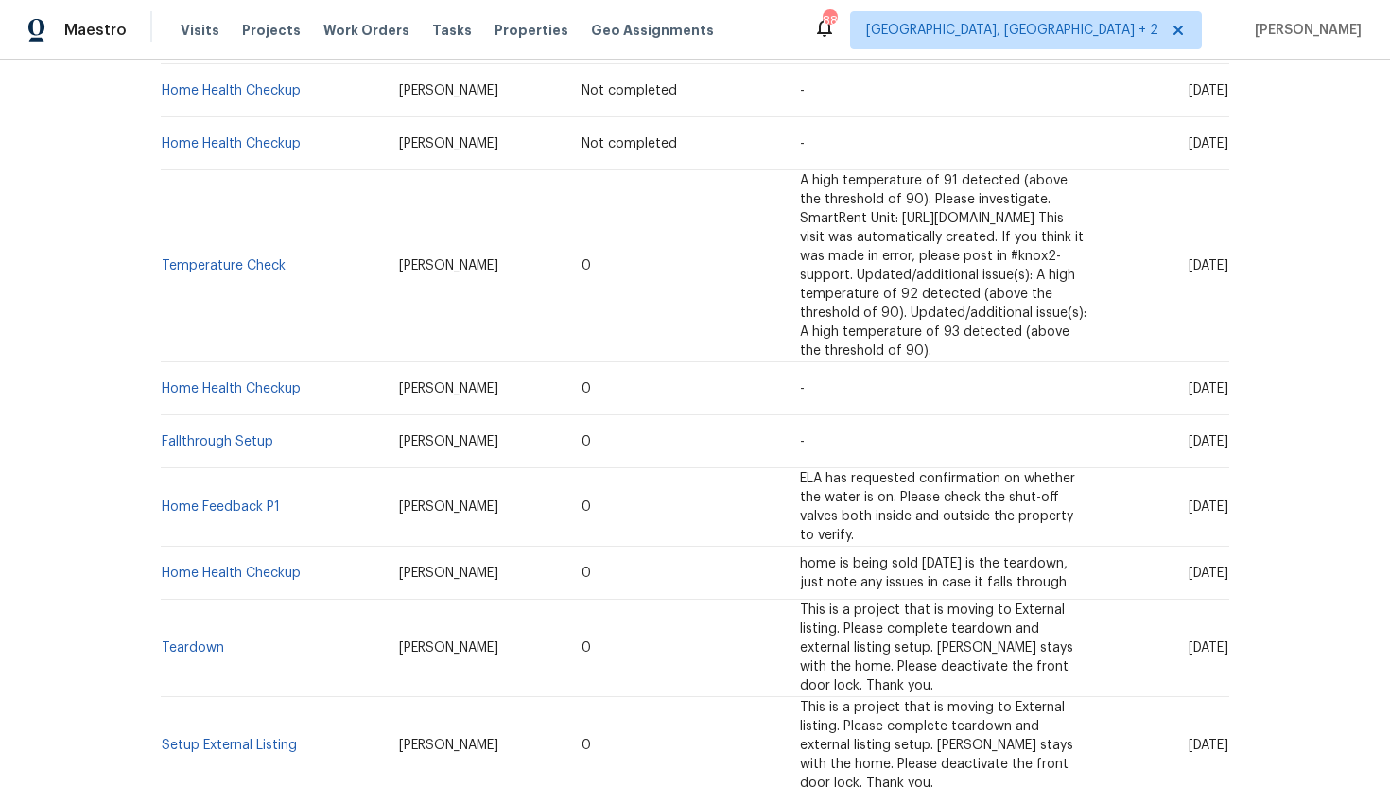
scroll to position [573, 0]
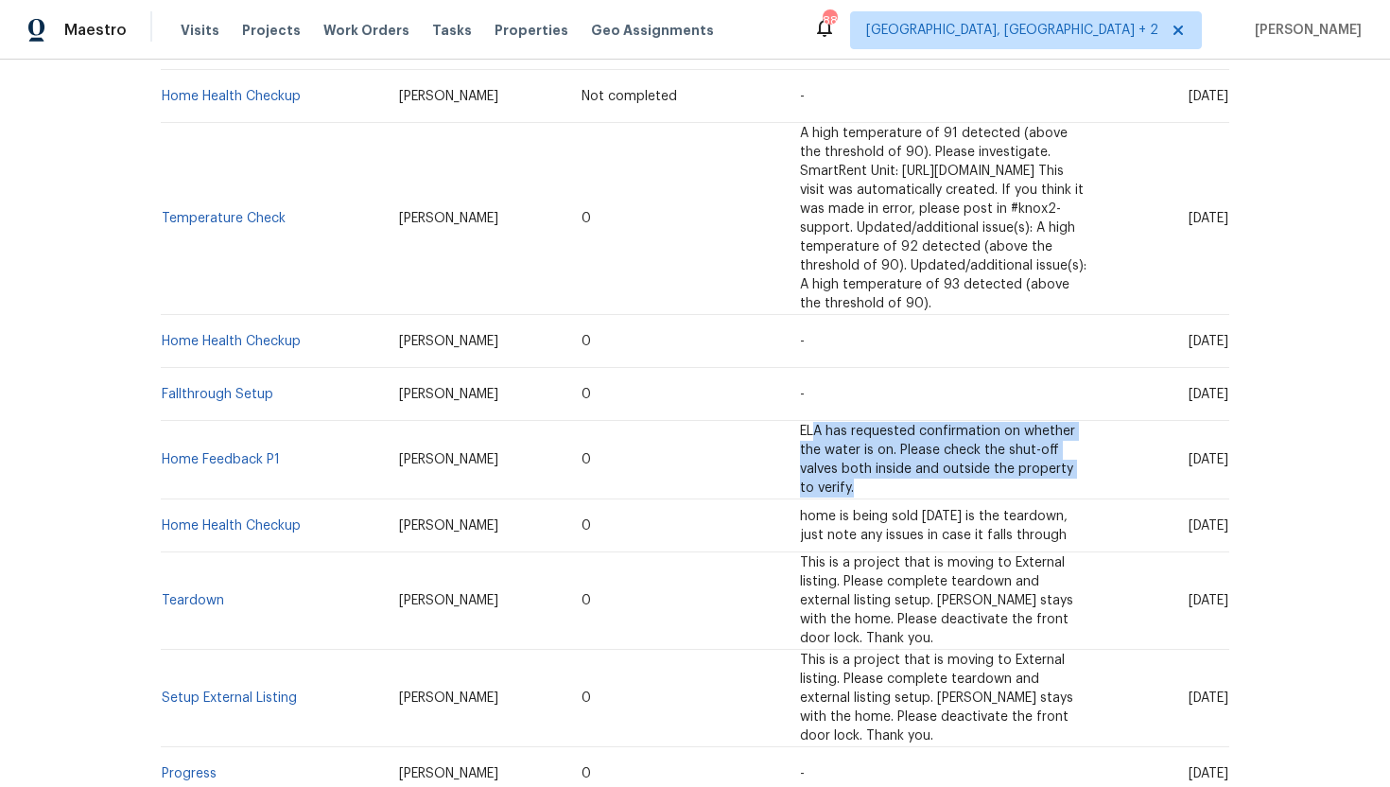
drag, startPoint x: 697, startPoint y: 391, endPoint x: 789, endPoint y: 437, distance: 103.2
click at [800, 437] on span "ELA has requested confirmation on whether the water is on. Please check the shu…" at bounding box center [937, 459] width 275 height 70
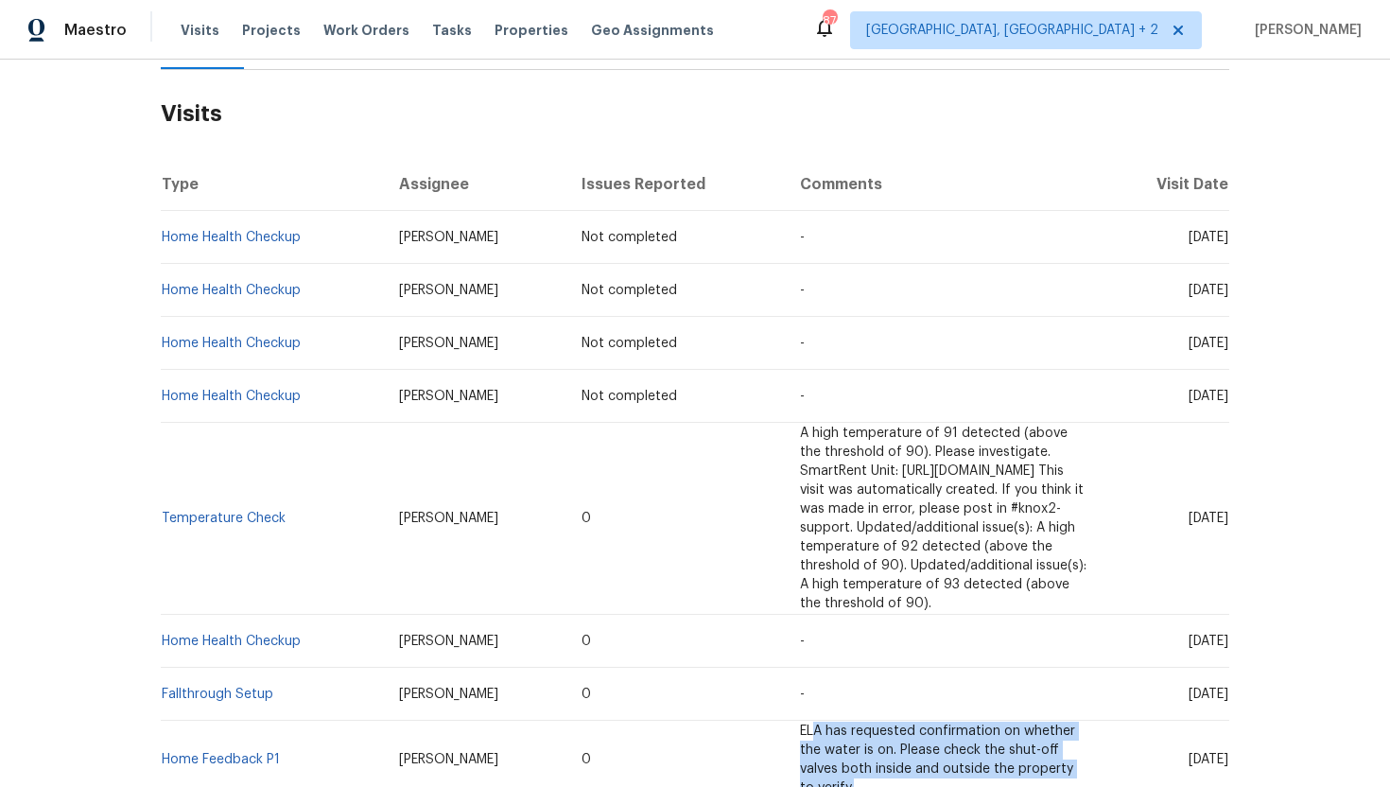
scroll to position [23, 0]
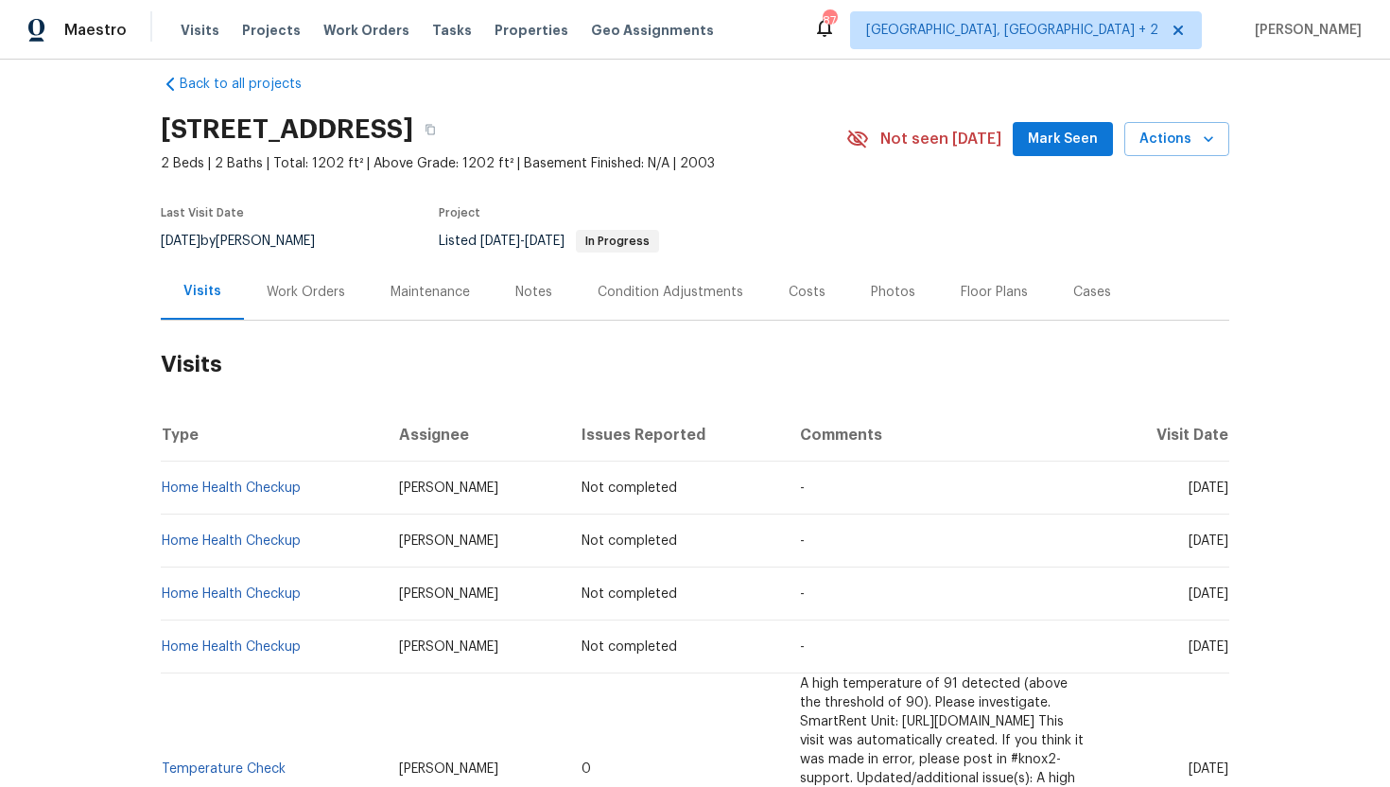
click at [303, 296] on div "Work Orders" at bounding box center [306, 292] width 78 height 19
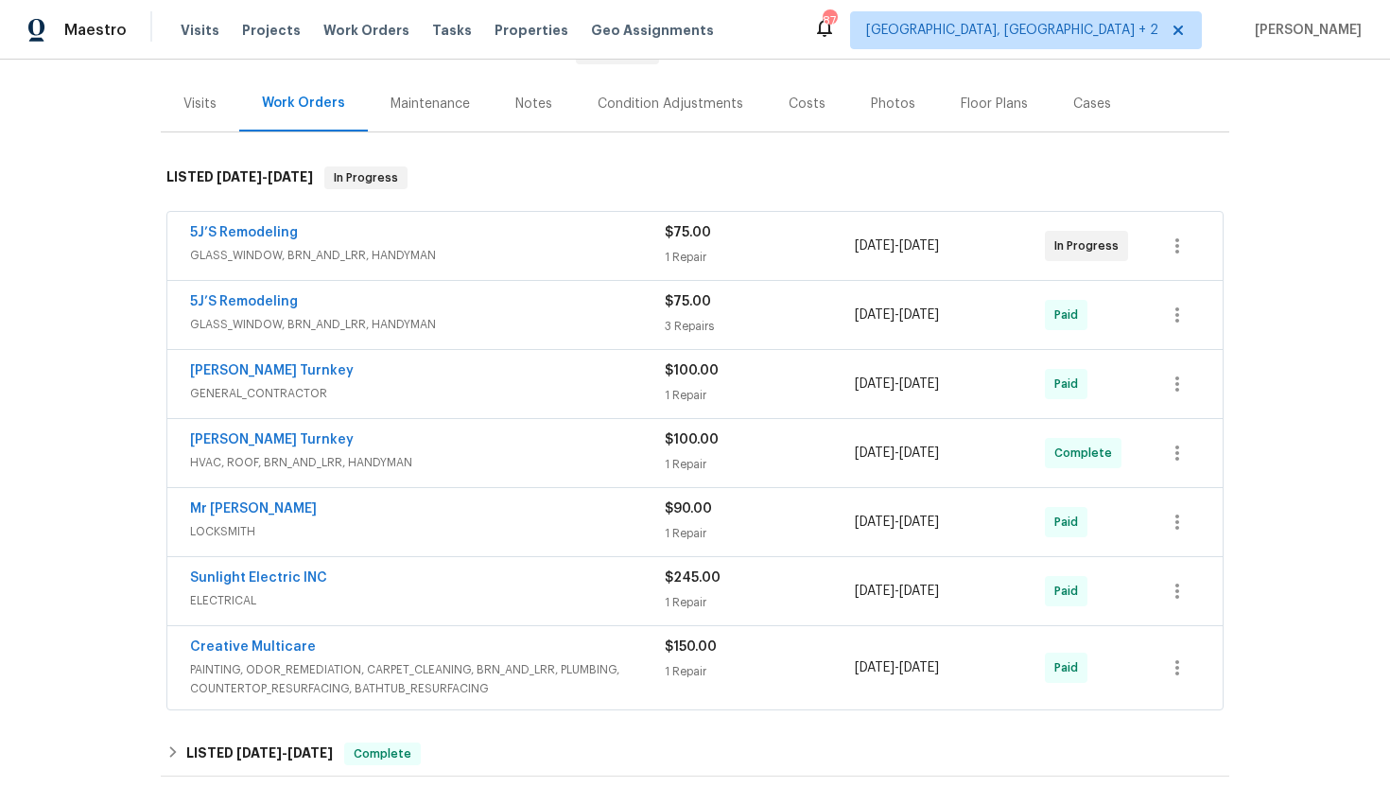
scroll to position [264, 0]
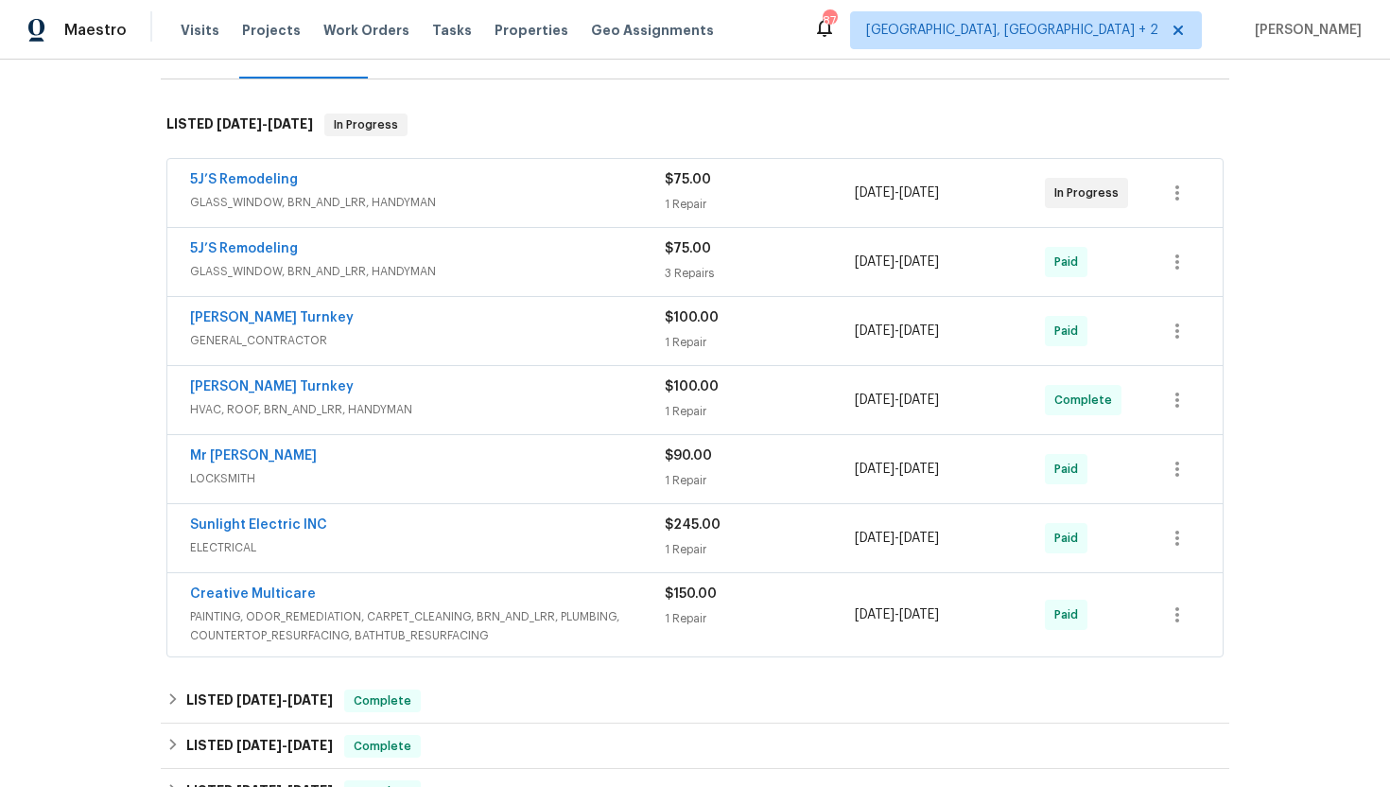
click at [342, 608] on span "PAINTING, ODOR_REMEDIATION, CARPET_CLEANING, BRN_AND_LRR, PLUMBING, COUNTERTOP_…" at bounding box center [427, 626] width 475 height 38
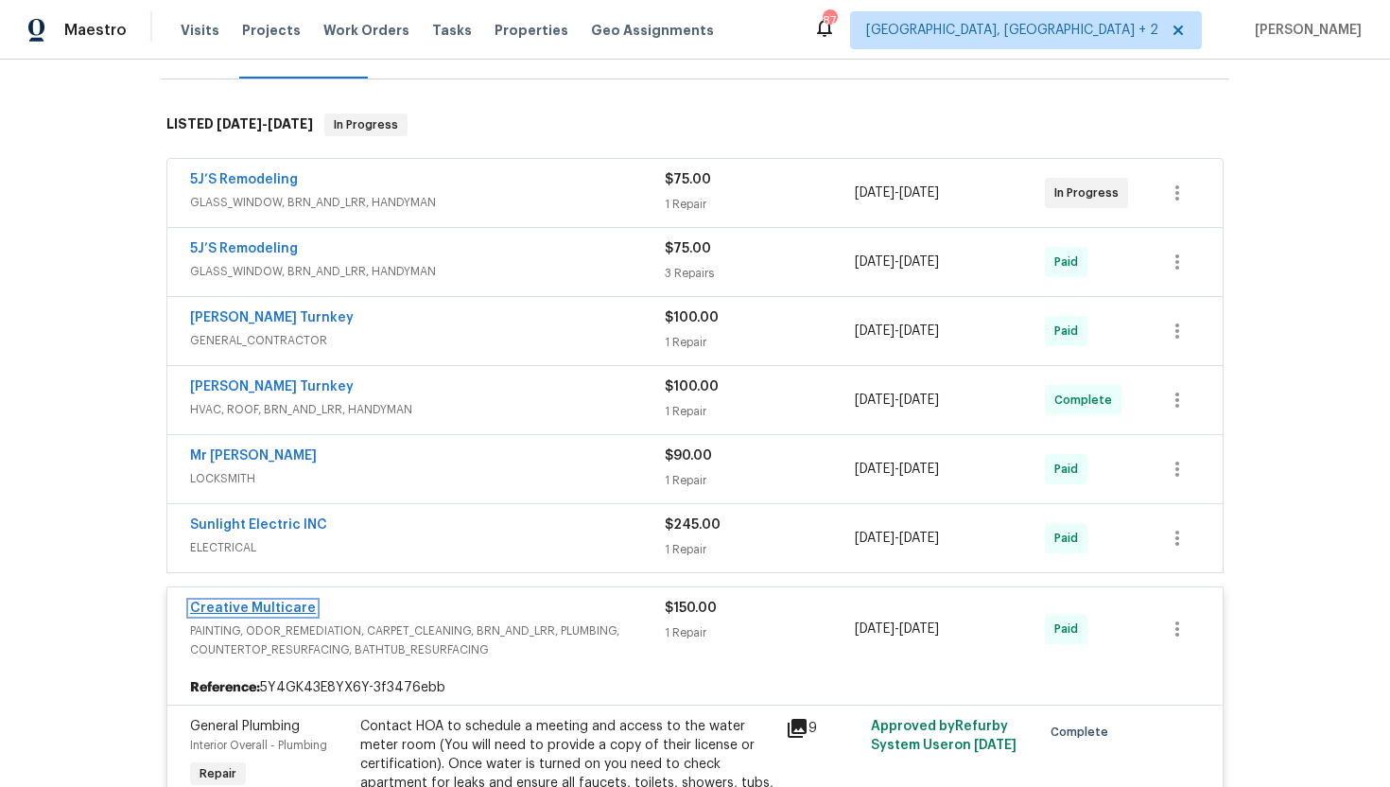
click at [224, 608] on link "Creative Multicare" at bounding box center [253, 607] width 126 height 13
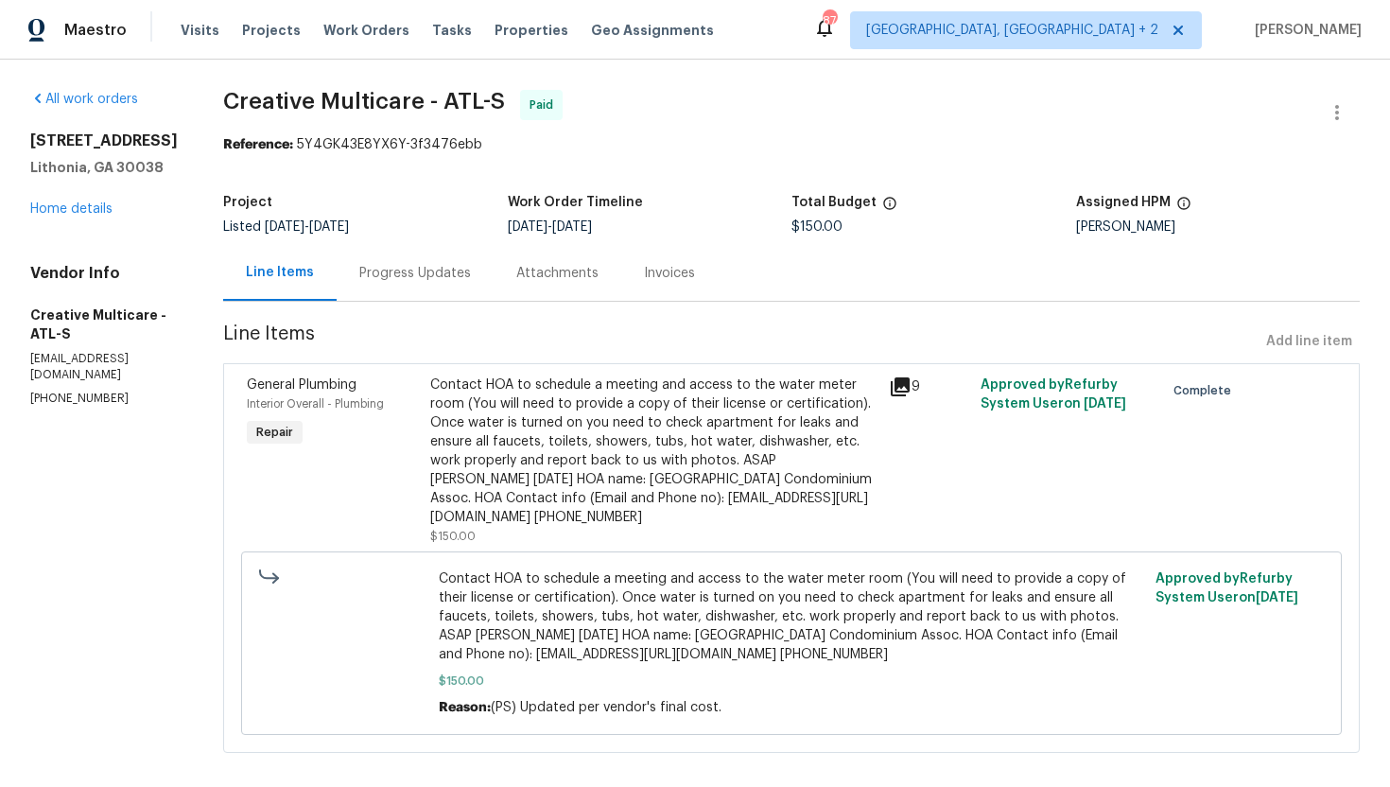
click at [909, 383] on icon at bounding box center [900, 386] width 19 height 19
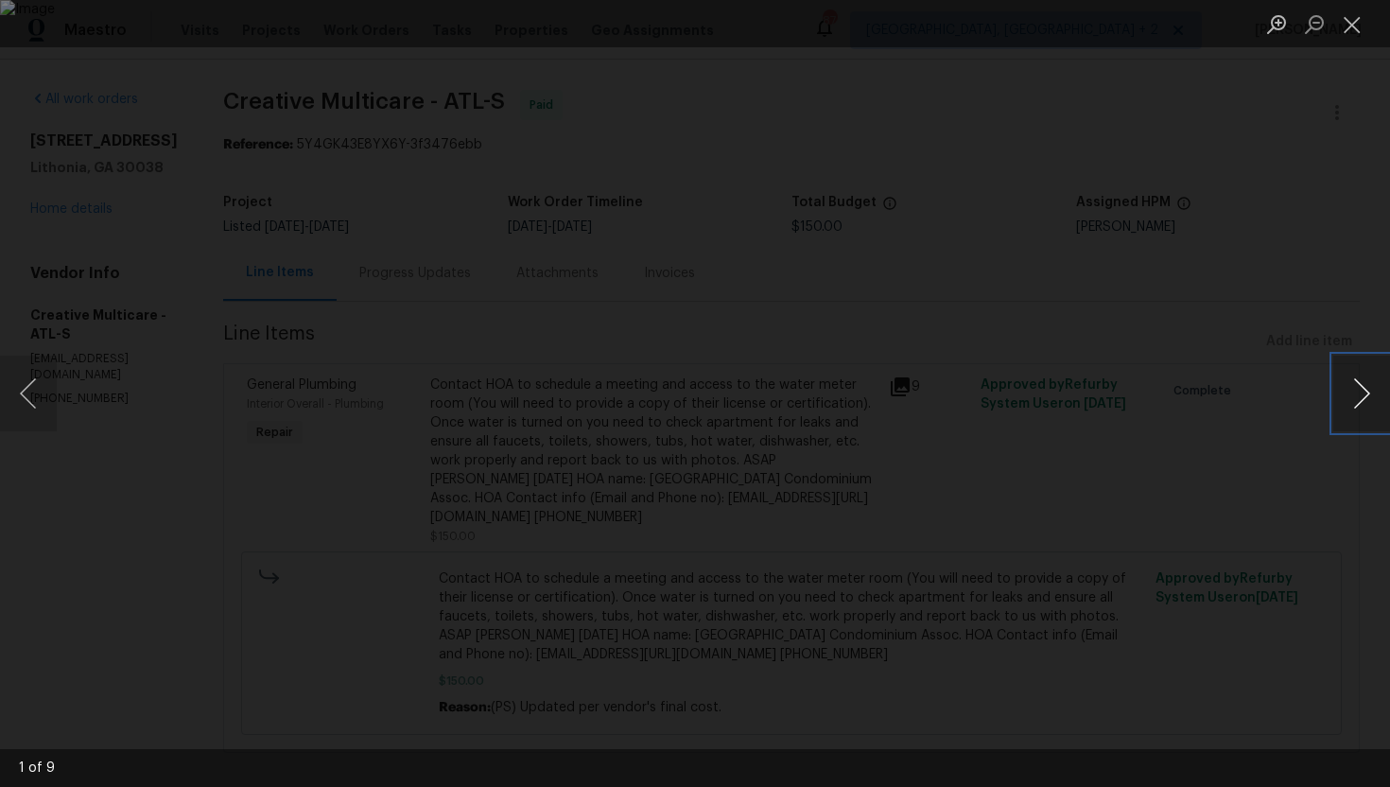
click at [1374, 390] on button "Next image" at bounding box center [1361, 393] width 57 height 76
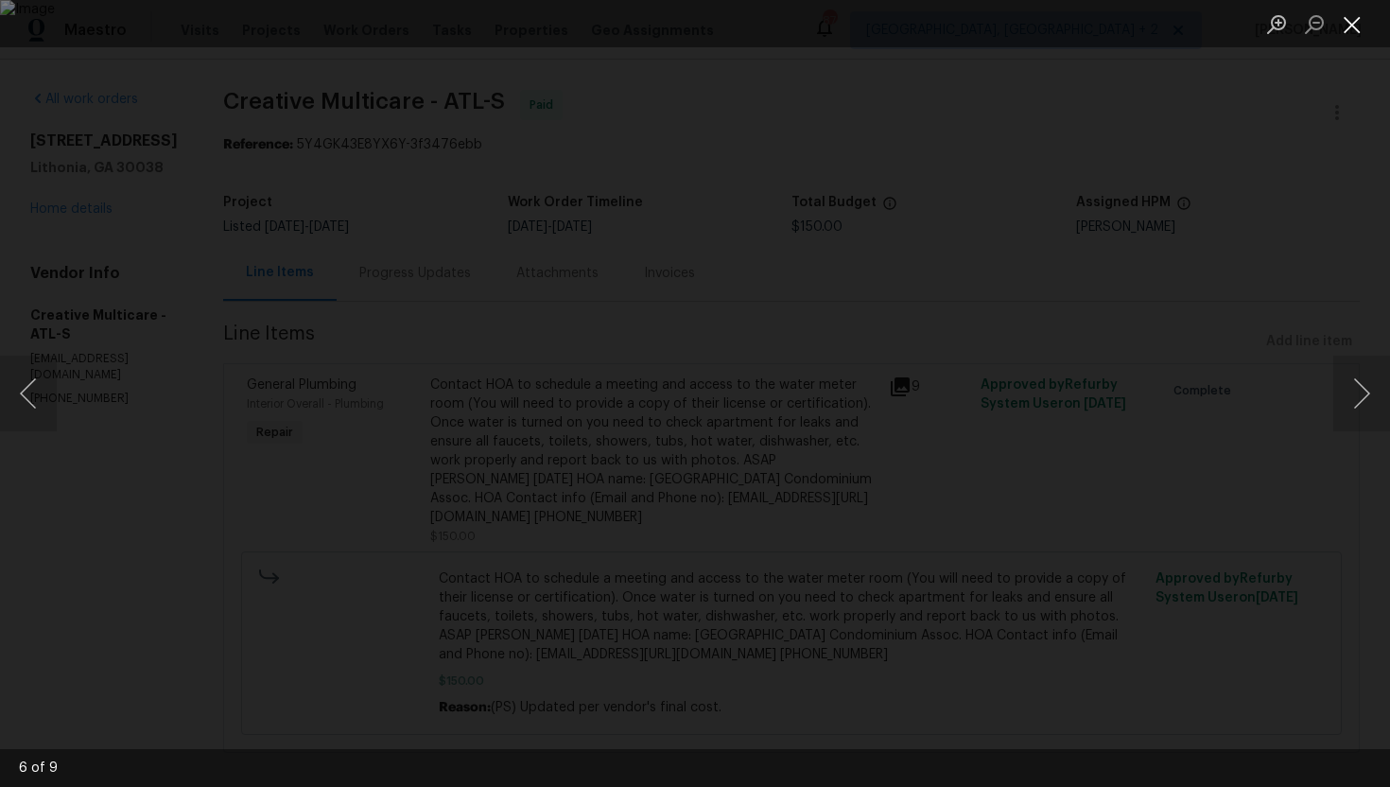
click at [1350, 41] on li "Lightbox" at bounding box center [1352, 23] width 38 height 47
click at [1369, 23] on button "Close lightbox" at bounding box center [1352, 24] width 38 height 33
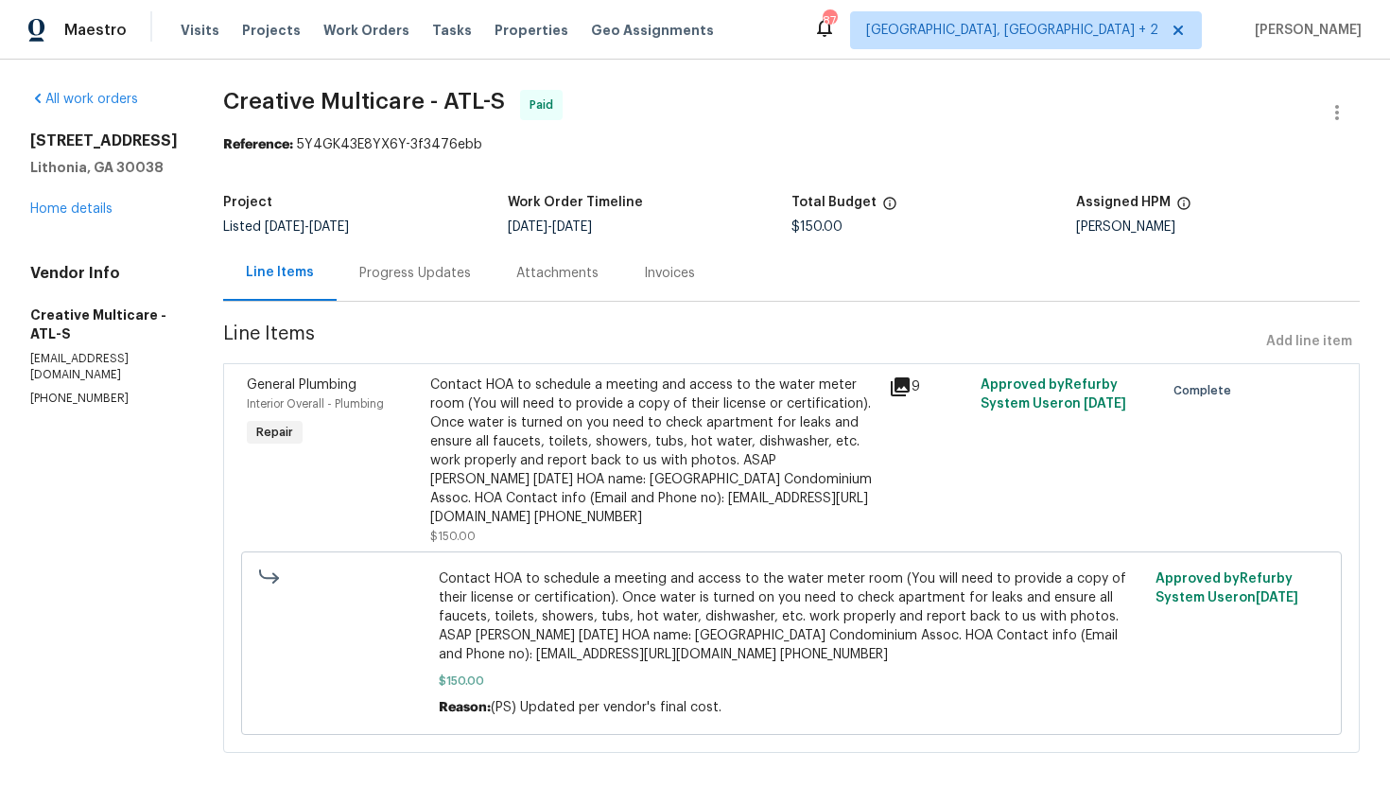
click at [646, 441] on div "Contact HOA to schedule a meeting and access to the water meter room (You will …" at bounding box center [653, 450] width 447 height 151
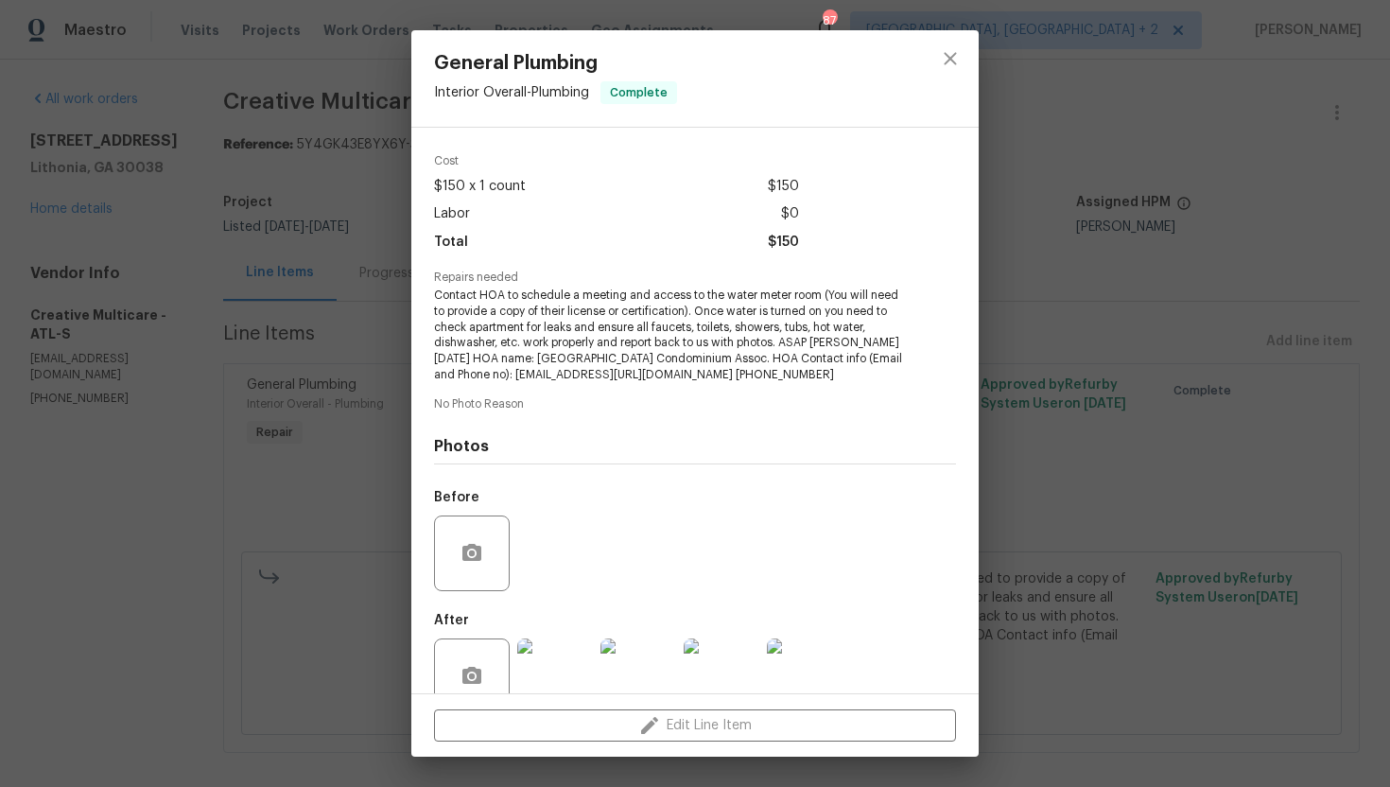
scroll to position [100, 0]
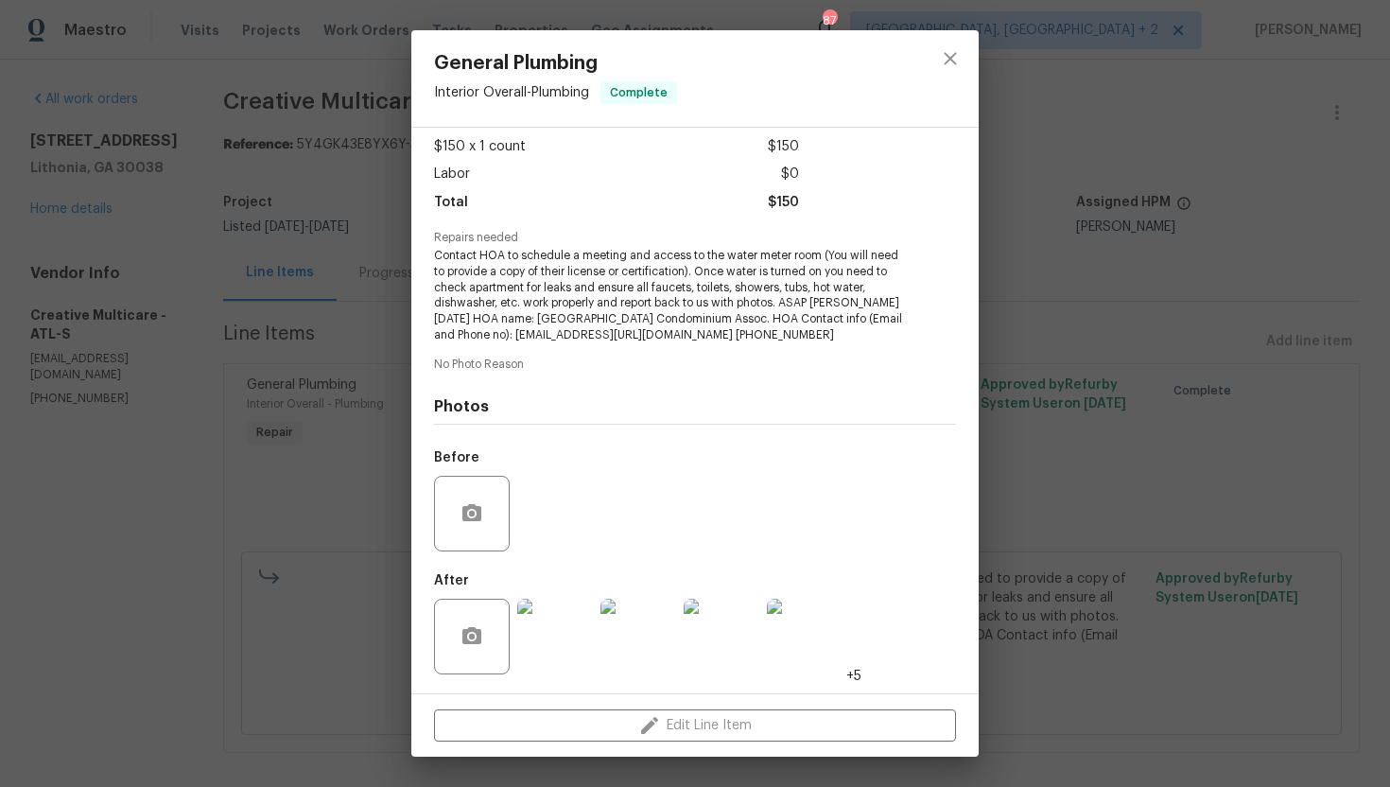
click at [829, 634] on img at bounding box center [805, 636] width 76 height 76
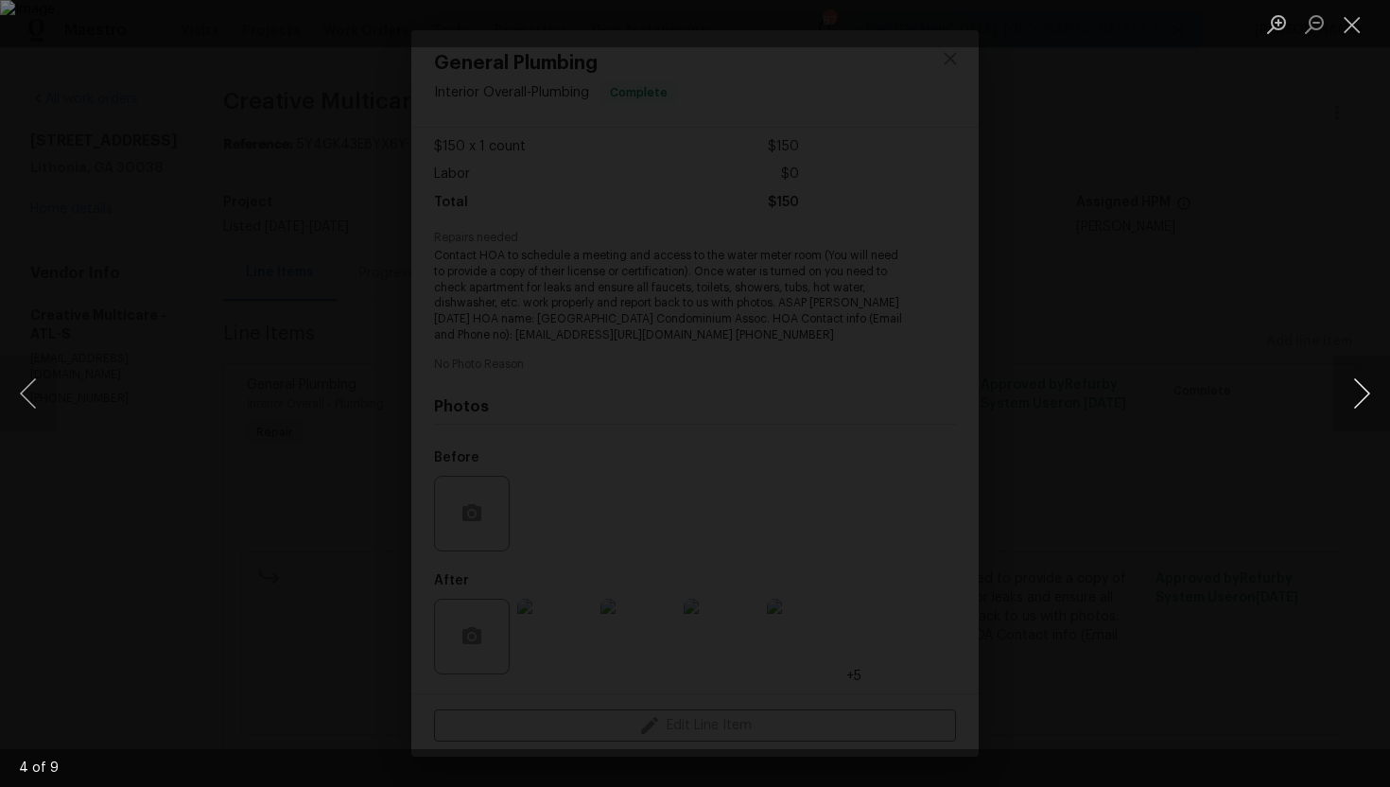
click at [1357, 390] on button "Next image" at bounding box center [1361, 393] width 57 height 76
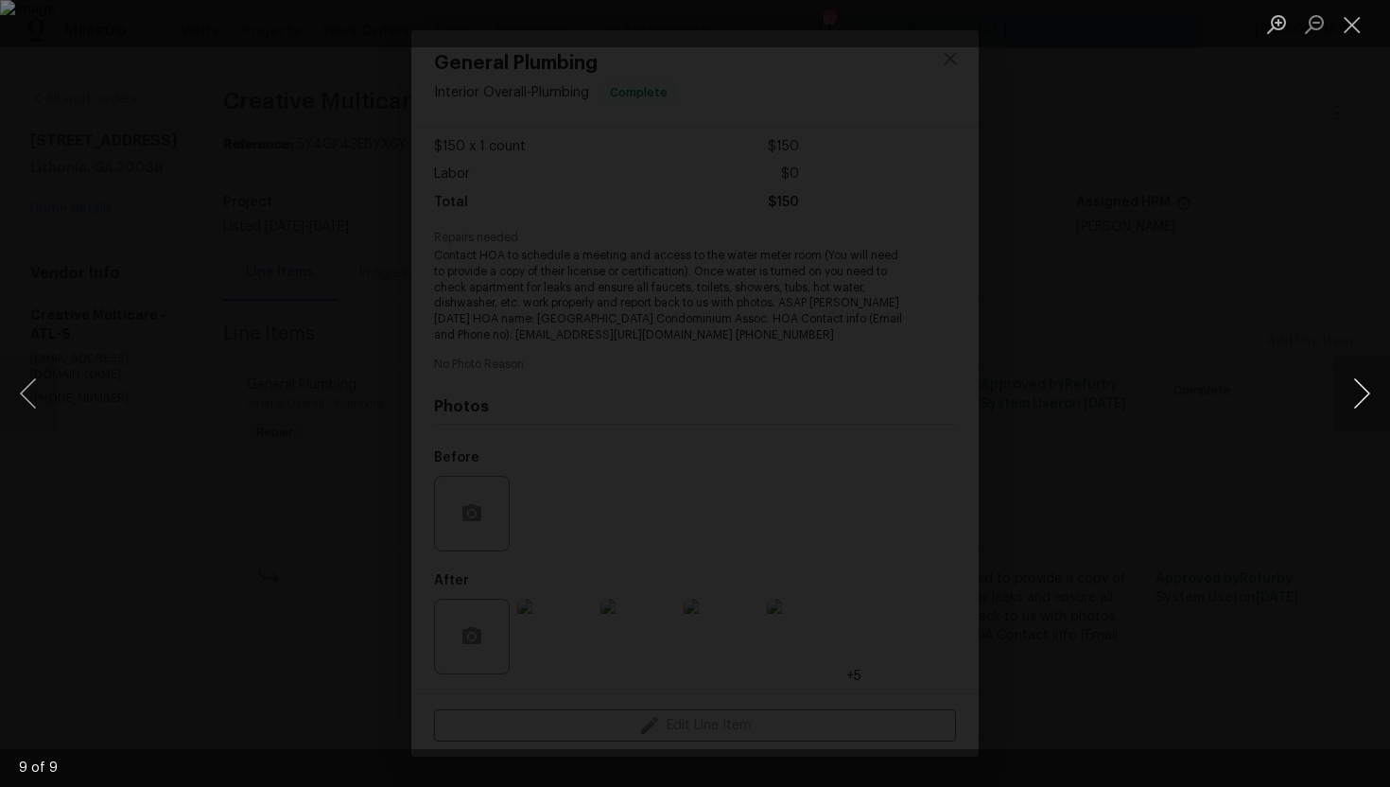
click at [1357, 390] on button "Next image" at bounding box center [1361, 393] width 57 height 76
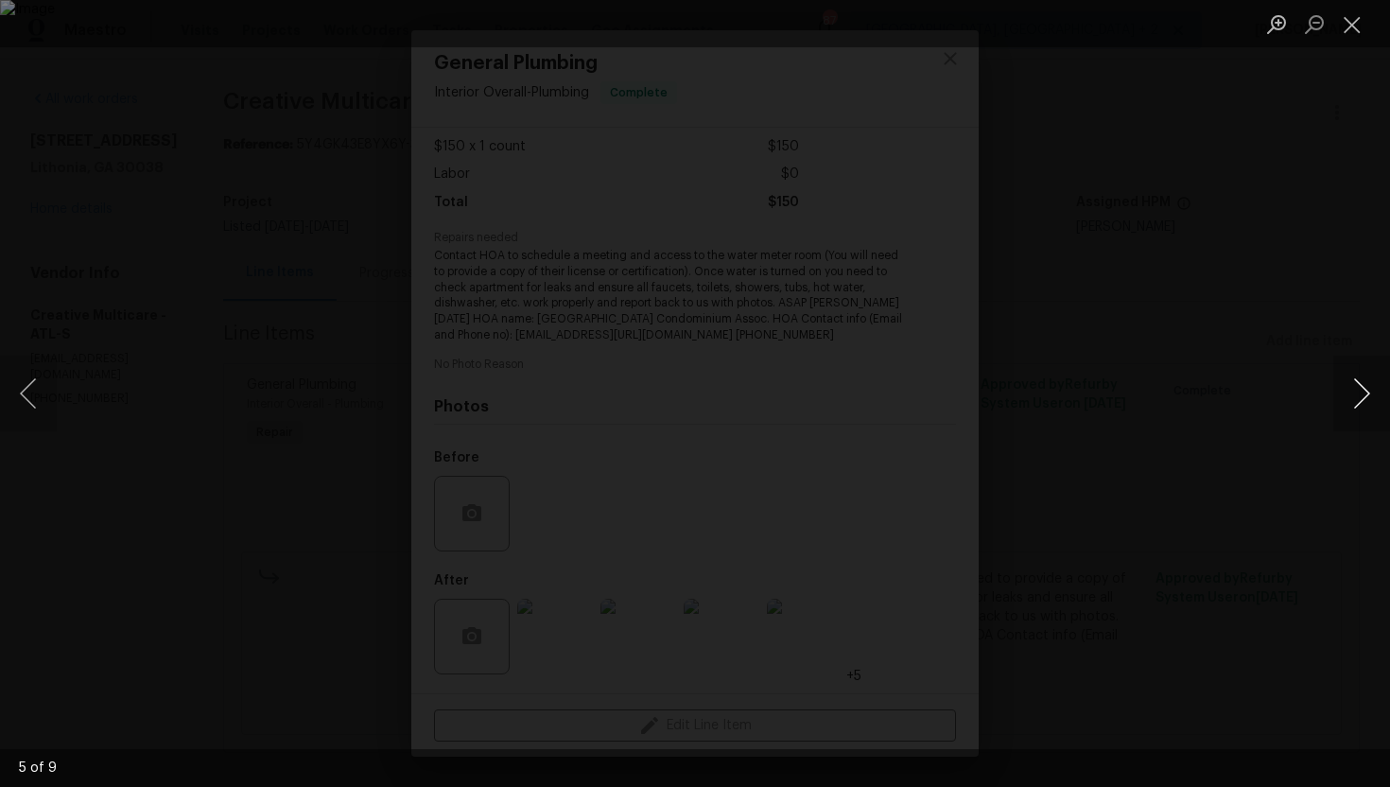
click at [1357, 390] on button "Next image" at bounding box center [1361, 393] width 57 height 76
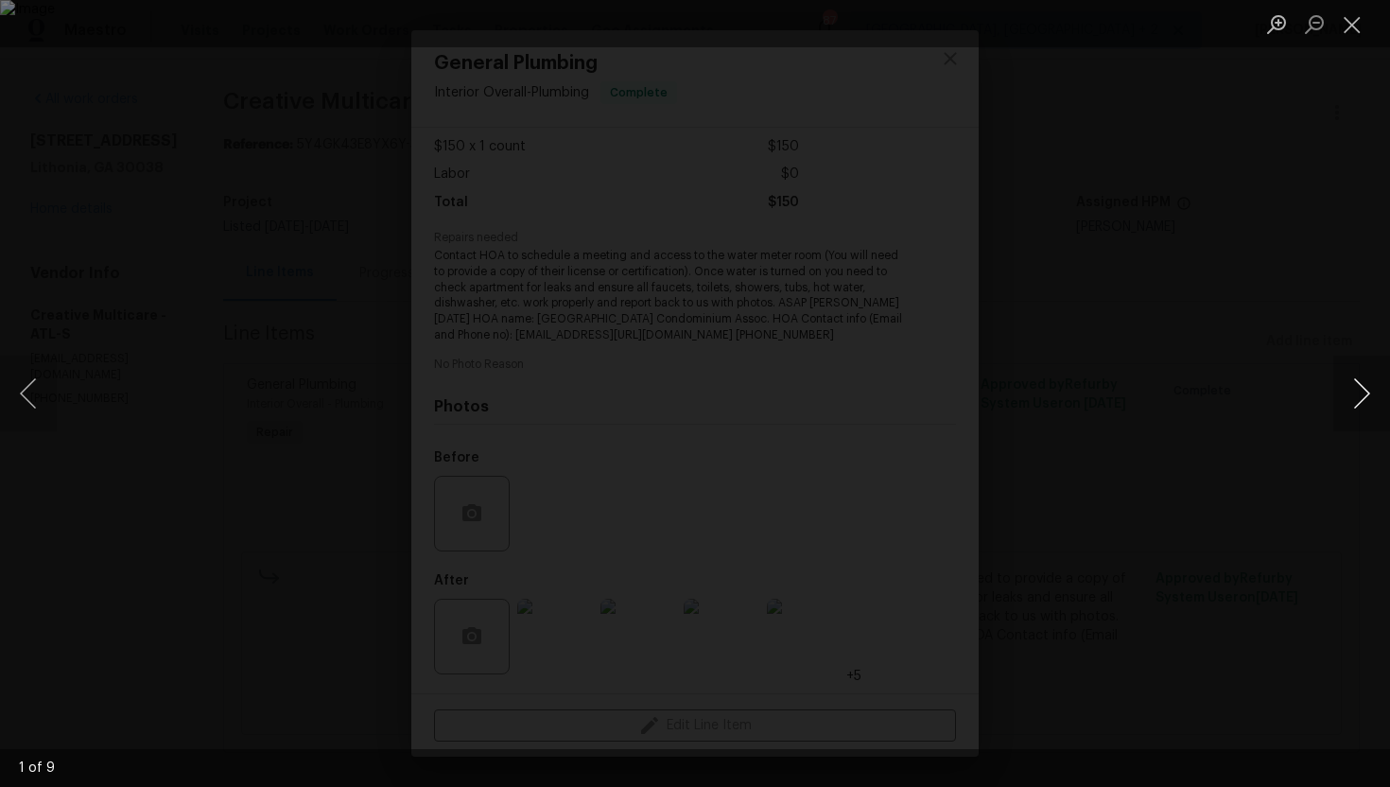
click at [1357, 390] on button "Next image" at bounding box center [1361, 393] width 57 height 76
click at [1354, 22] on button "Close lightbox" at bounding box center [1352, 24] width 38 height 33
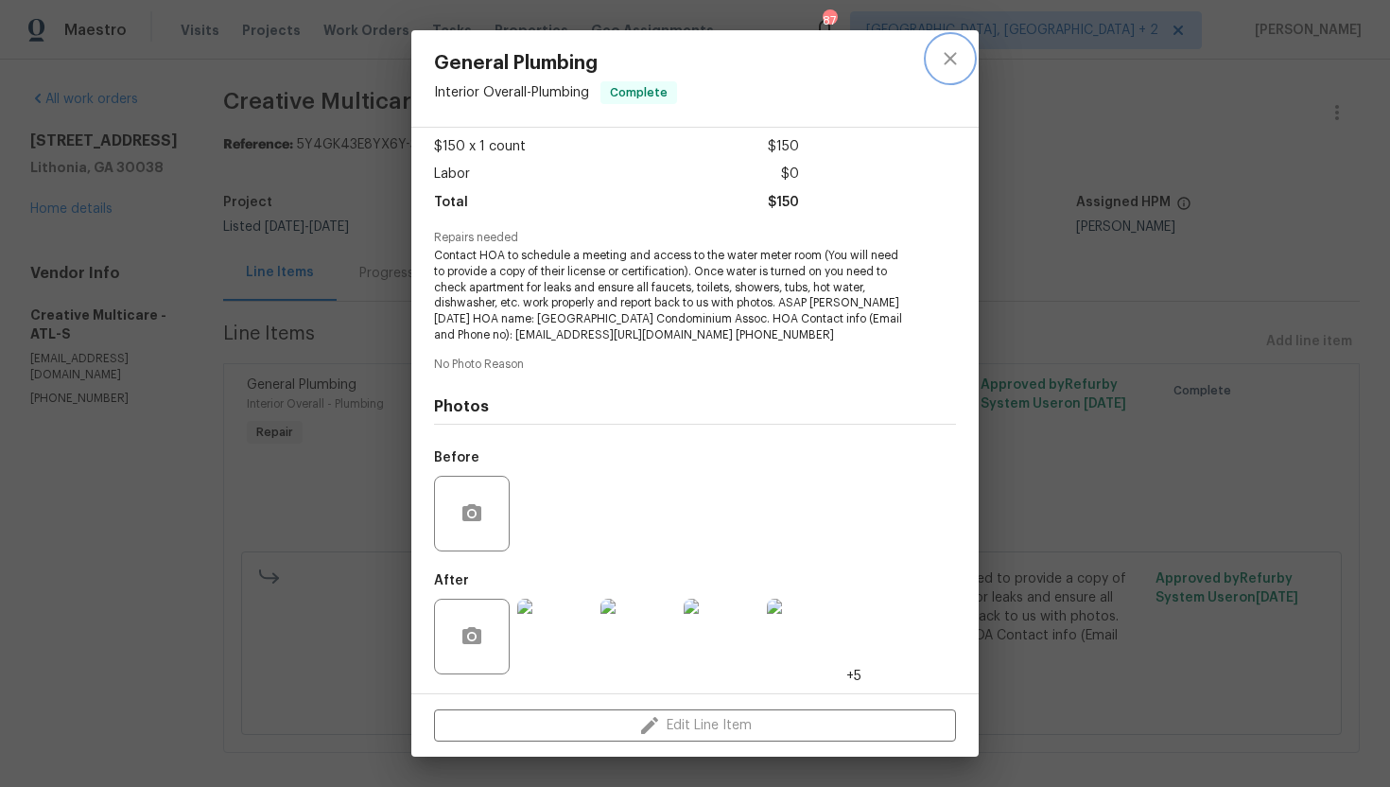
click at [953, 54] on icon "close" at bounding box center [950, 58] width 23 height 23
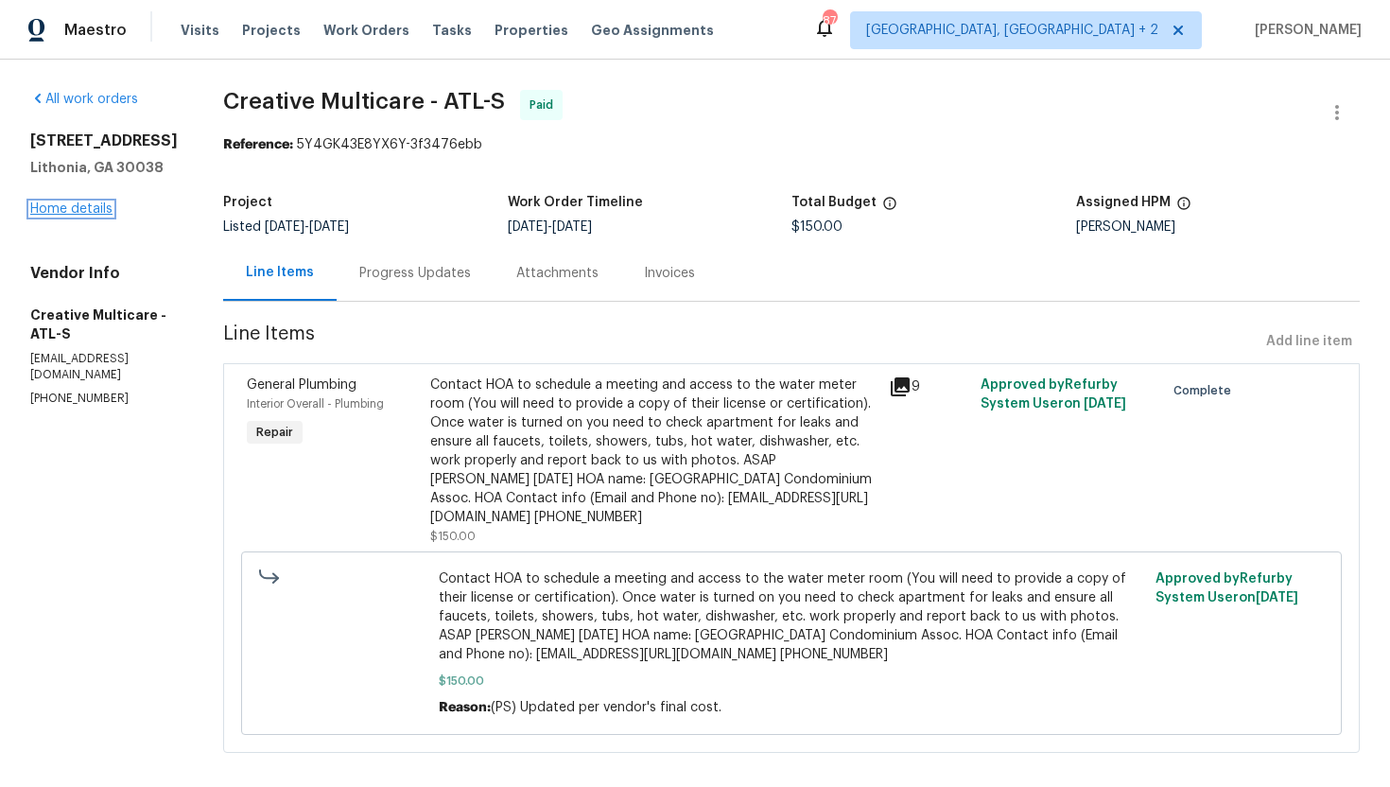
click at [80, 210] on link "Home details" at bounding box center [71, 208] width 82 height 13
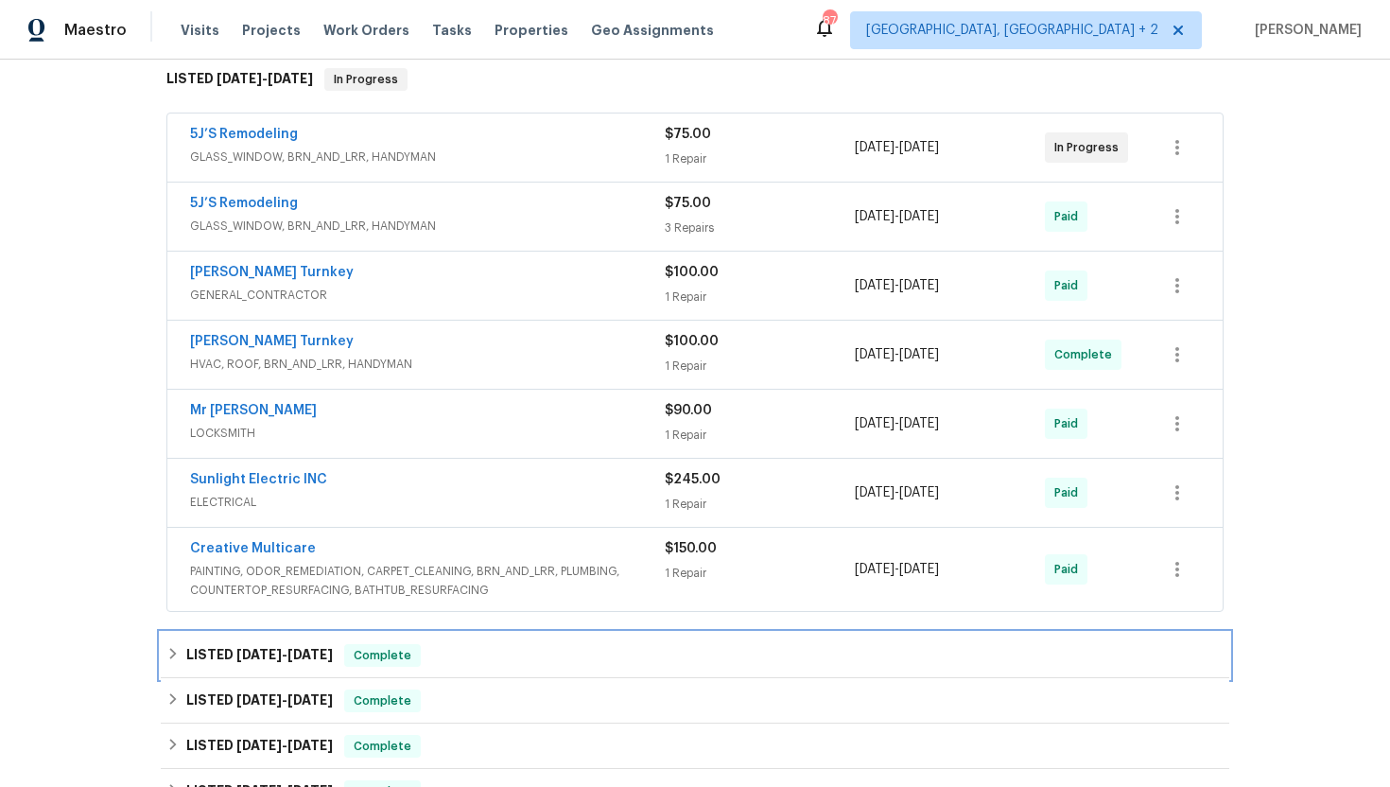
click at [375, 660] on span "Complete" at bounding box center [382, 655] width 73 height 19
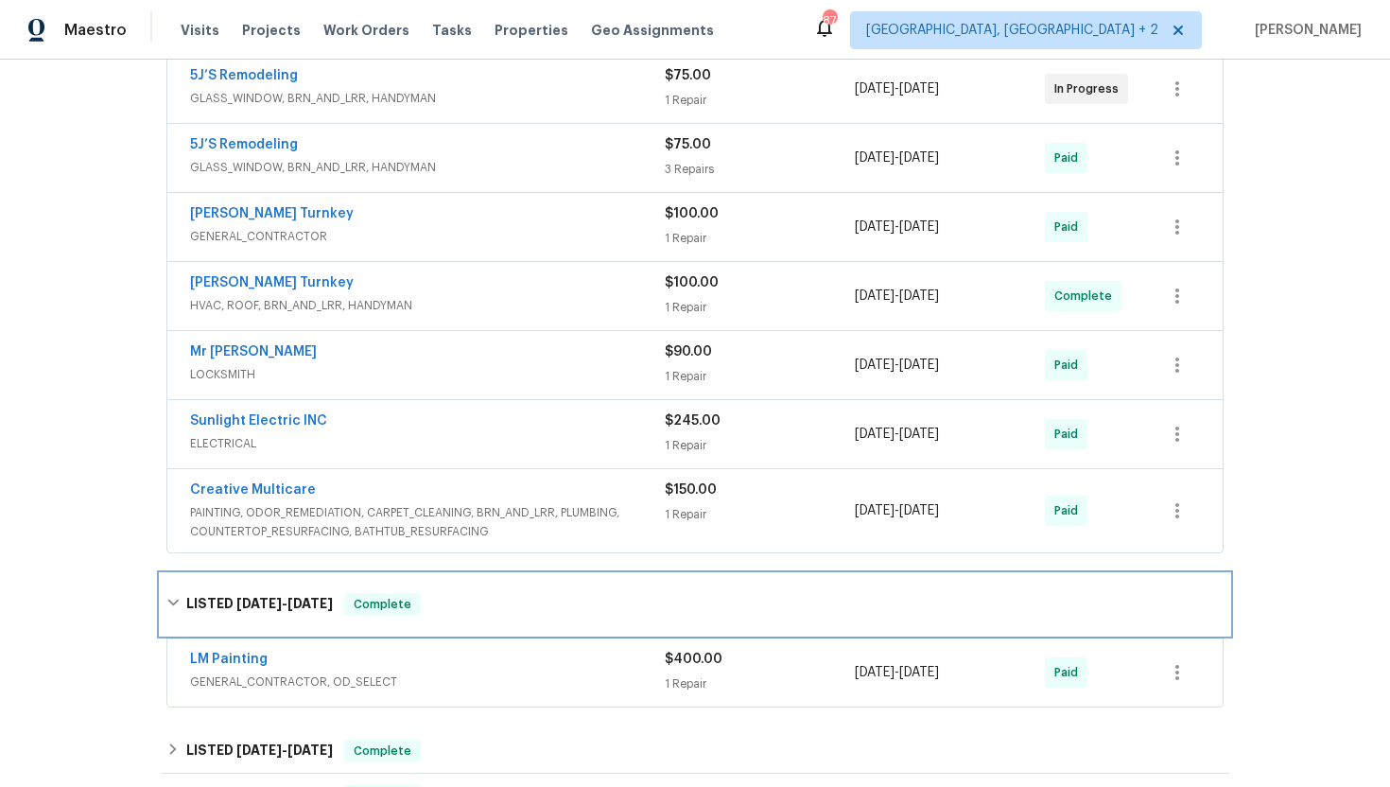
scroll to position [331, 0]
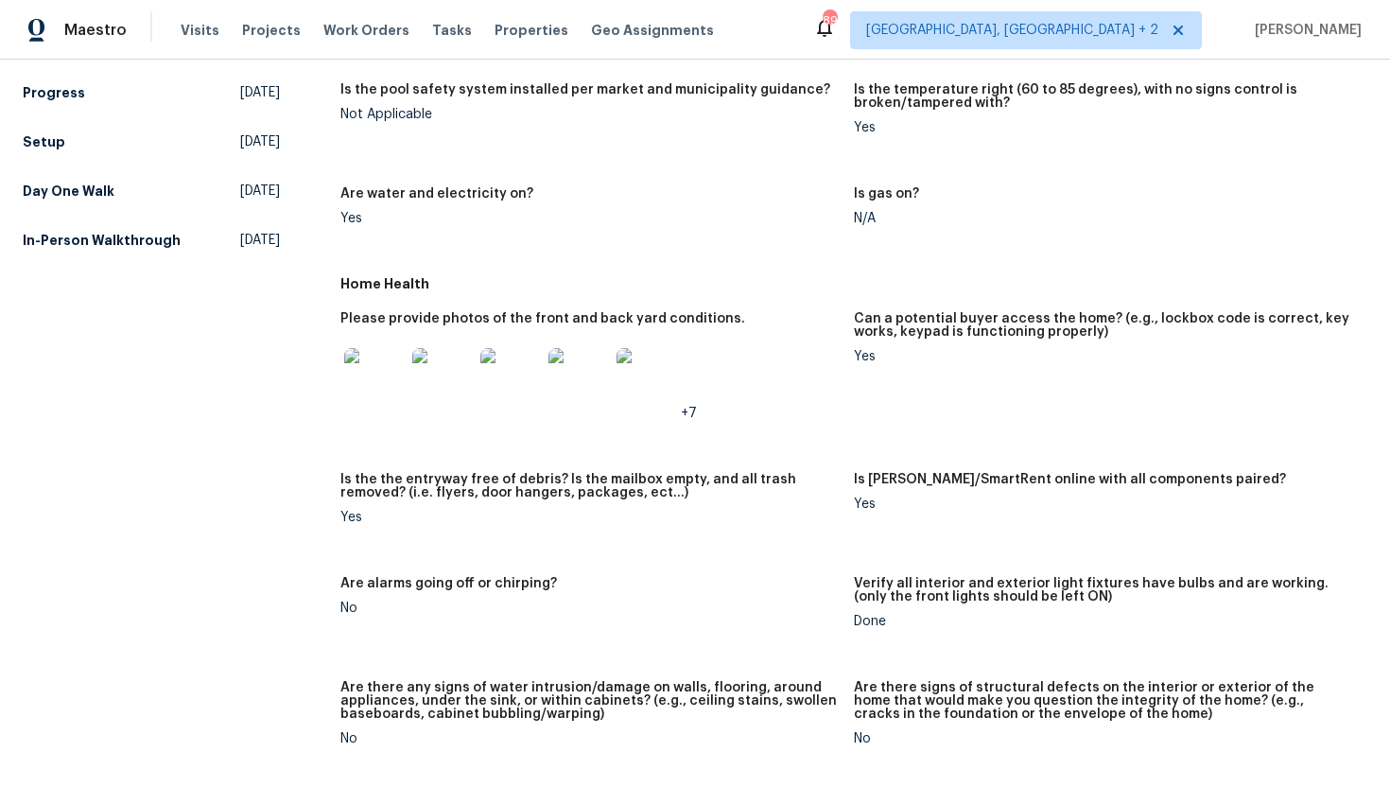
scroll to position [748, 0]
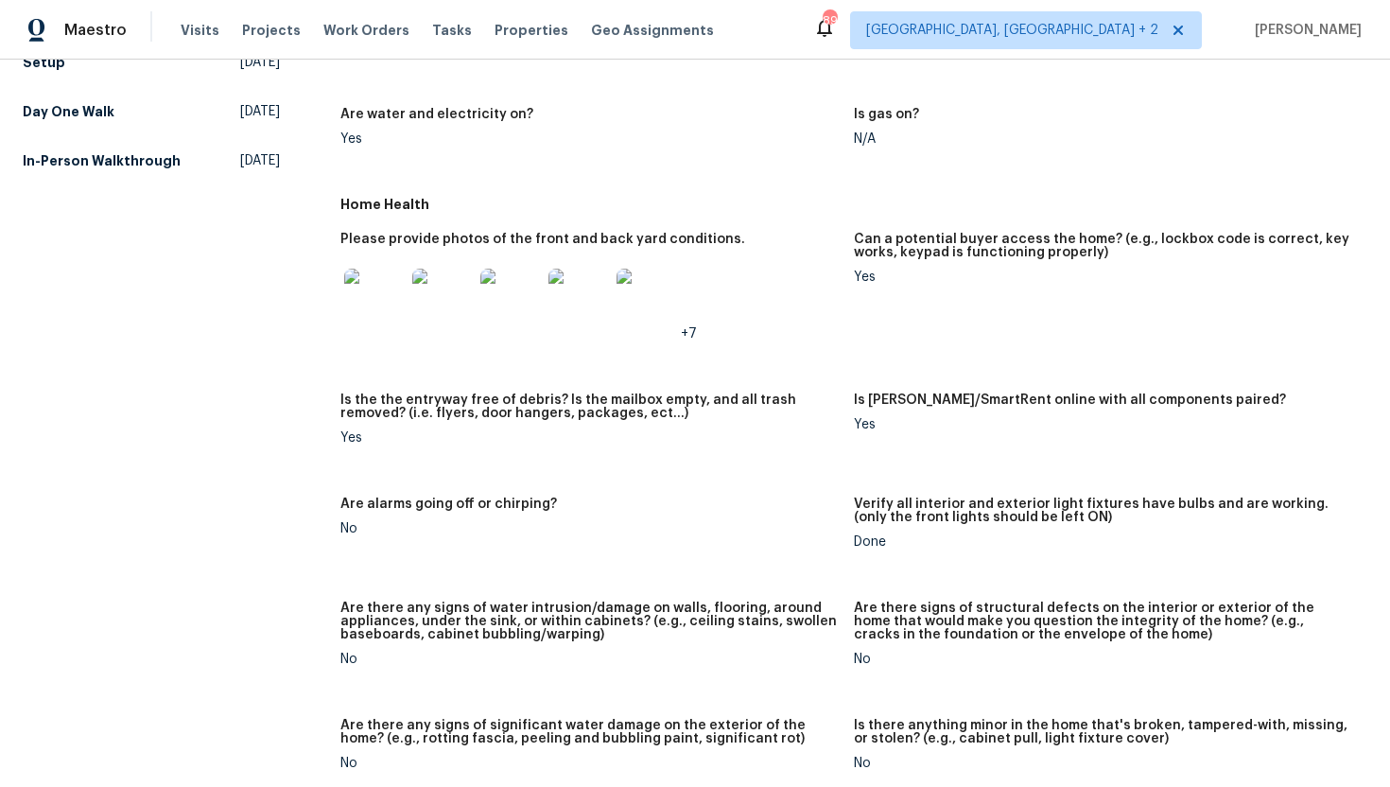
click at [1093, 310] on figure "Can a potential buyer access the home? (e.g., lockbox code is correct, key work…" at bounding box center [1110, 302] width 513 height 138
drag, startPoint x: 1097, startPoint y: 228, endPoint x: 849, endPoint y: 229, distance: 247.7
click at [849, 229] on div "Please provide photos of the front and back yard conditions. +7 Can a potential…" at bounding box center [853, 613] width 1027 height 785
copy div "+7 Can a potential buyer access the home"
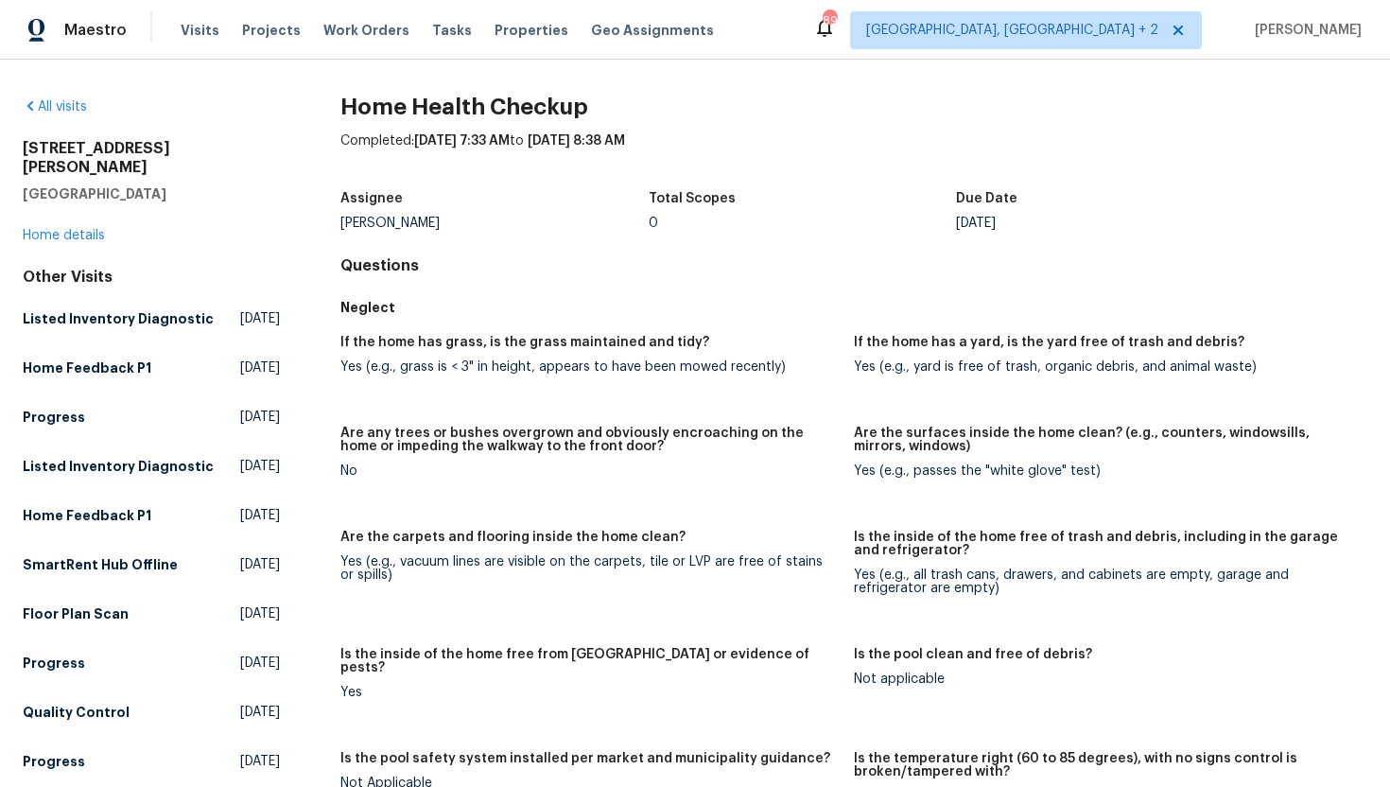
scroll to position [550, 0]
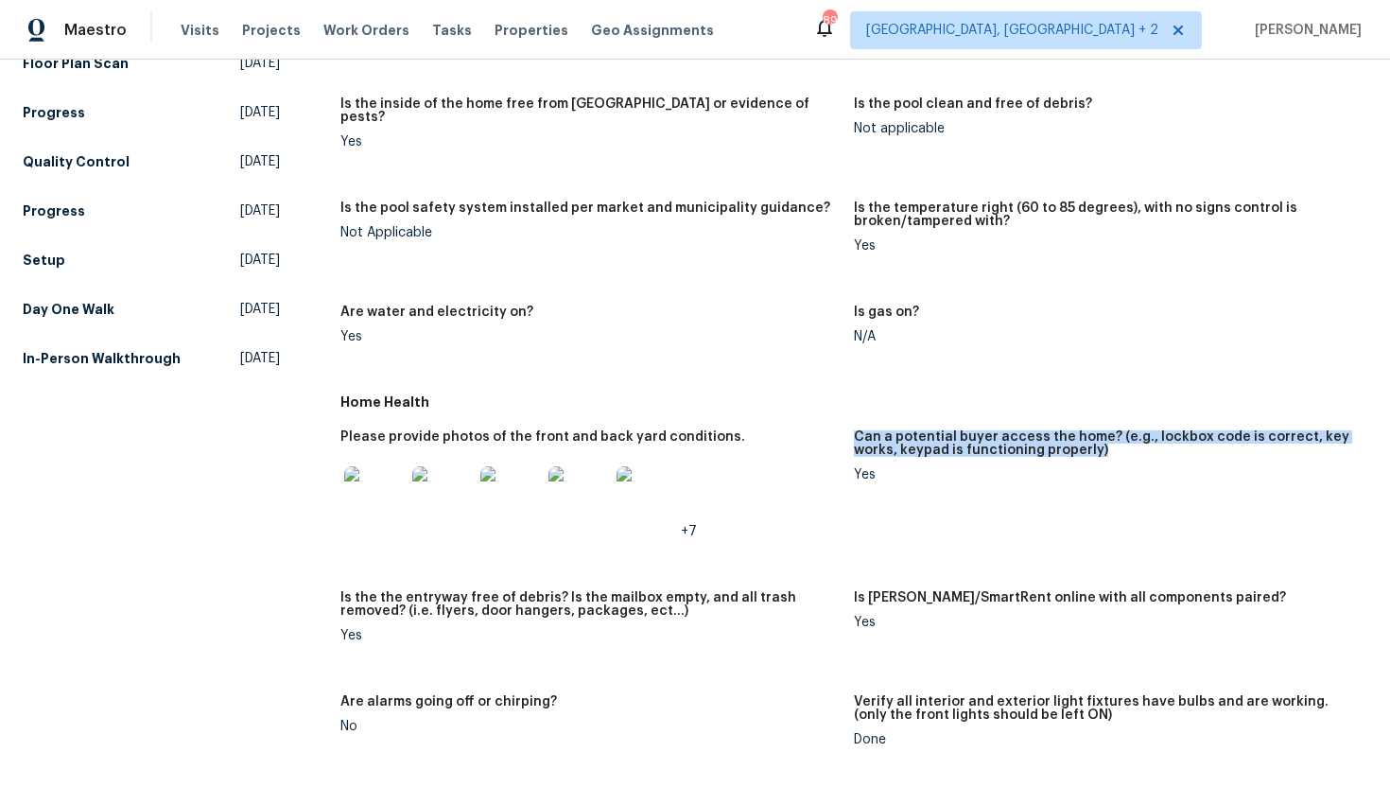
drag, startPoint x: 1099, startPoint y: 435, endPoint x: 855, endPoint y: 424, distance: 245.1
click at [854, 430] on h5 "Can a potential buyer access the home? (e.g., lockbox code is correct, key work…" at bounding box center [1103, 443] width 498 height 26
copy h5 "Can a potential buyer access the home? (e.g., lockbox code is correct, key work…"
